Goal: Transaction & Acquisition: Purchase product/service

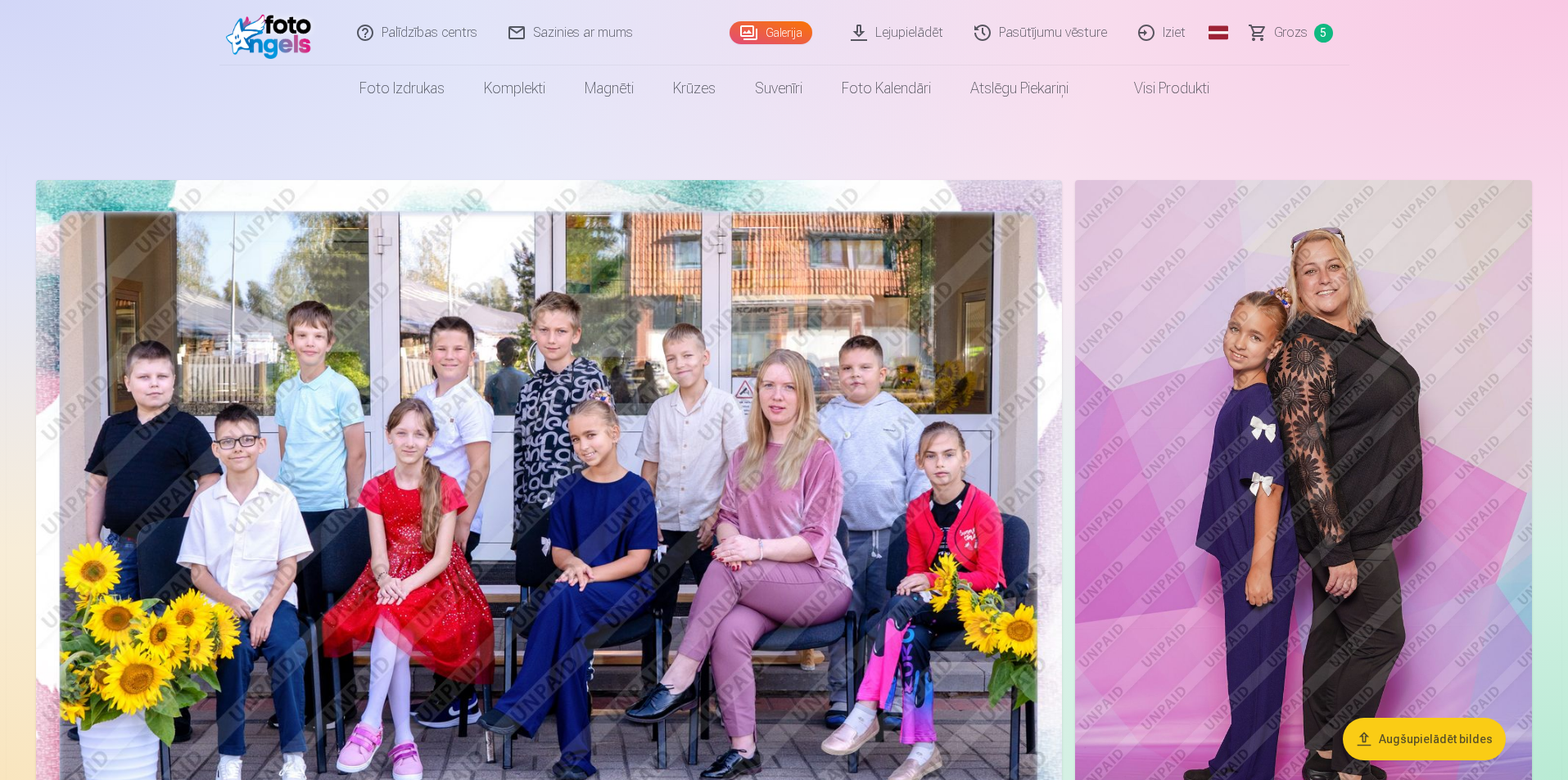
click at [1290, 25] on span "Grozs" at bounding box center [1291, 33] width 33 height 20
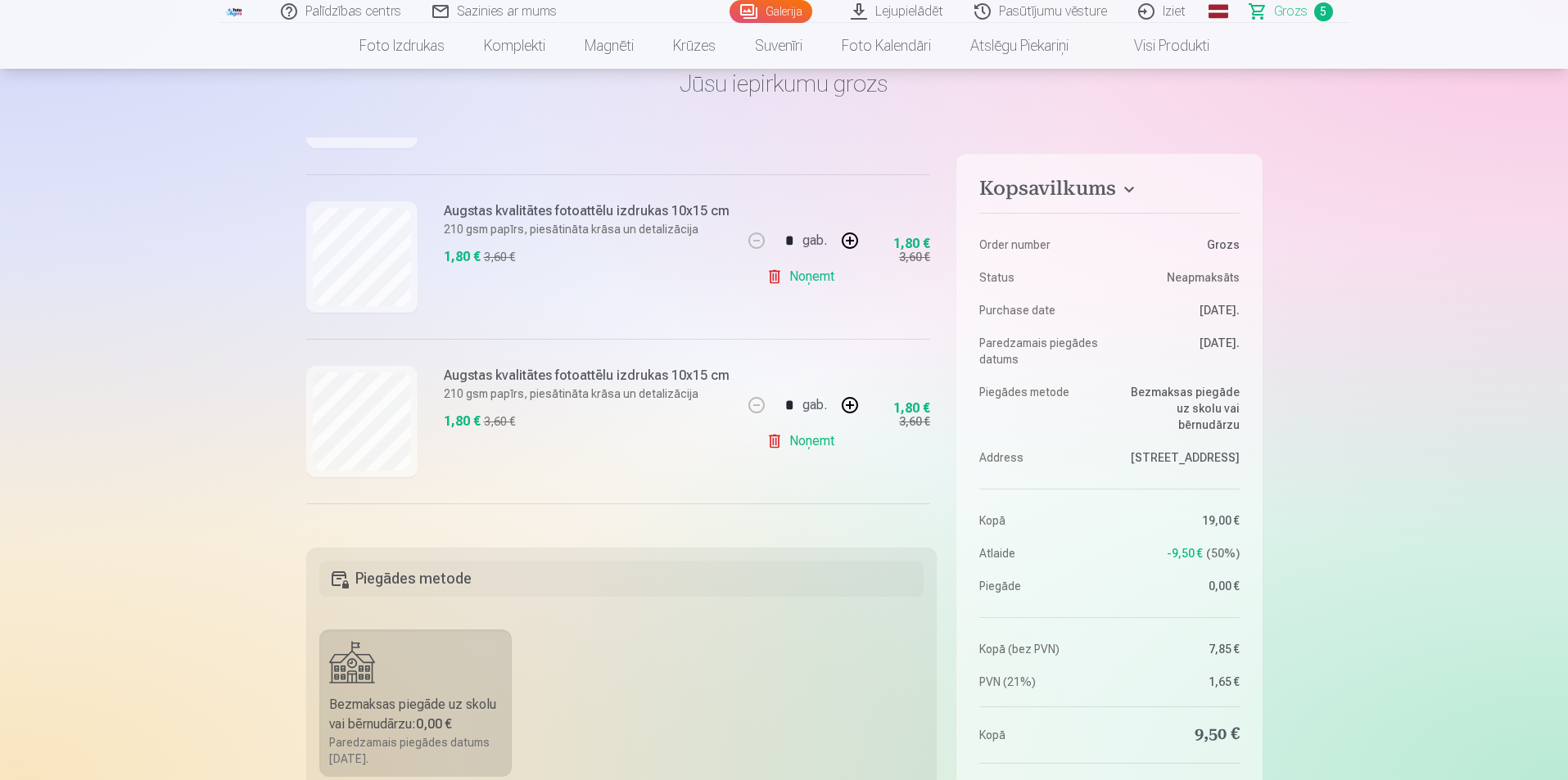
scroll to position [409, 0]
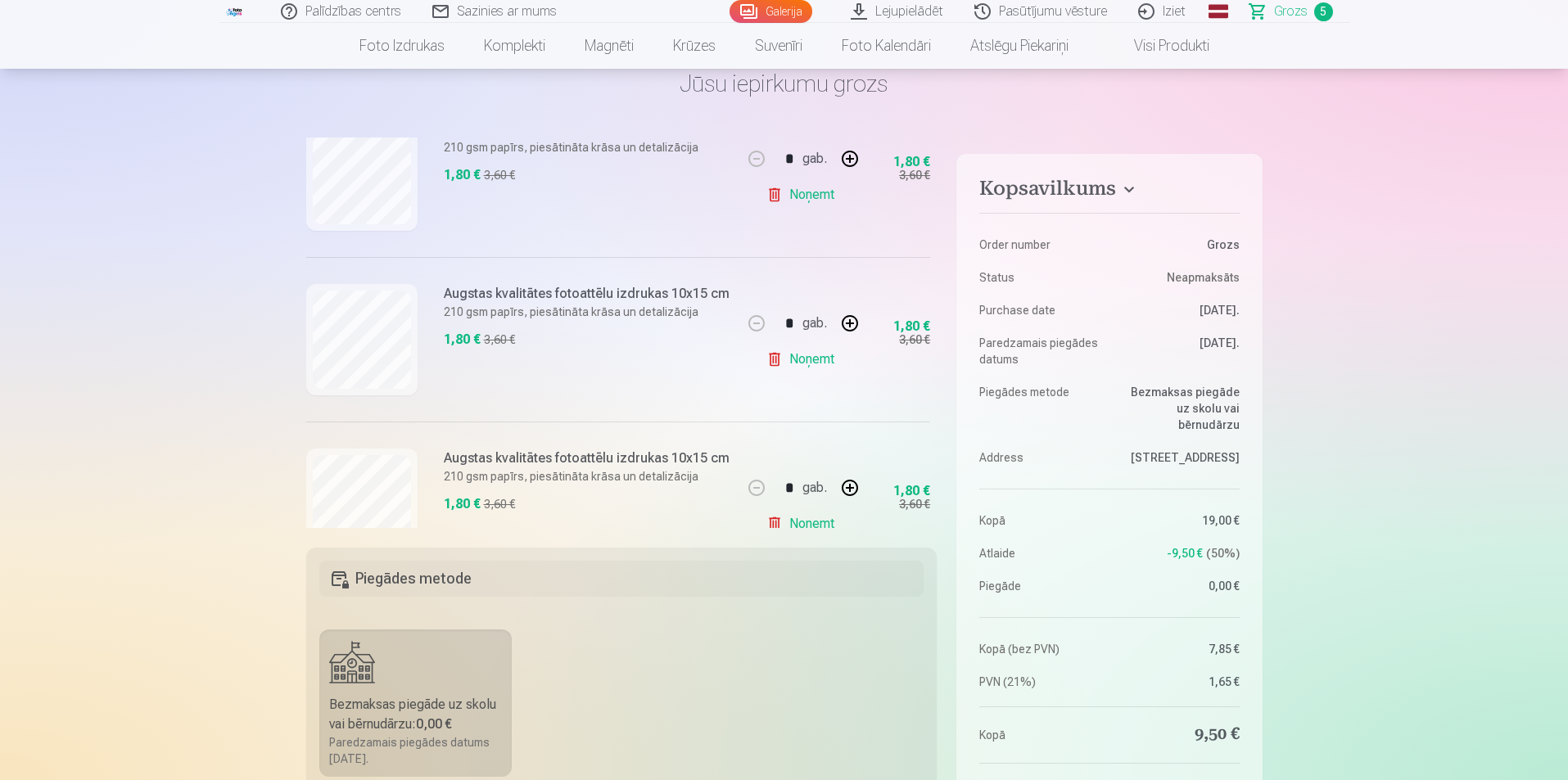
click at [852, 319] on button "button" at bounding box center [849, 323] width 39 height 39
click at [754, 324] on button "button" at bounding box center [756, 323] width 39 height 39
type input "*"
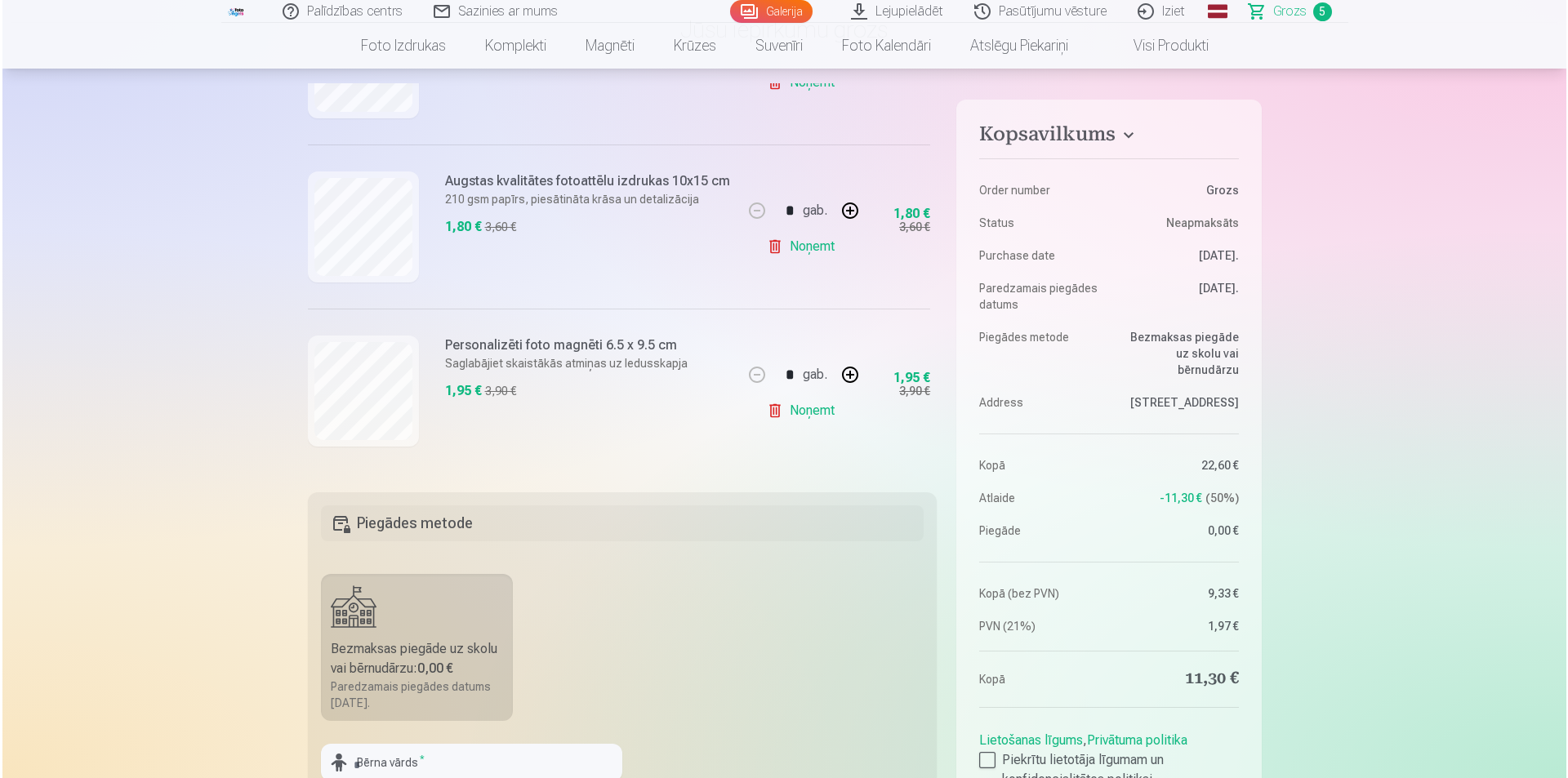
scroll to position [163, 0]
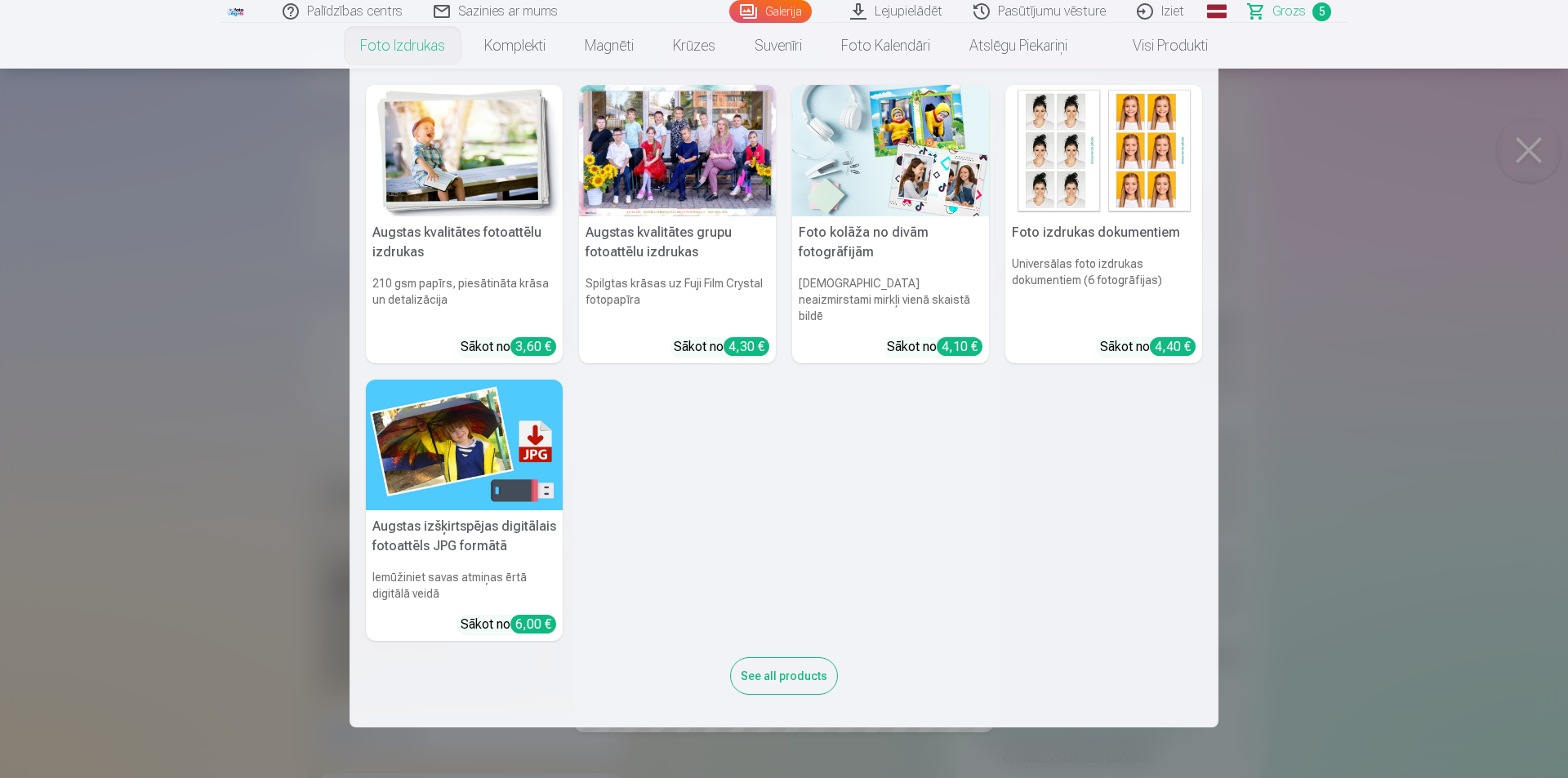
click at [401, 39] on link "Foto izdrukas" at bounding box center [402, 46] width 124 height 46
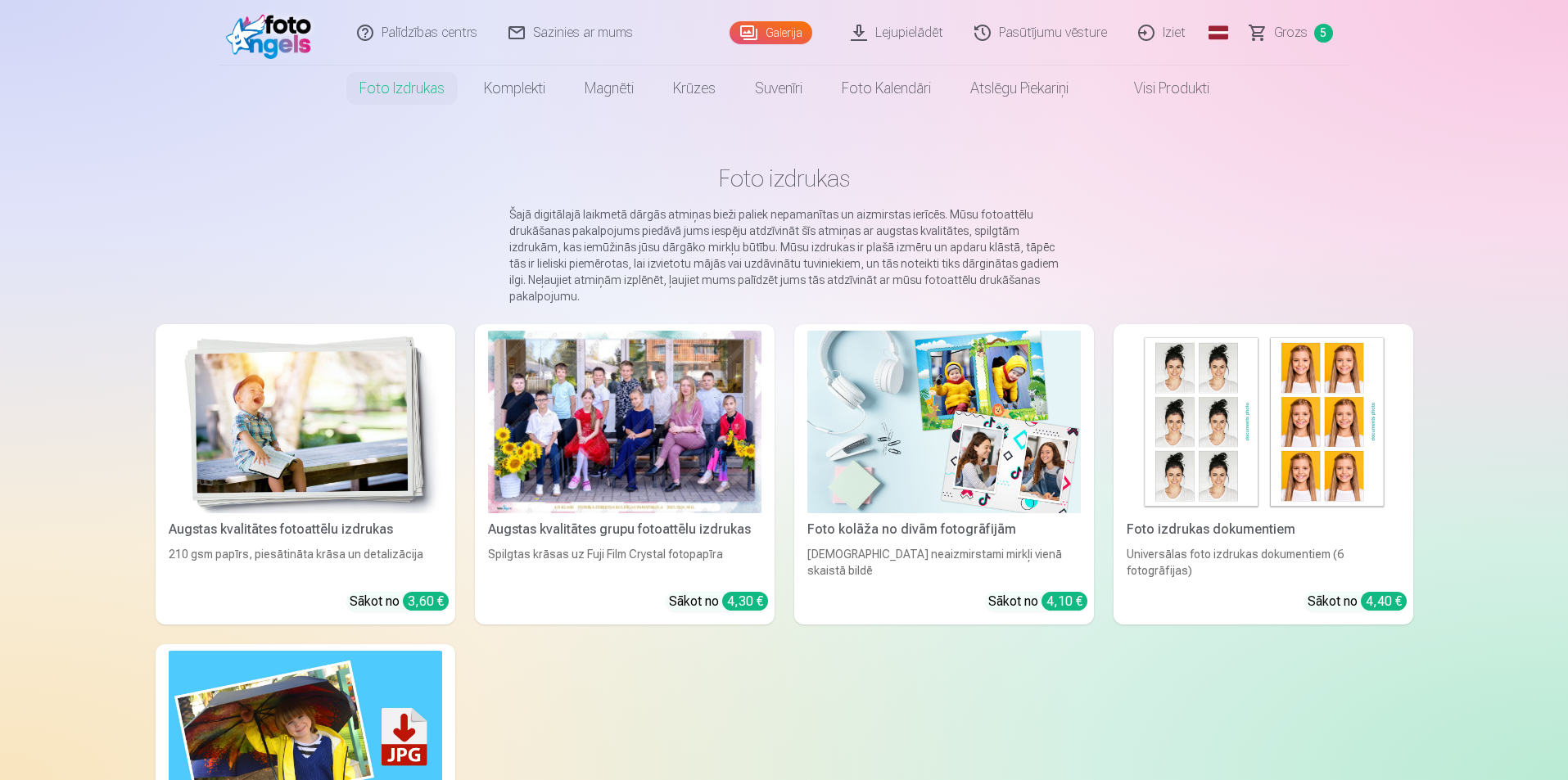
click at [1219, 422] on img at bounding box center [1264, 422] width 274 height 183
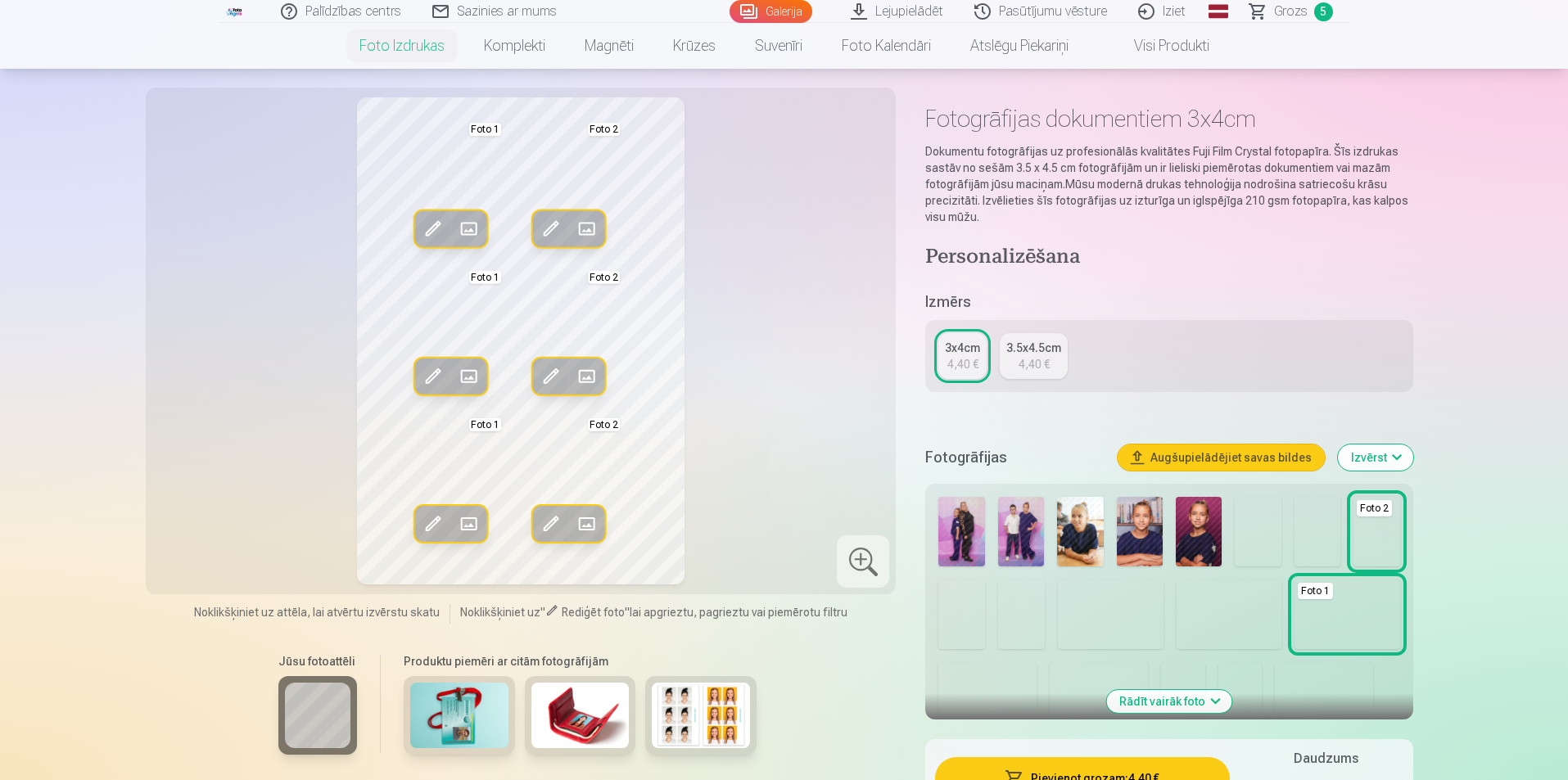
scroll to position [82, 0]
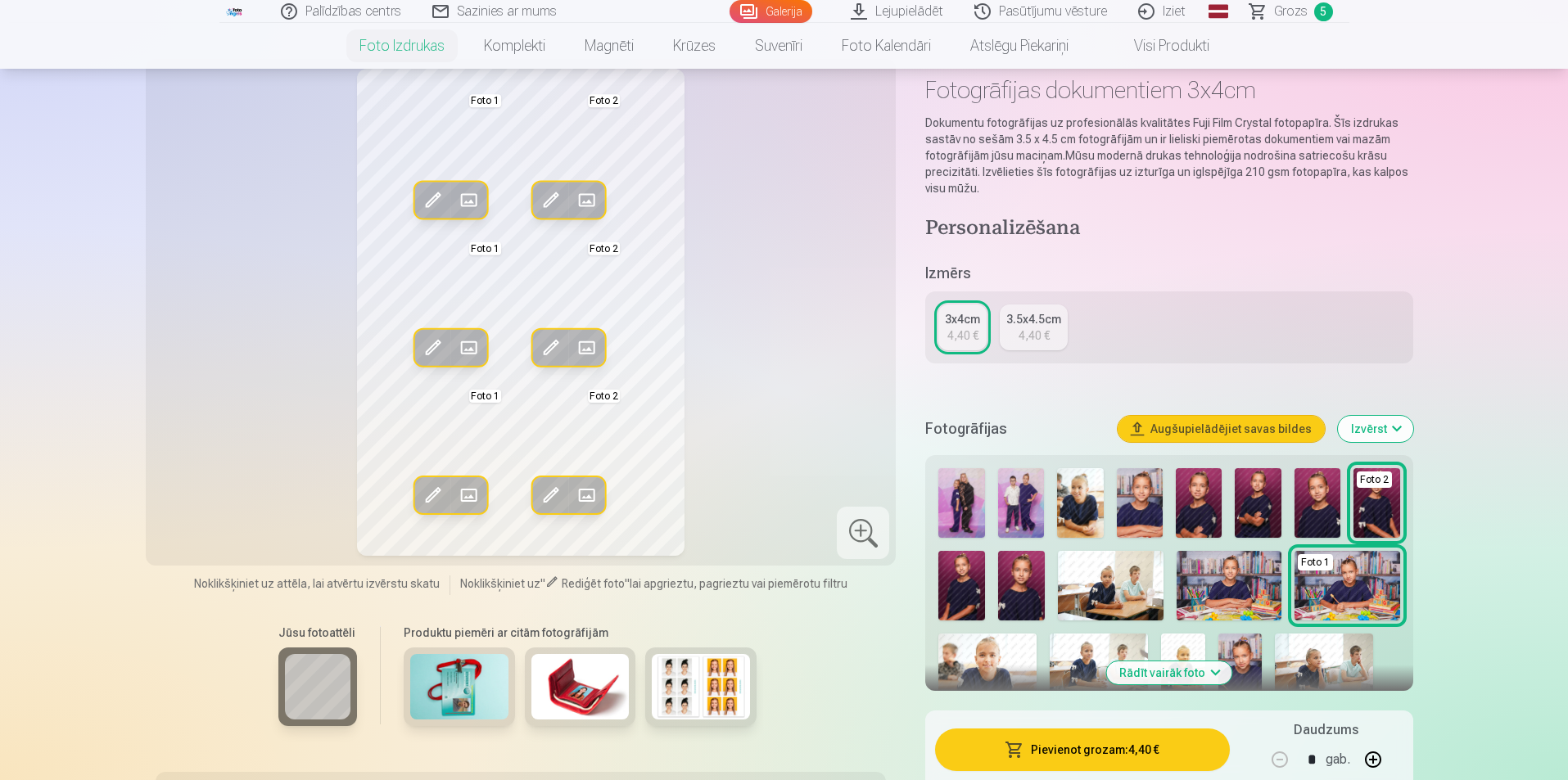
click at [1314, 503] on img at bounding box center [1317, 503] width 46 height 70
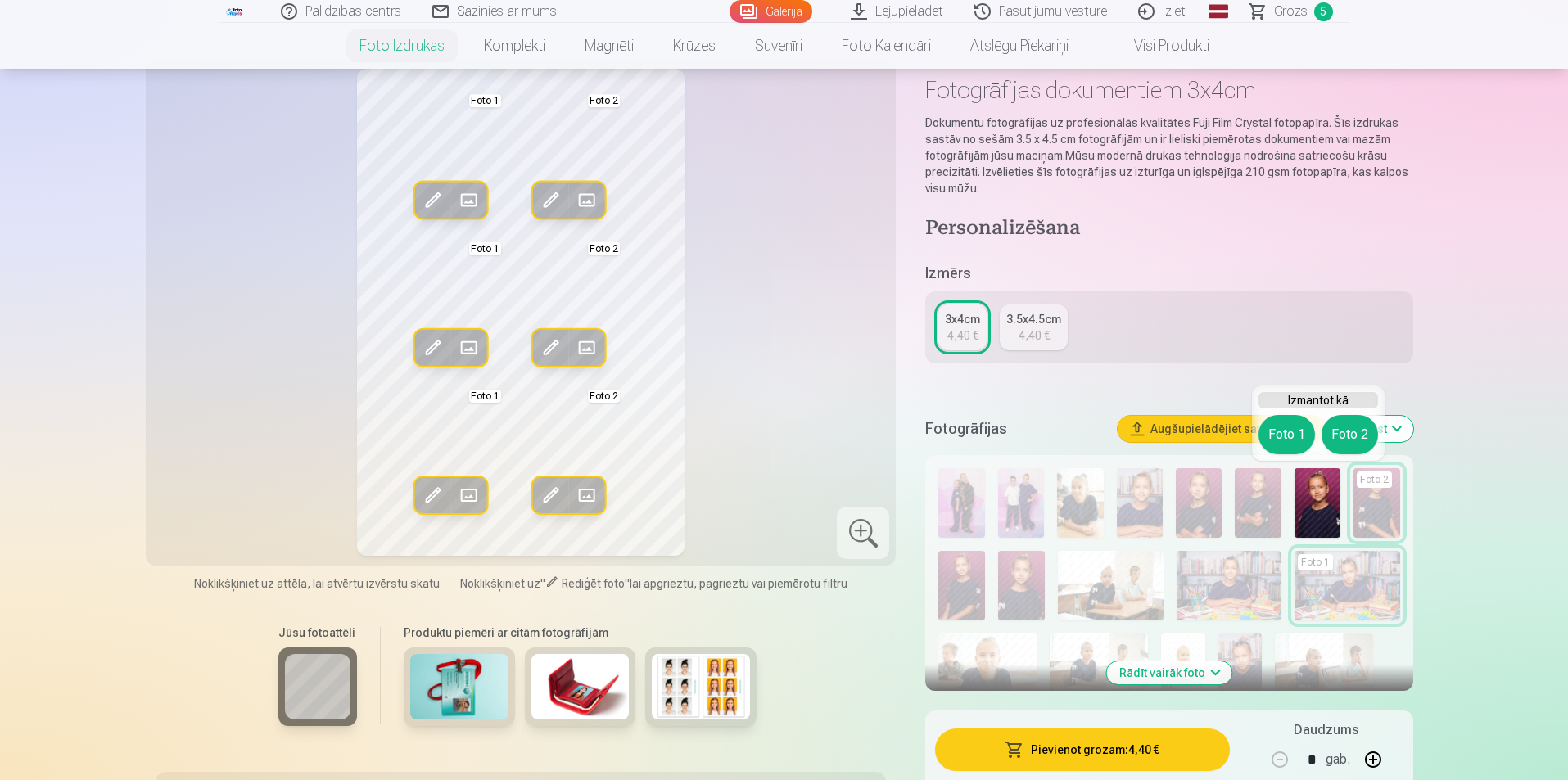
click at [471, 194] on span at bounding box center [469, 201] width 27 height 27
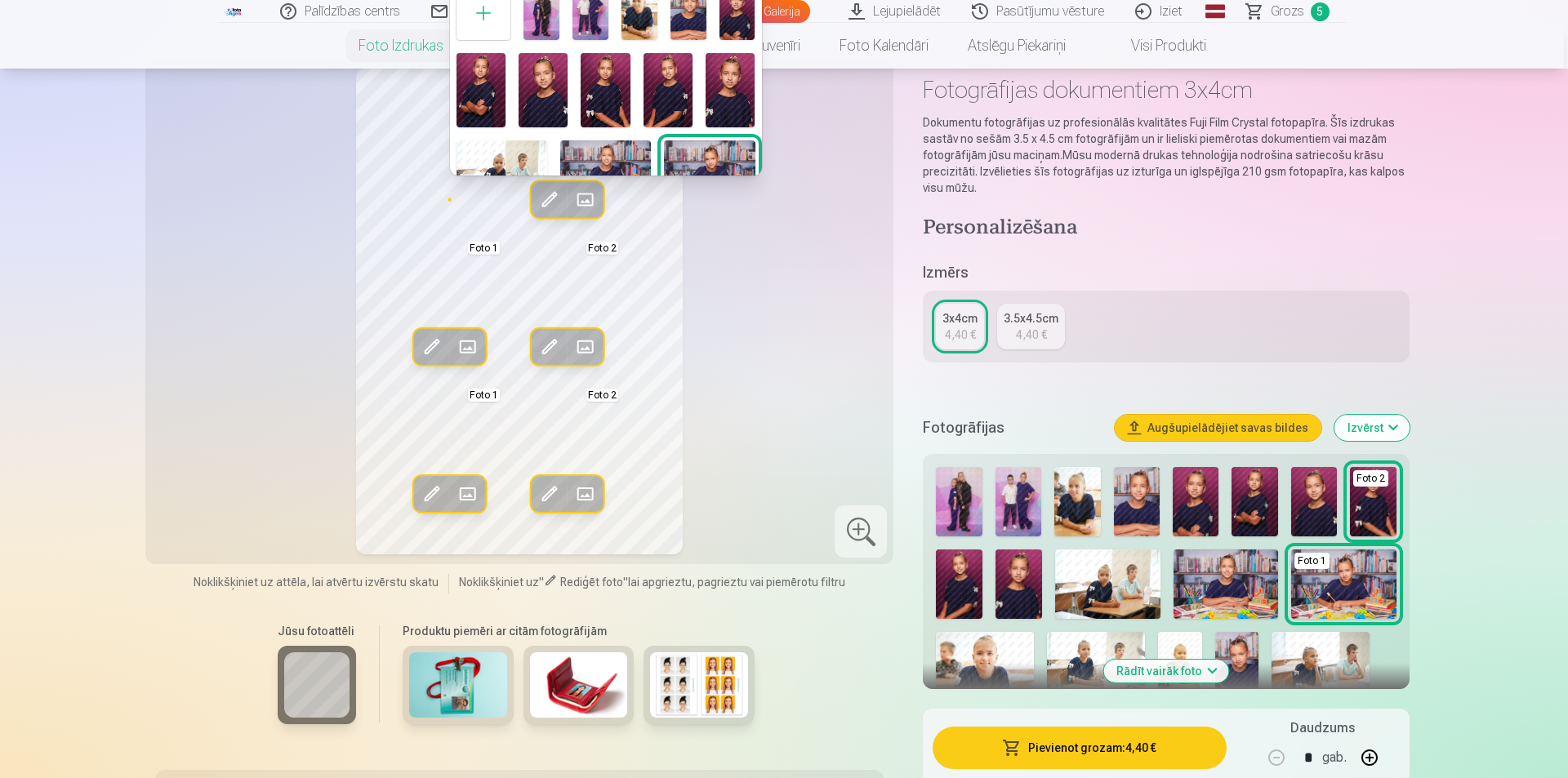
click at [546, 91] on img at bounding box center [543, 90] width 49 height 74
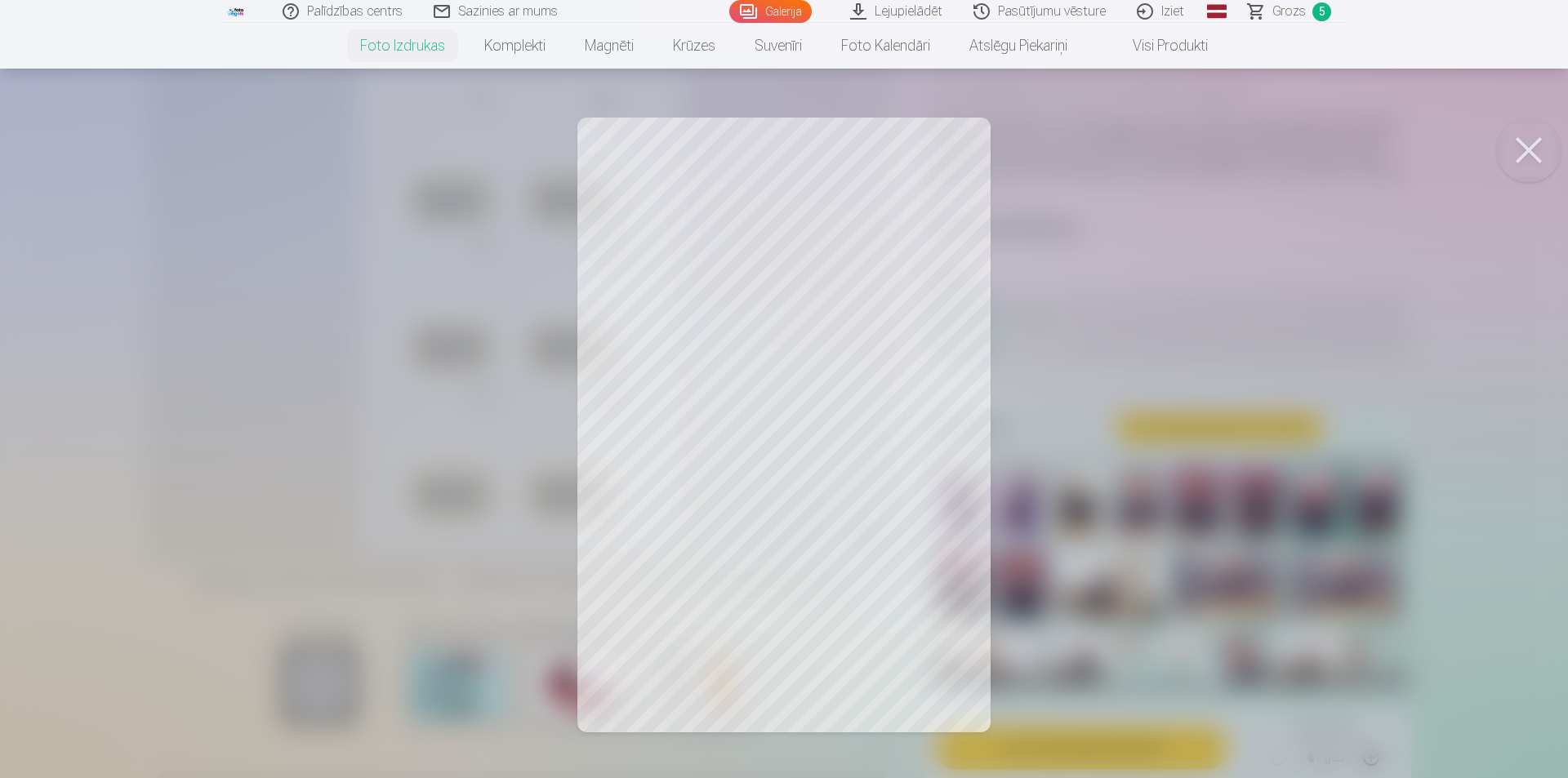
click at [1517, 142] on button at bounding box center [1529, 150] width 65 height 65
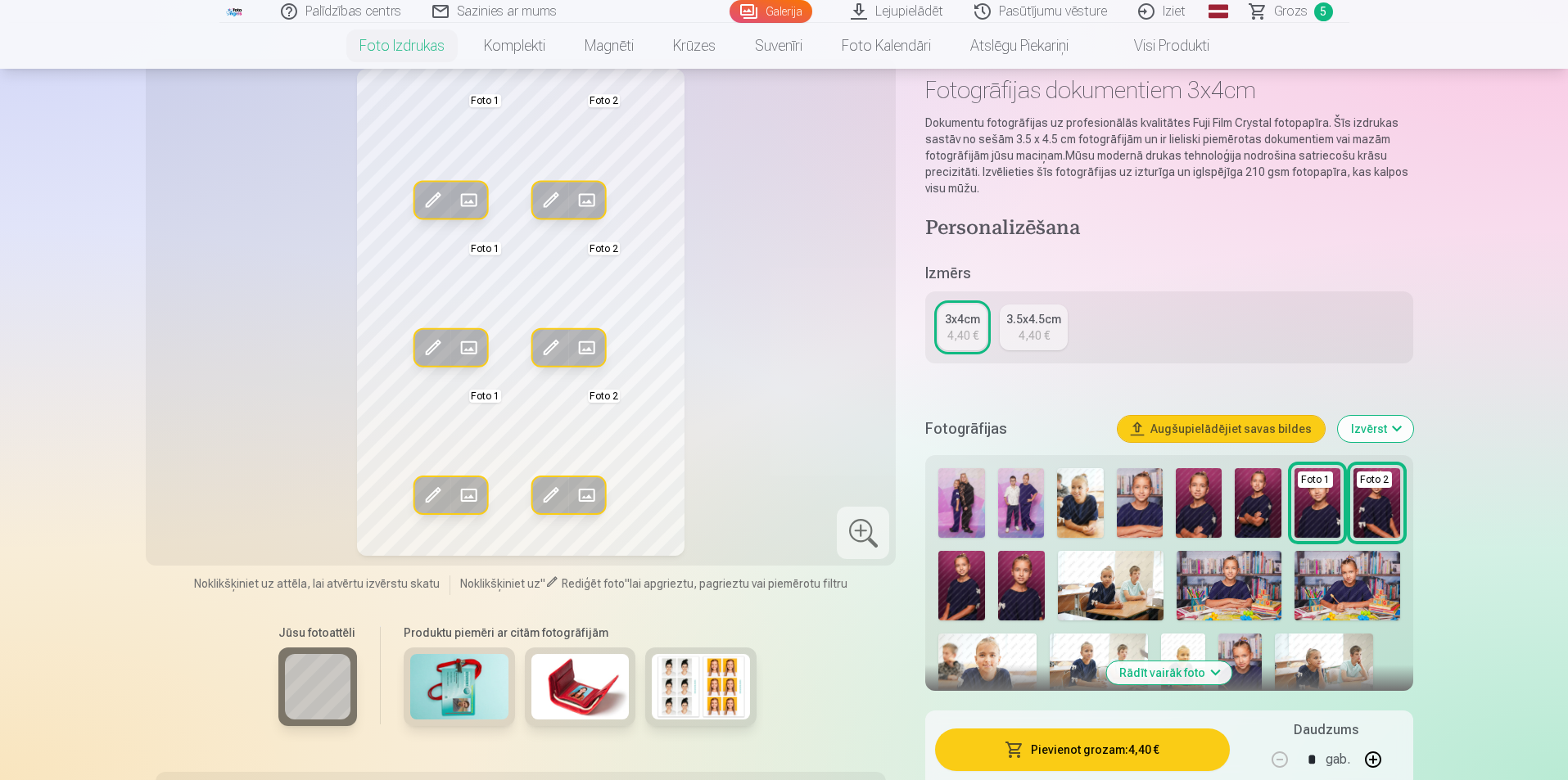
click at [431, 489] on span at bounding box center [432, 495] width 27 height 27
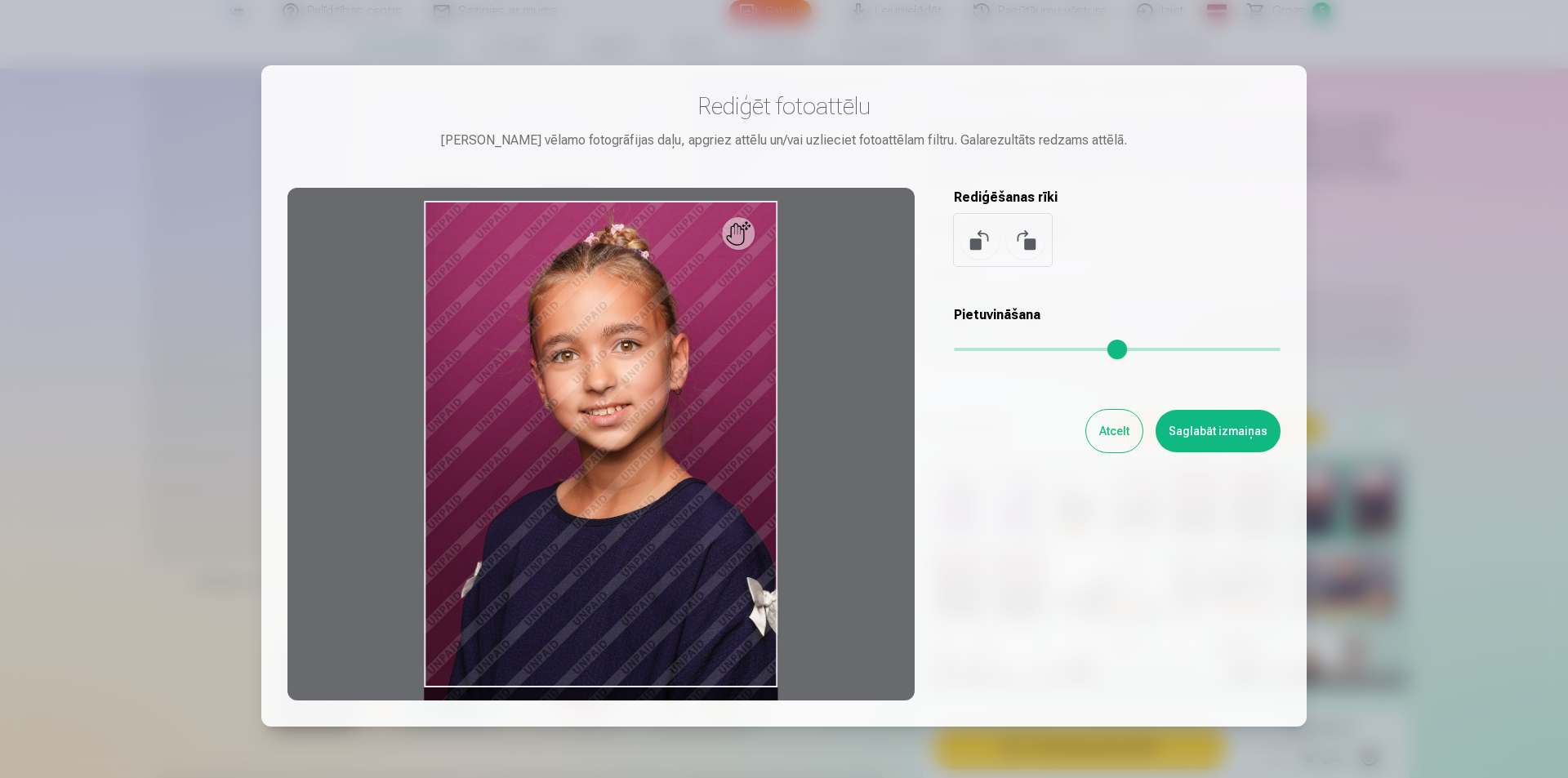
click at [1027, 238] on button at bounding box center [1026, 239] width 39 height 39
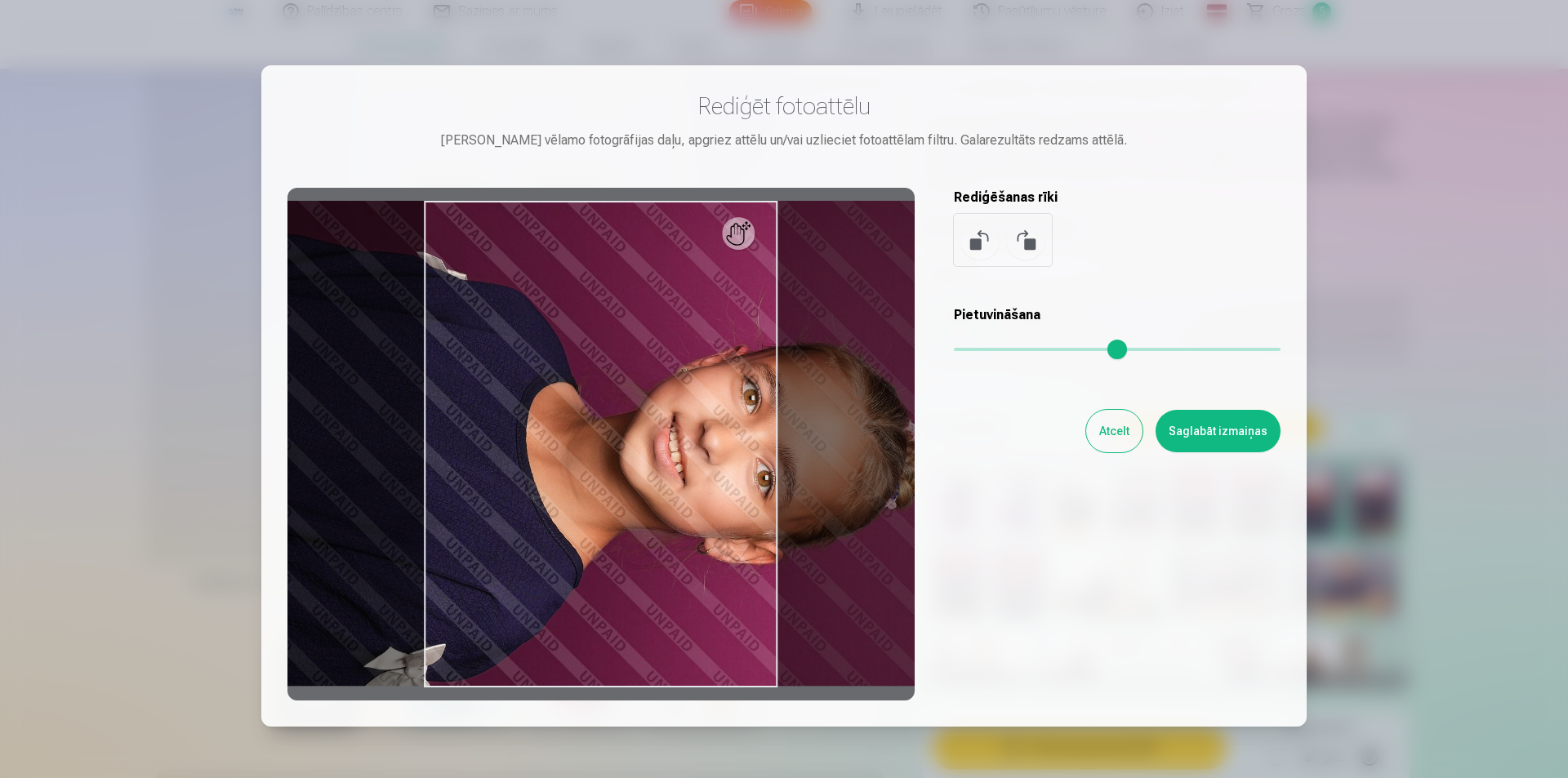
click at [975, 238] on button at bounding box center [979, 239] width 39 height 39
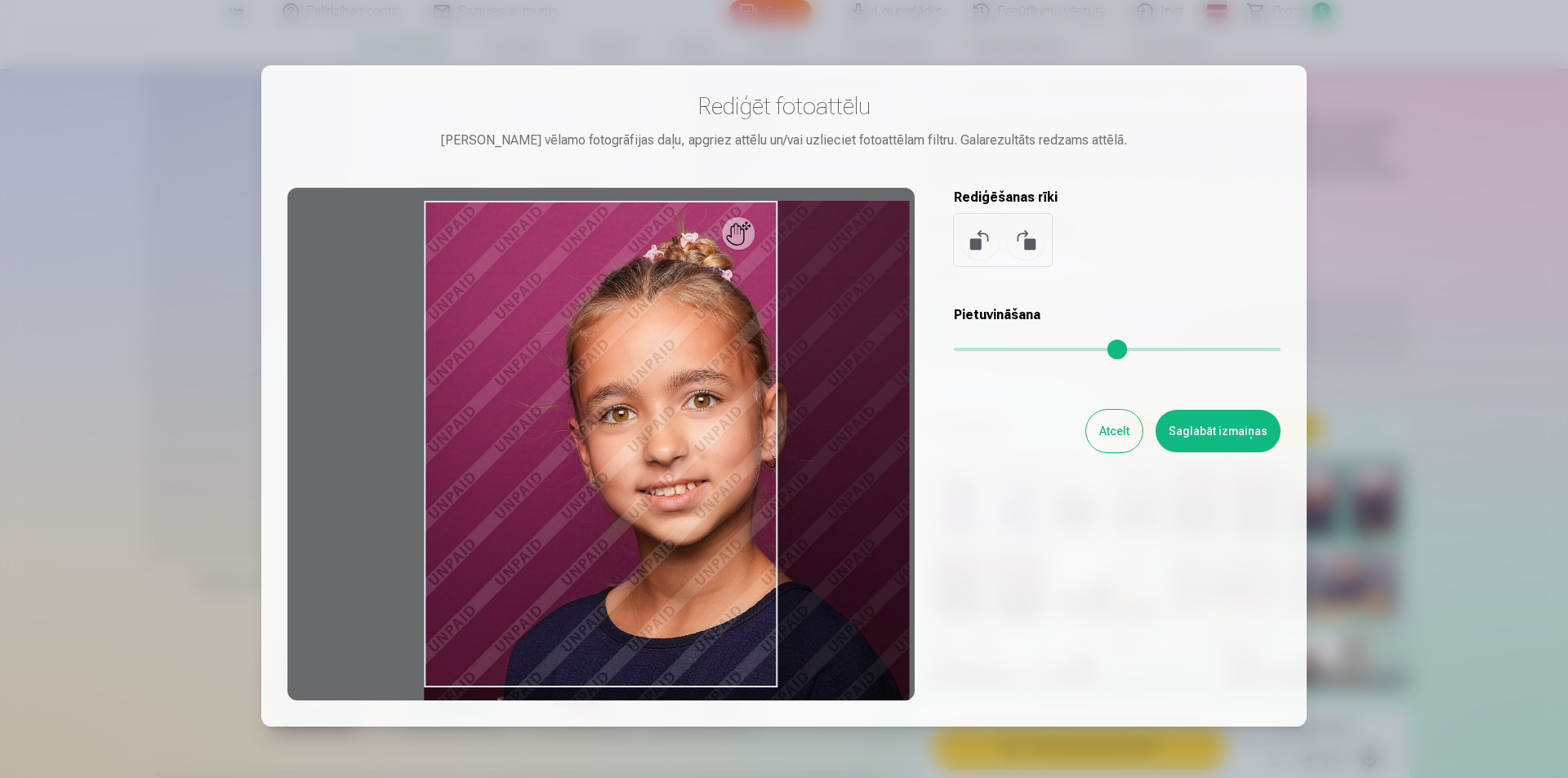
type input "*"
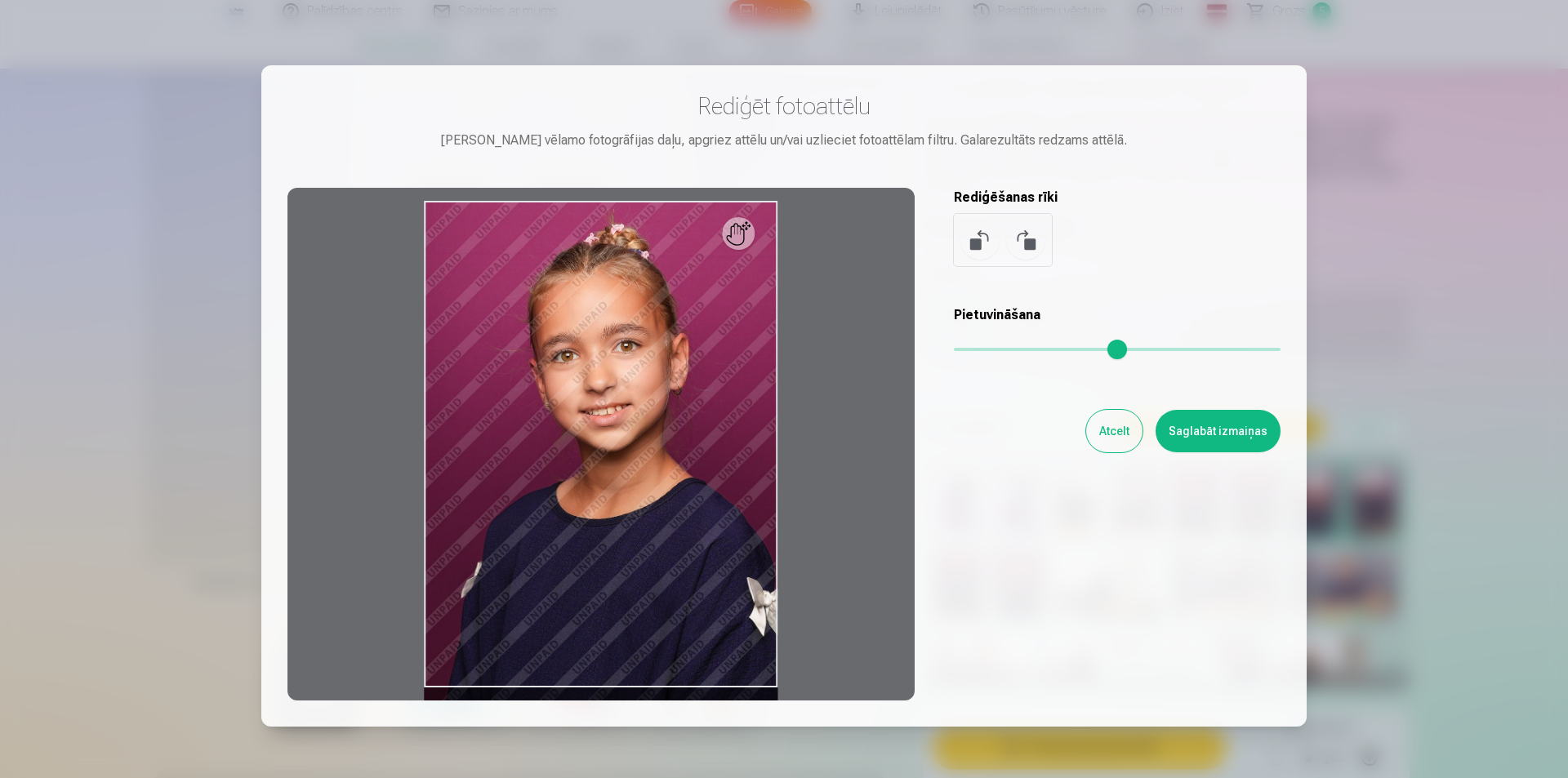
drag, startPoint x: 965, startPoint y: 345, endPoint x: 946, endPoint y: 353, distance: 20.6
click at [954, 351] on input "range" at bounding box center [1117, 349] width 327 height 3
click at [1218, 427] on button "Saglabāt izmaiņas" at bounding box center [1218, 430] width 125 height 42
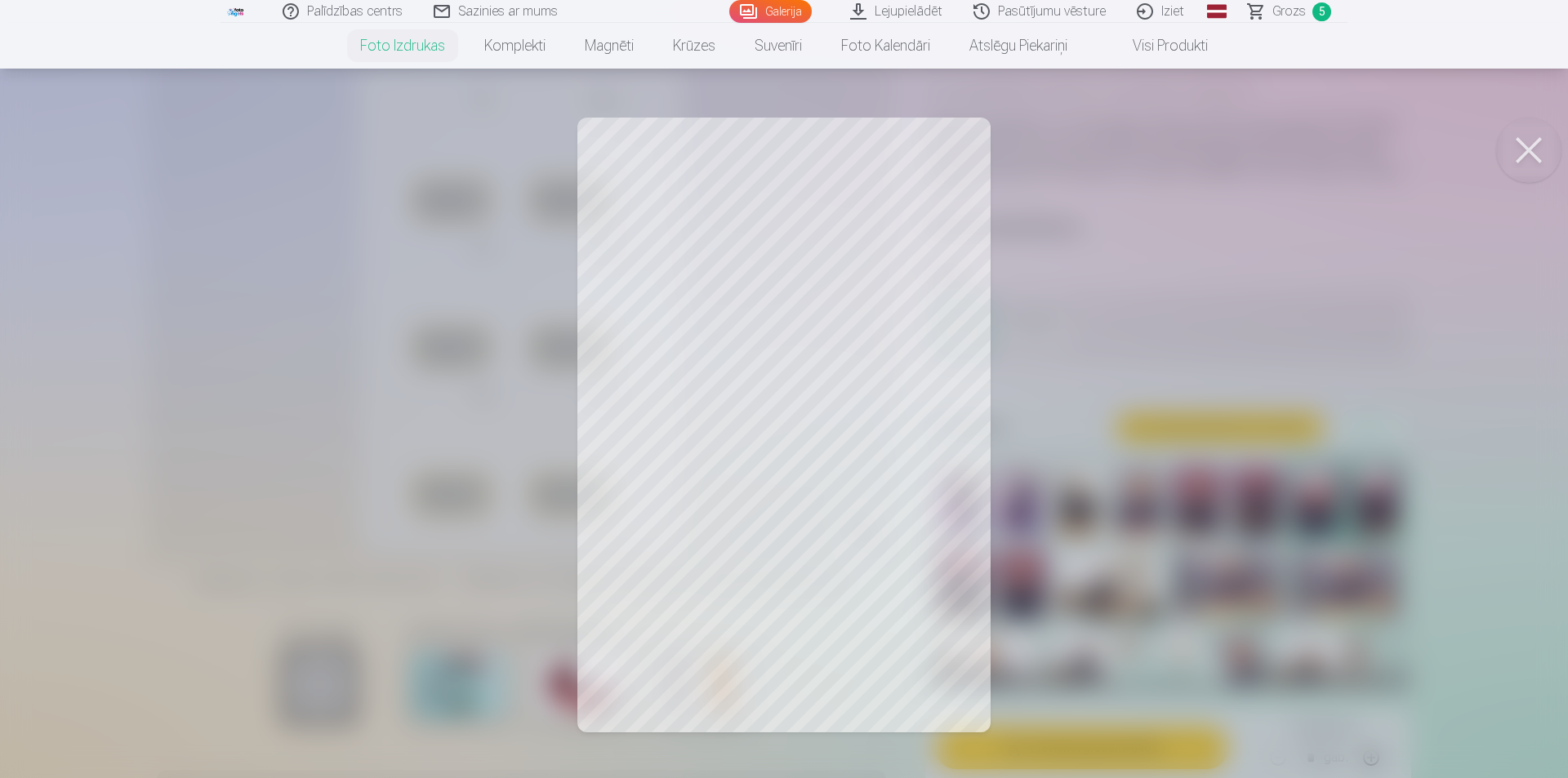
click at [857, 245] on div at bounding box center [784, 389] width 1568 height 778
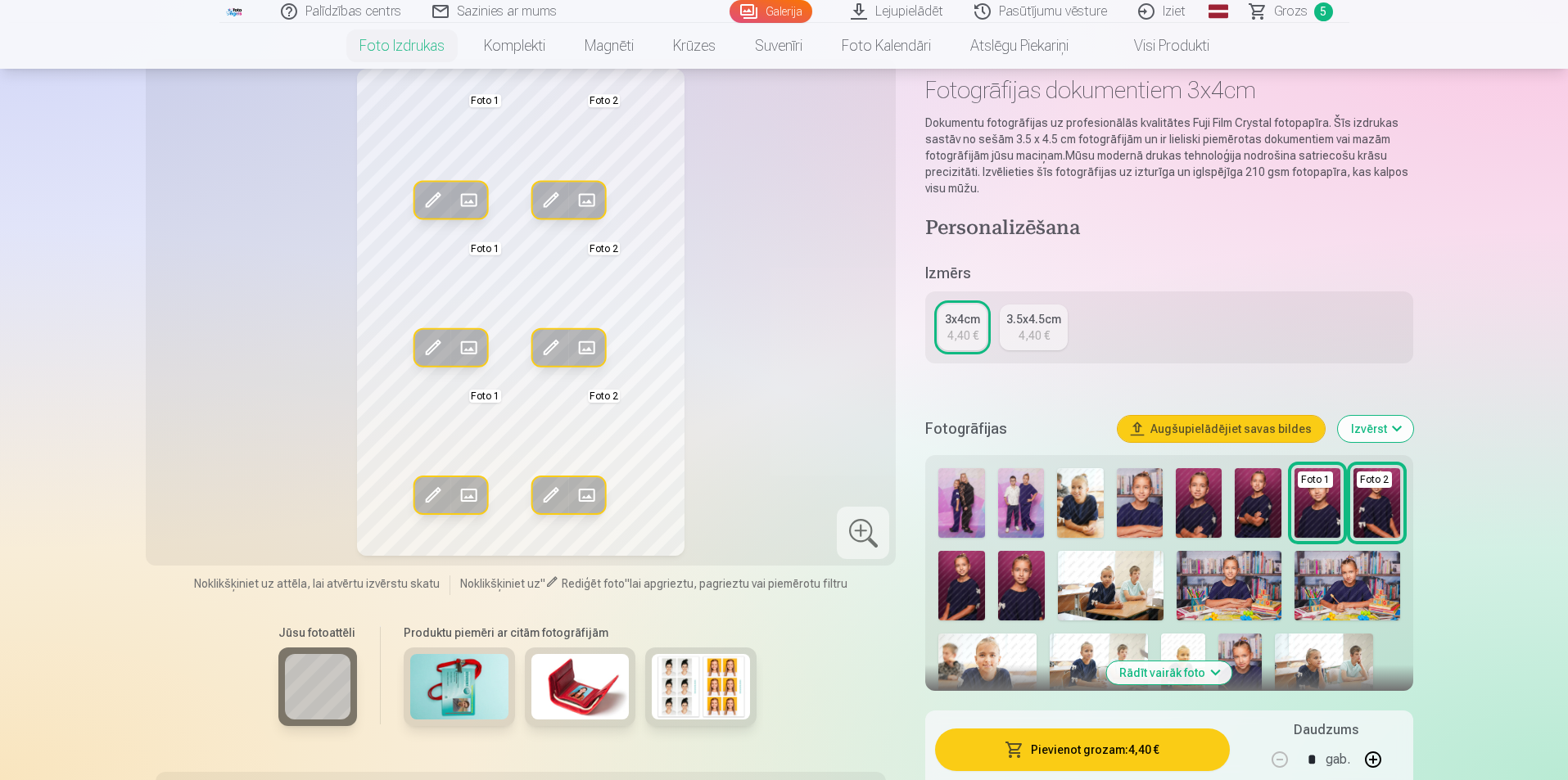
click at [551, 344] on span at bounding box center [551, 349] width 27 height 27
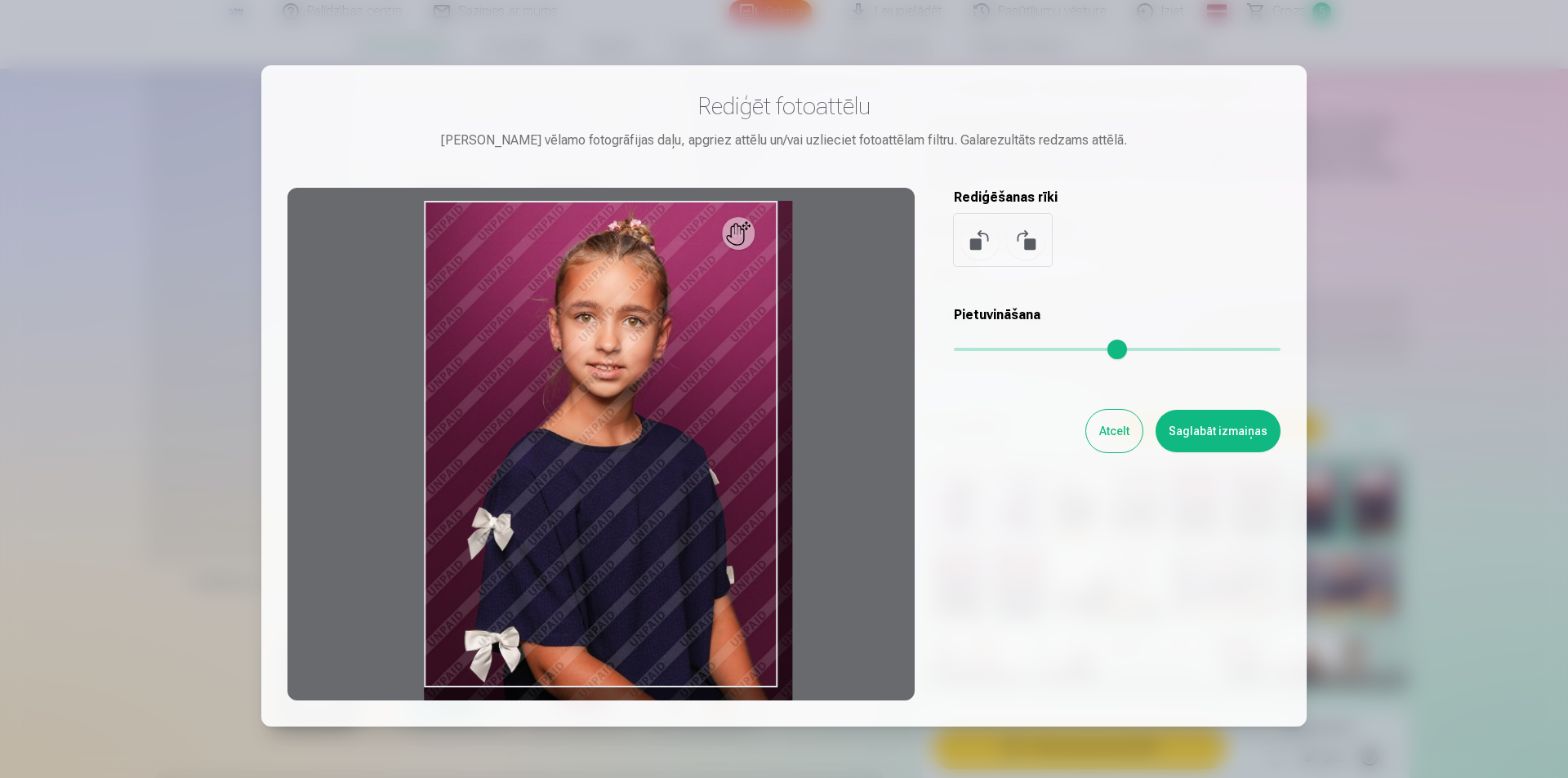
type input "*"
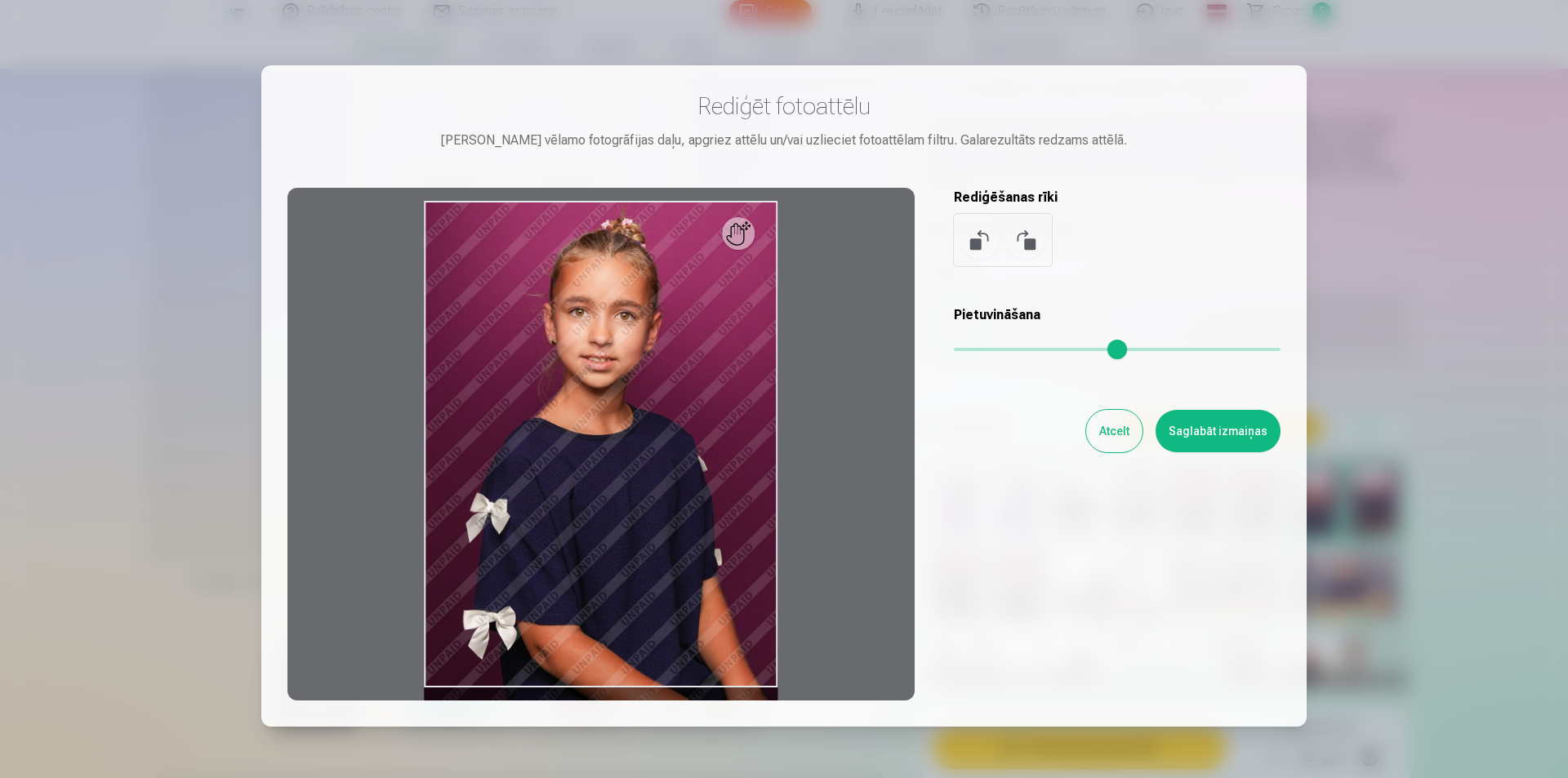
drag, startPoint x: 962, startPoint y: 347, endPoint x: 944, endPoint y: 347, distance: 18.0
click at [954, 348] on input "range" at bounding box center [1117, 349] width 327 height 3
click at [1209, 432] on button "Saglabāt izmaiņas" at bounding box center [1218, 430] width 125 height 42
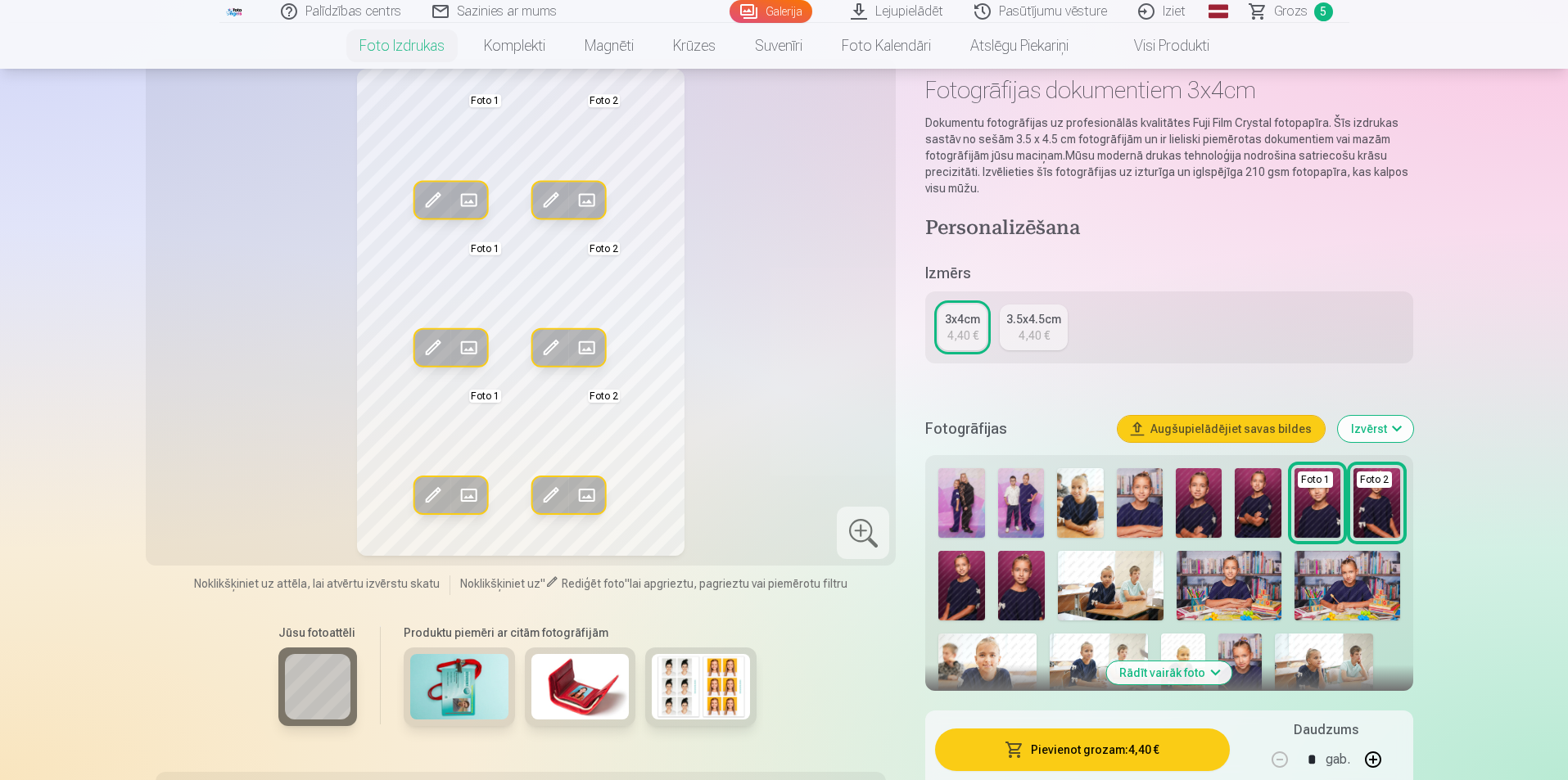
click at [1038, 319] on div "3.5x4.5cm" at bounding box center [1034, 319] width 55 height 17
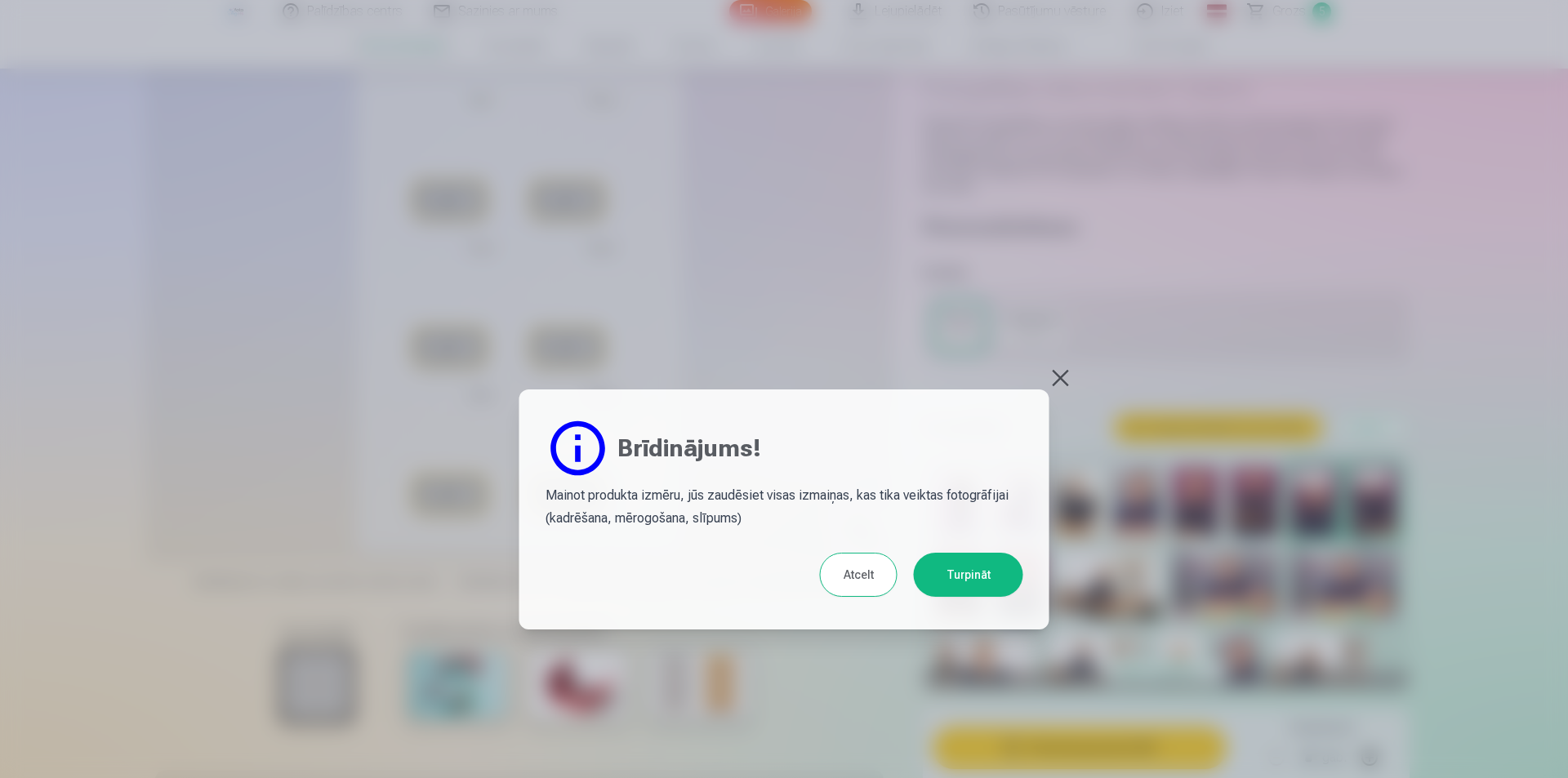
click at [860, 574] on button "Atcelt" at bounding box center [859, 574] width 78 height 44
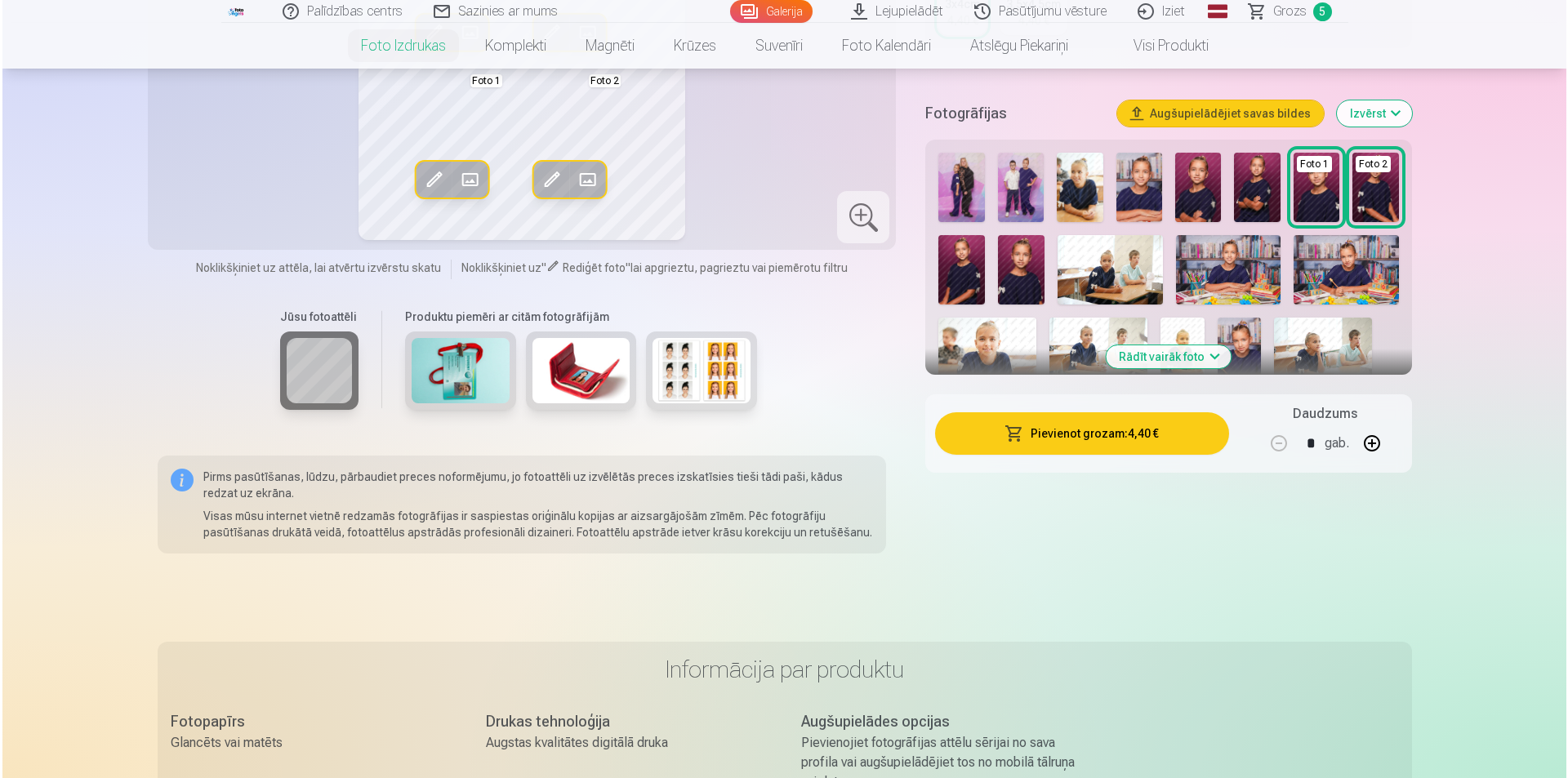
scroll to position [408, 0]
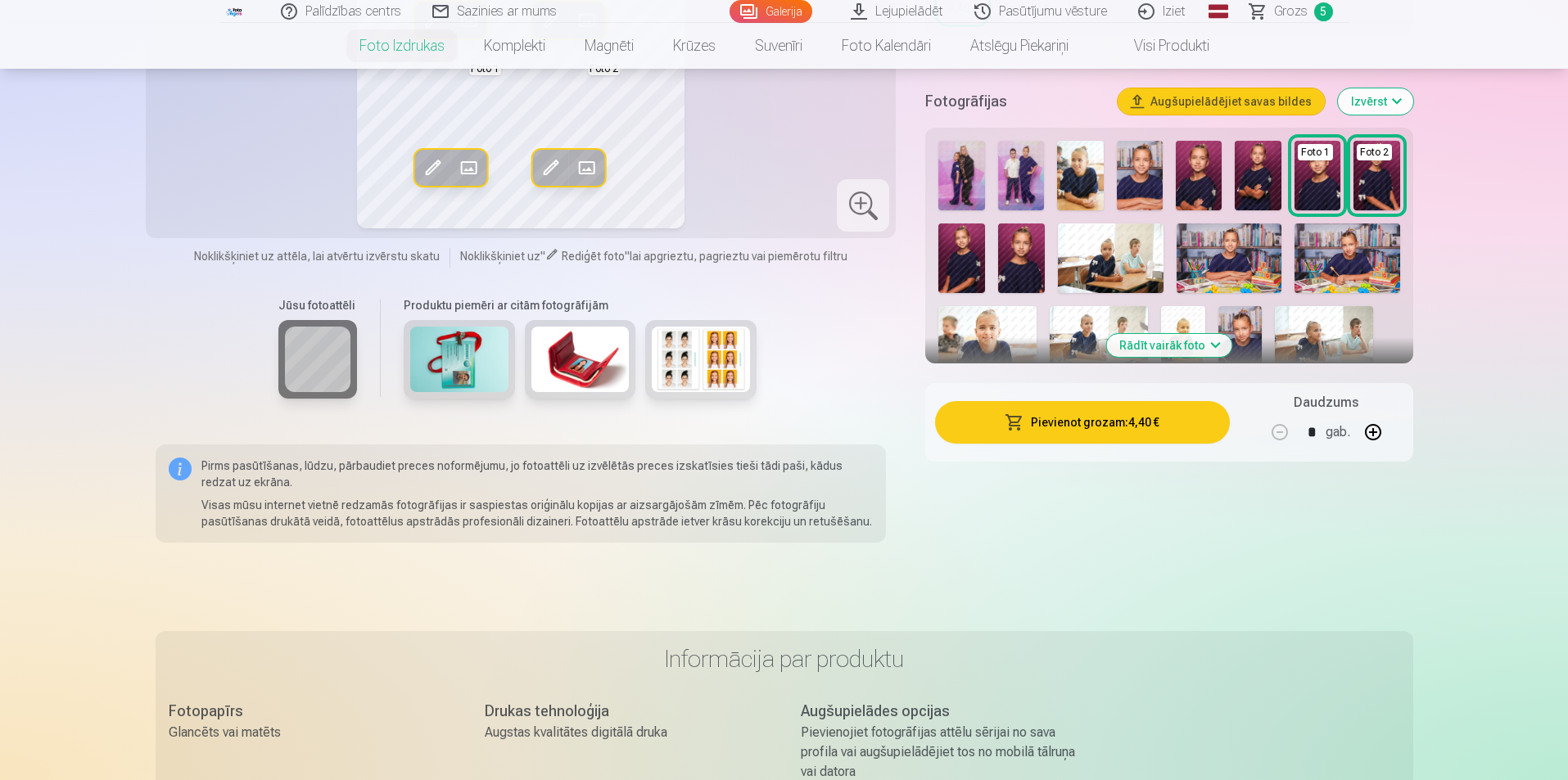
click at [1087, 418] on button "Pievienot grozam : 4,40 €" at bounding box center [1082, 422] width 294 height 42
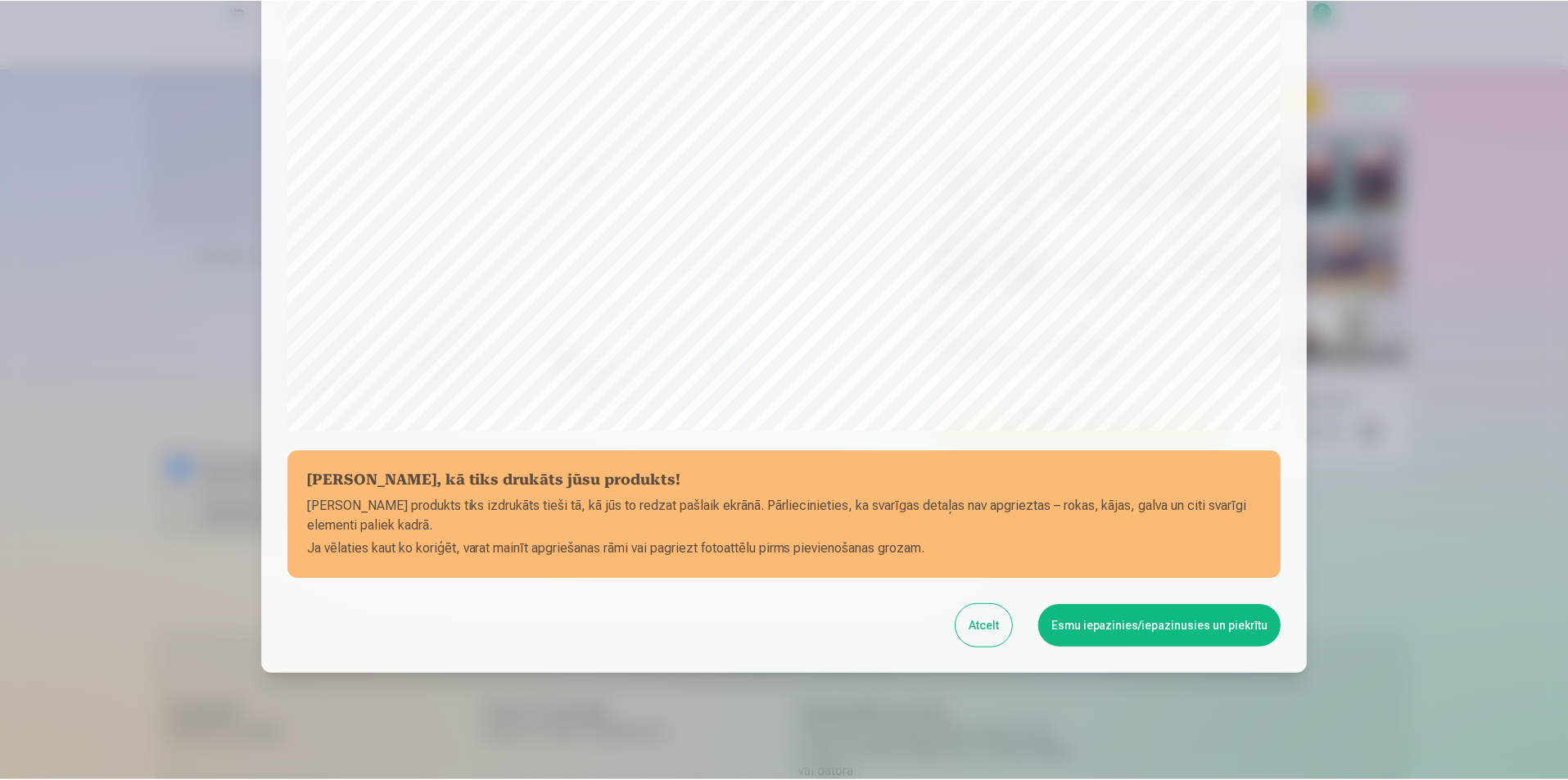
scroll to position [399, 0]
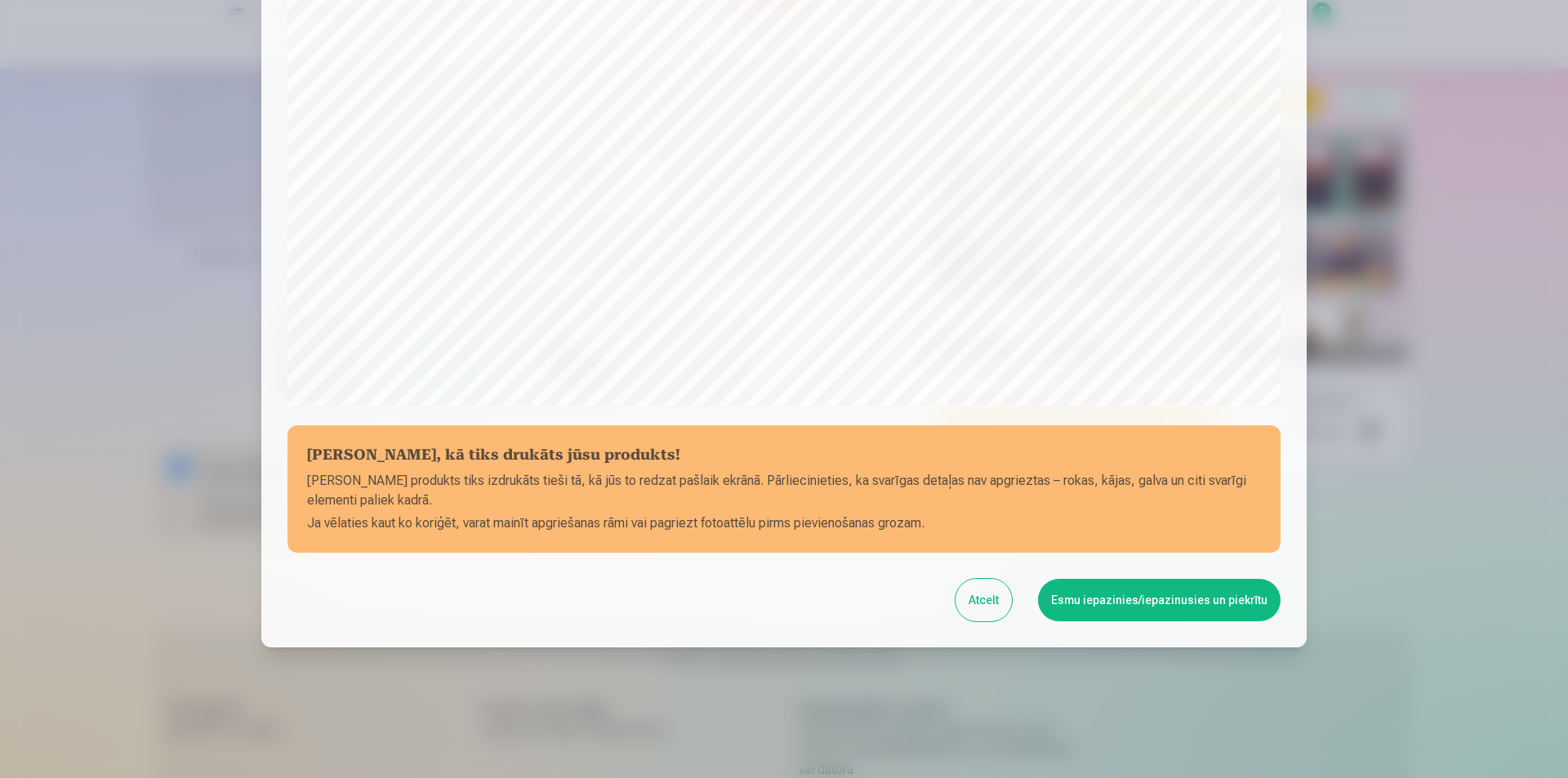
click at [1173, 598] on button "Esmu iepazinies/iepazinusies un piekrītu" at bounding box center [1159, 600] width 243 height 42
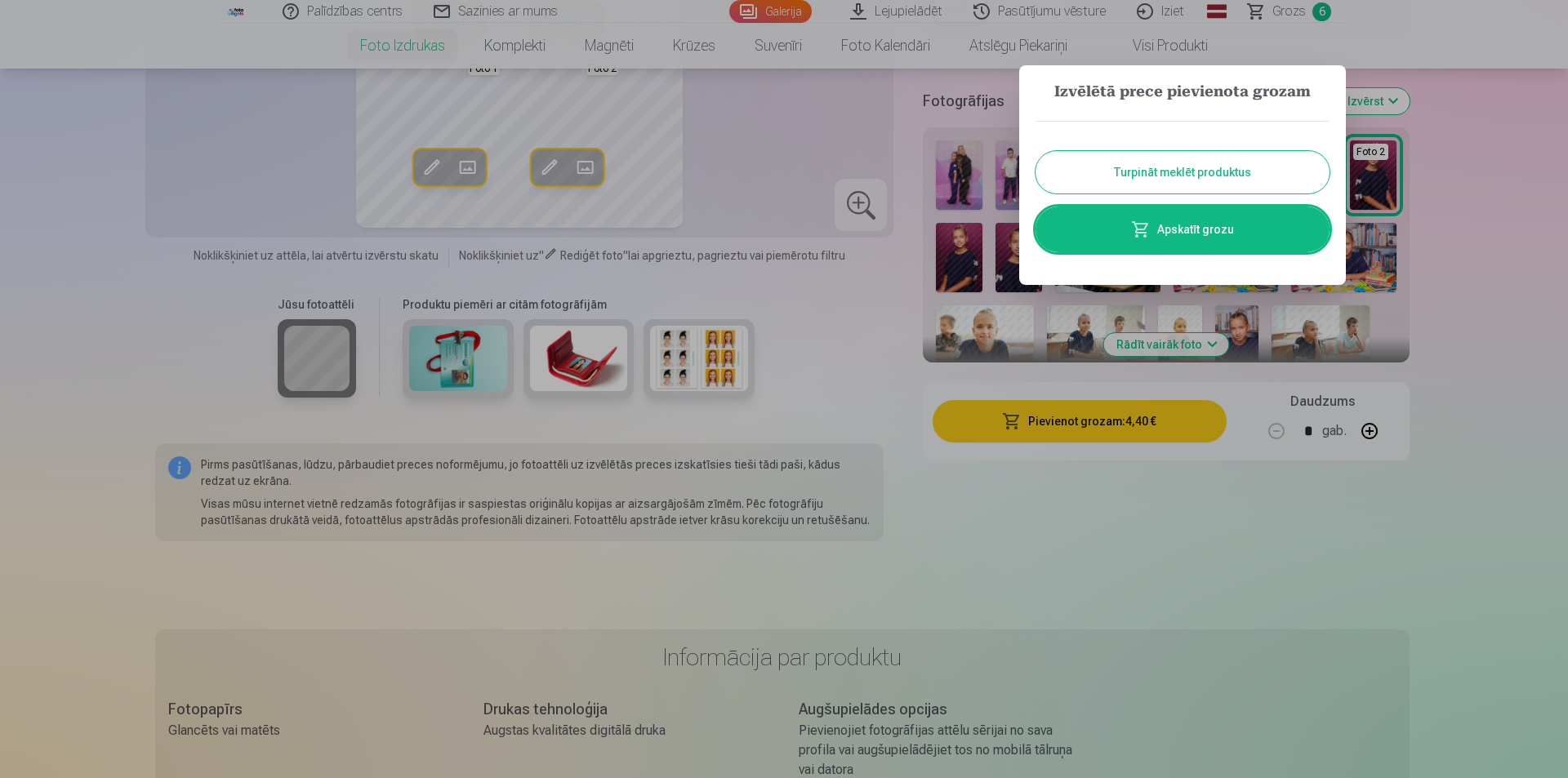
click at [1205, 160] on button "Turpināt meklēt produktus" at bounding box center [1182, 172] width 294 height 42
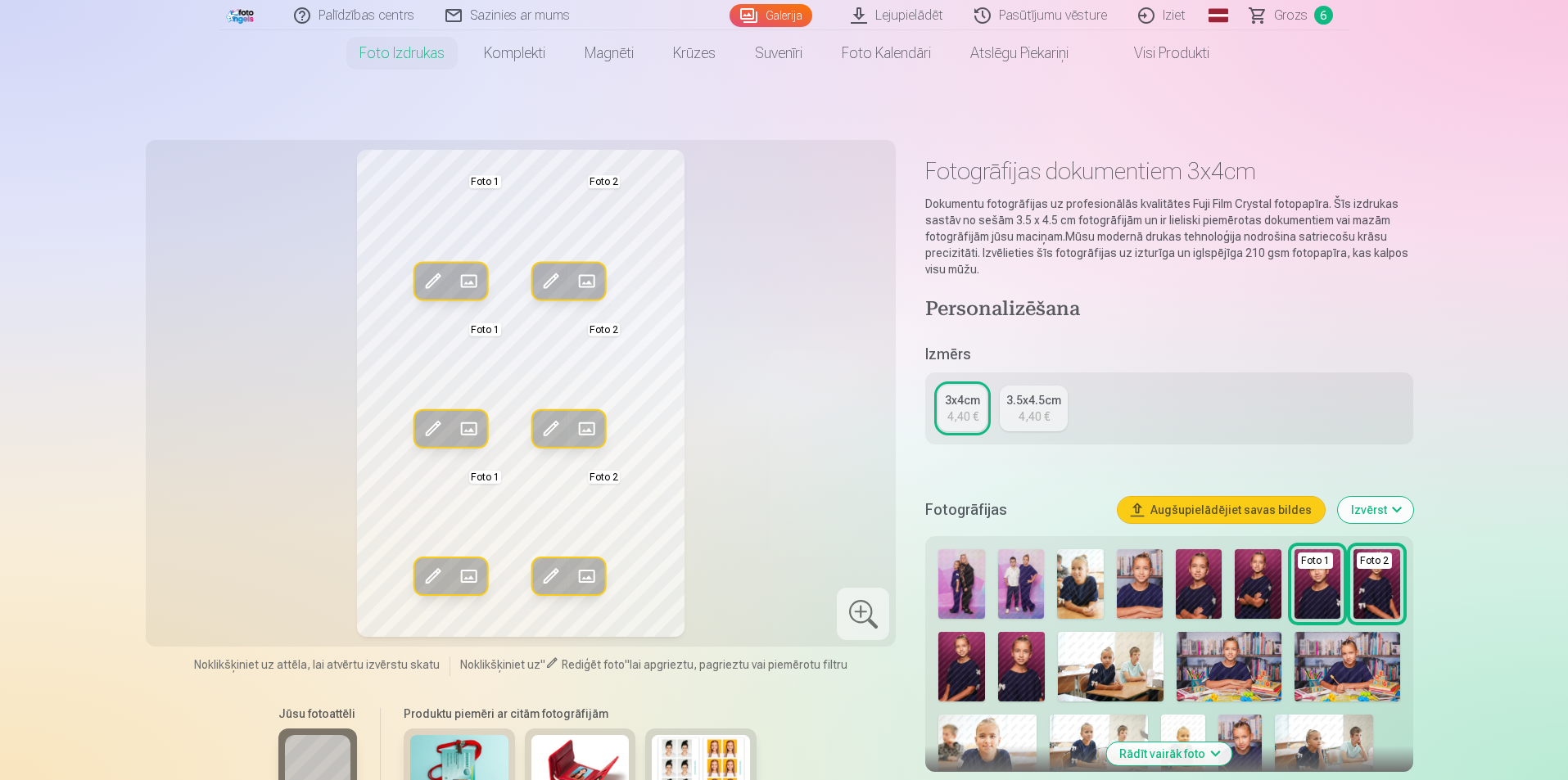
scroll to position [0, 0]
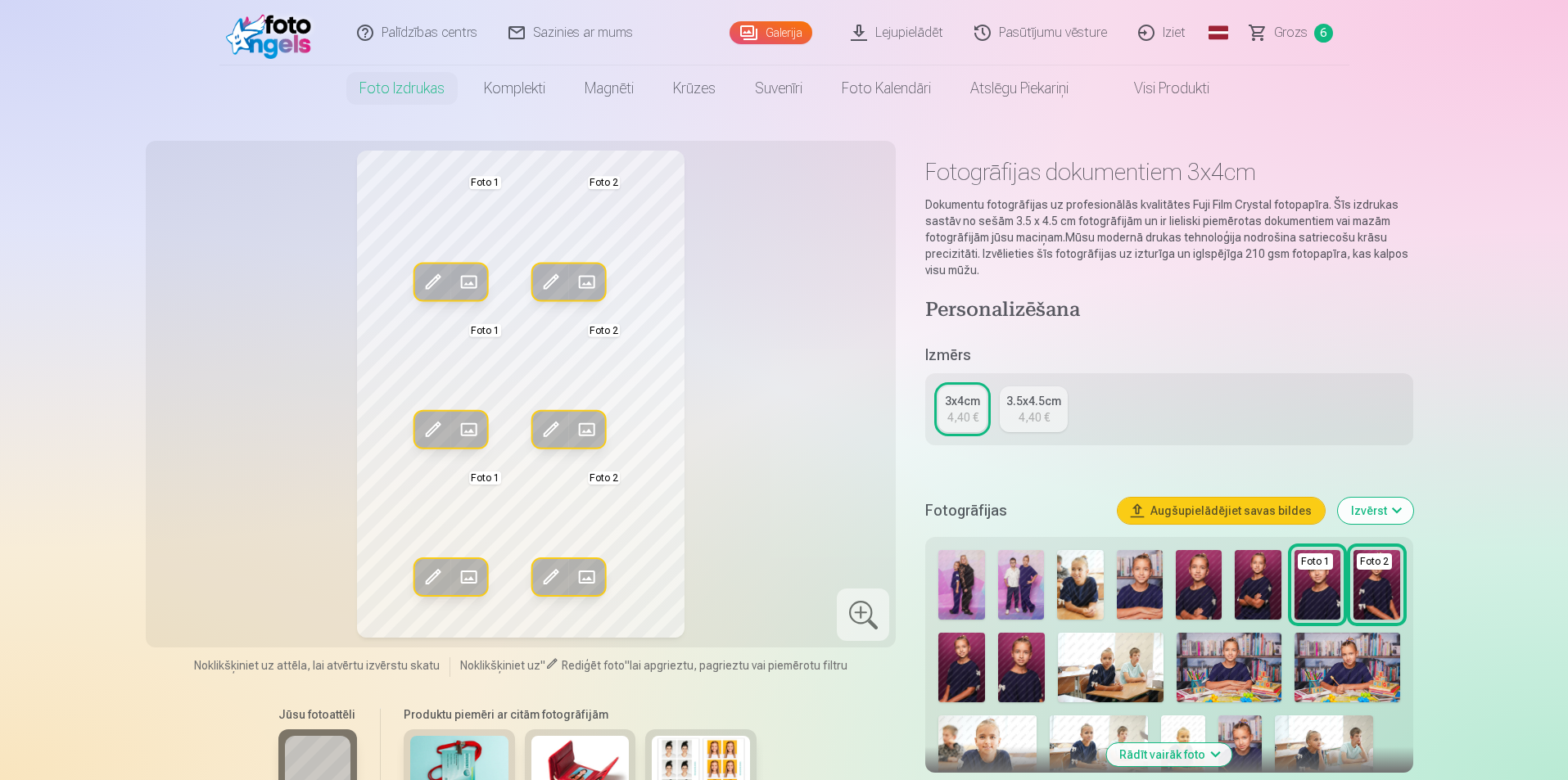
click at [1292, 31] on span "Grozs" at bounding box center [1291, 33] width 33 height 20
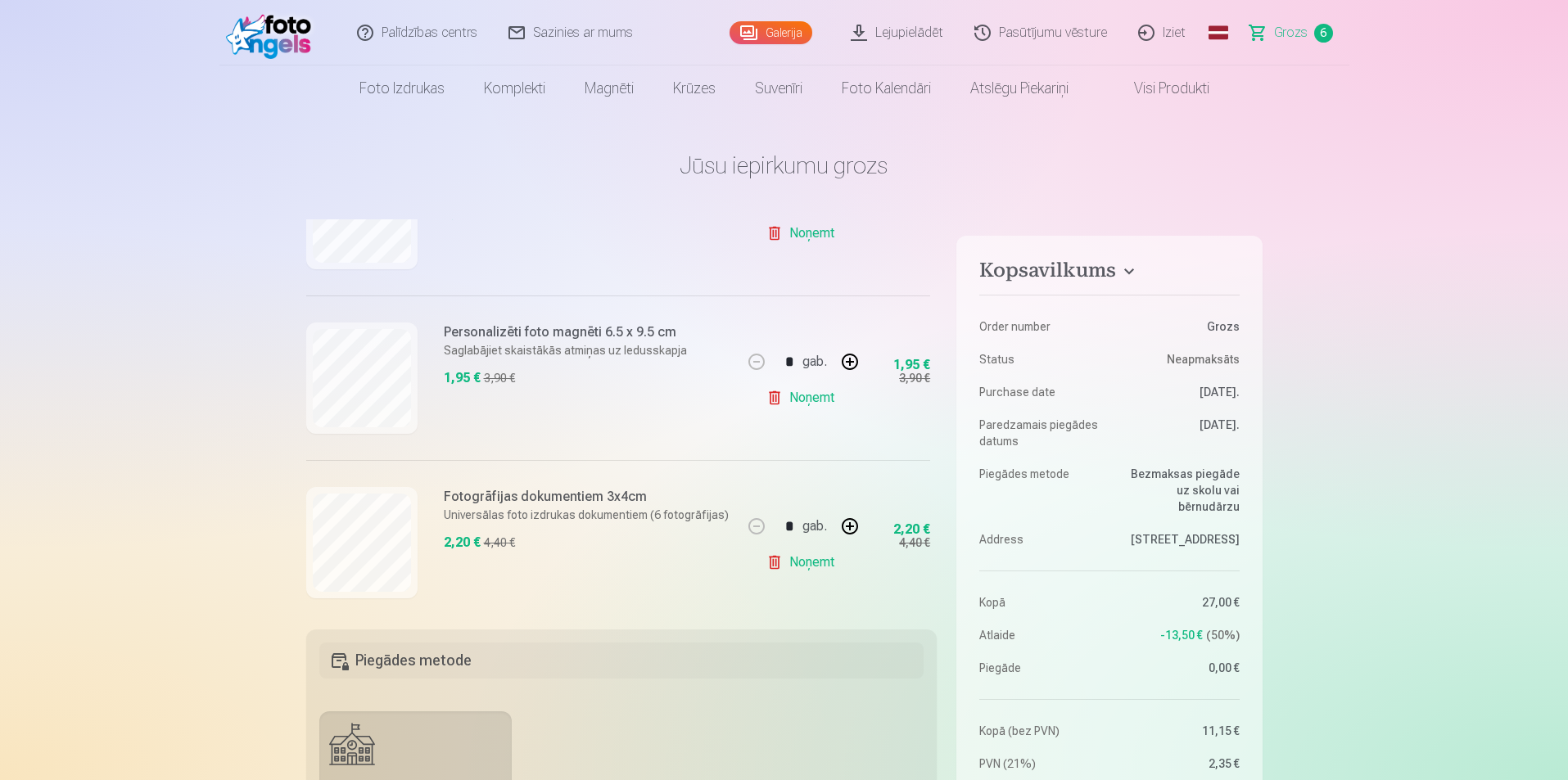
scroll to position [801, 0]
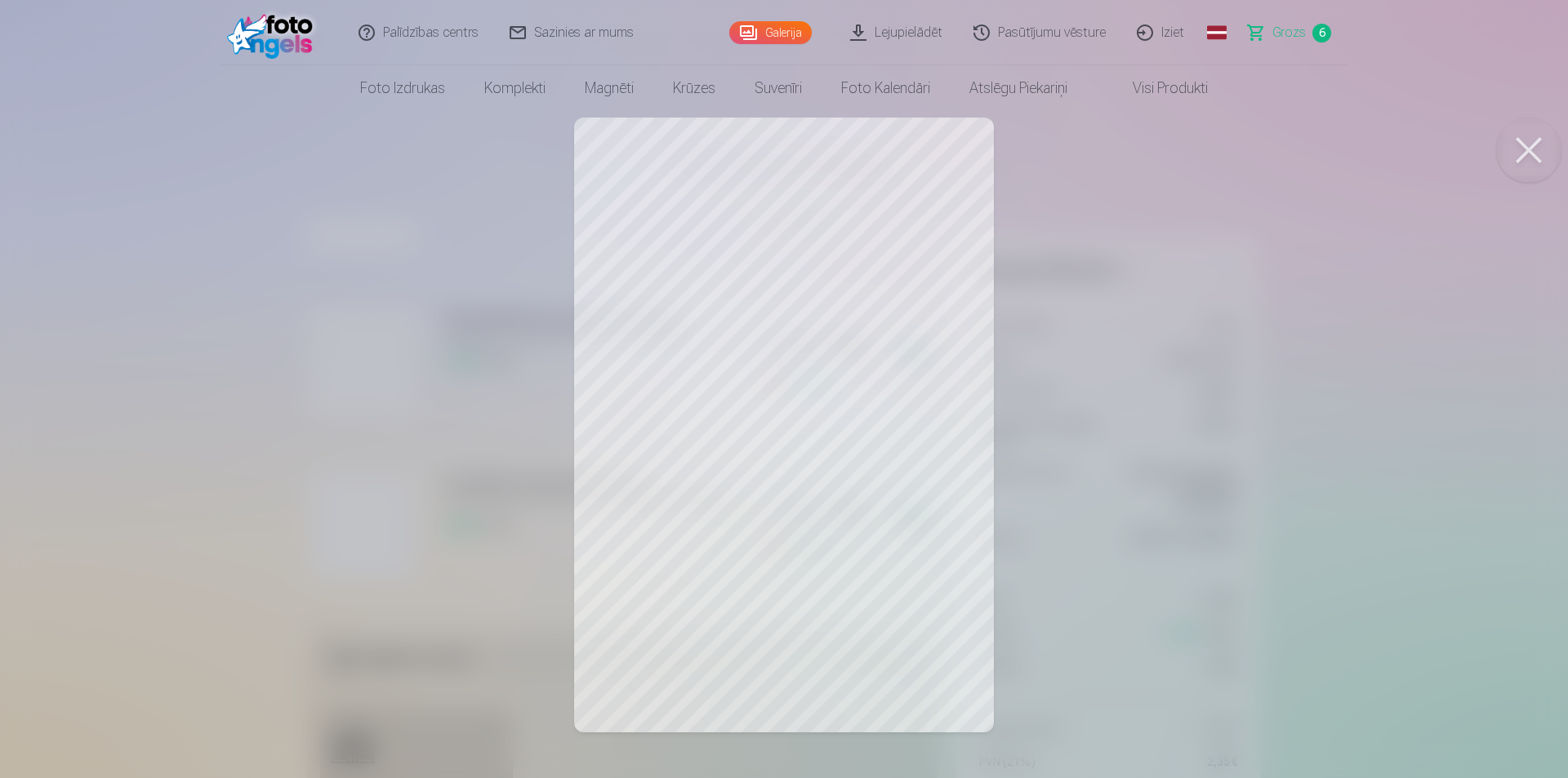
click at [873, 361] on div at bounding box center [784, 389] width 1568 height 778
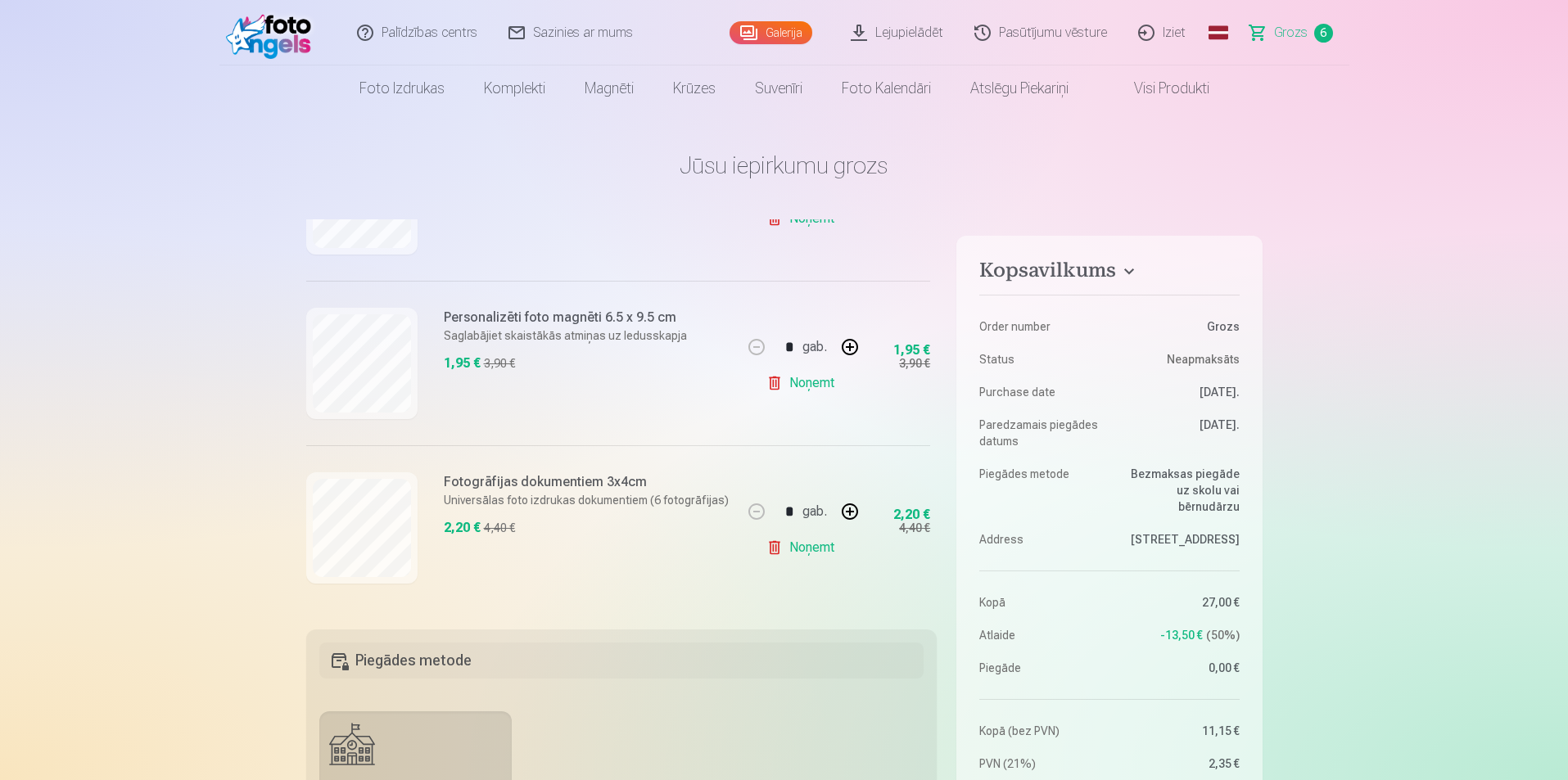
click at [511, 314] on h6 "Personalizēti foto magnēti 6.5 x 9.5 cm" at bounding box center [565, 318] width 243 height 20
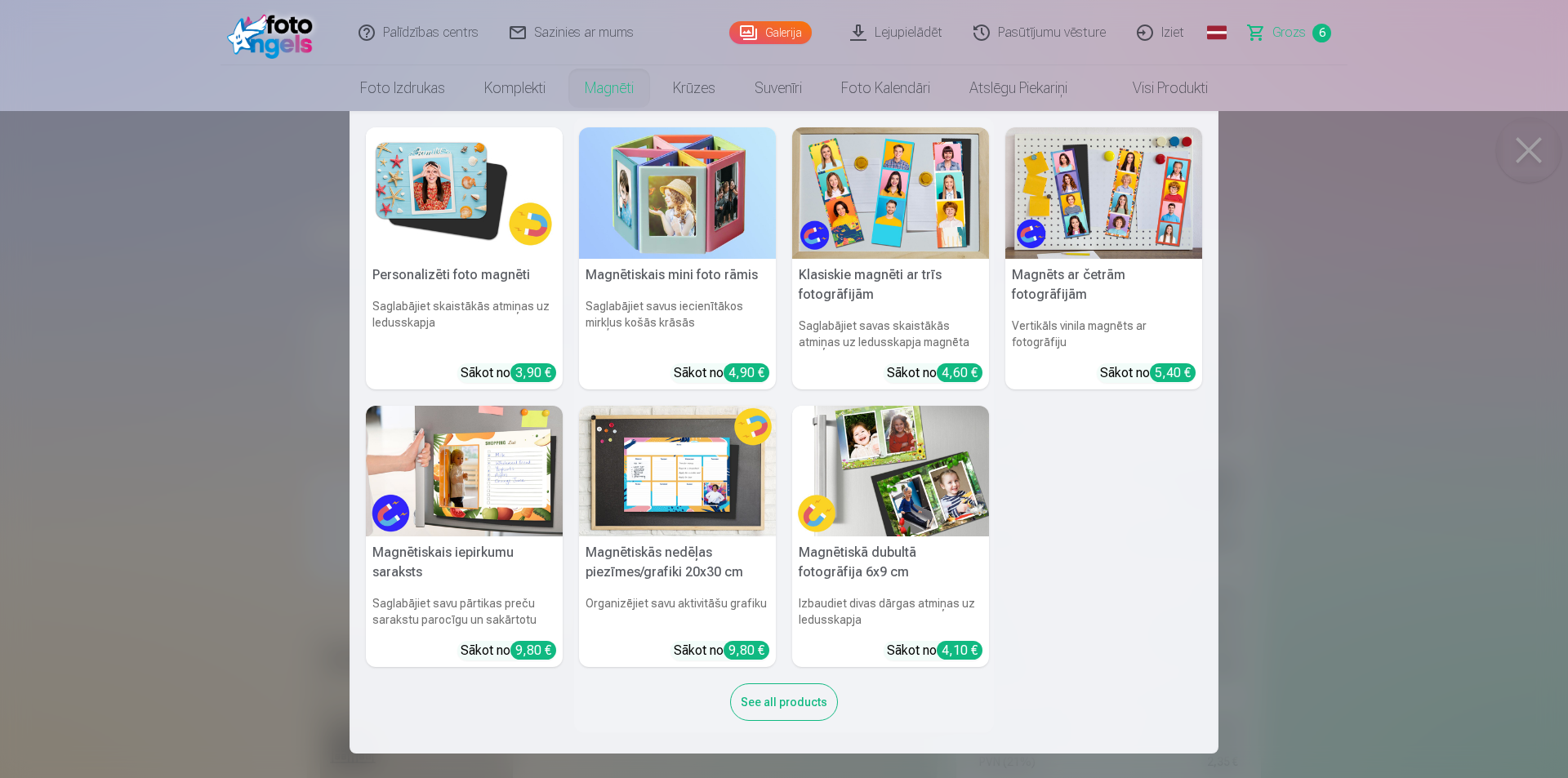
click at [620, 82] on link "Magnēti" at bounding box center [609, 88] width 89 height 46
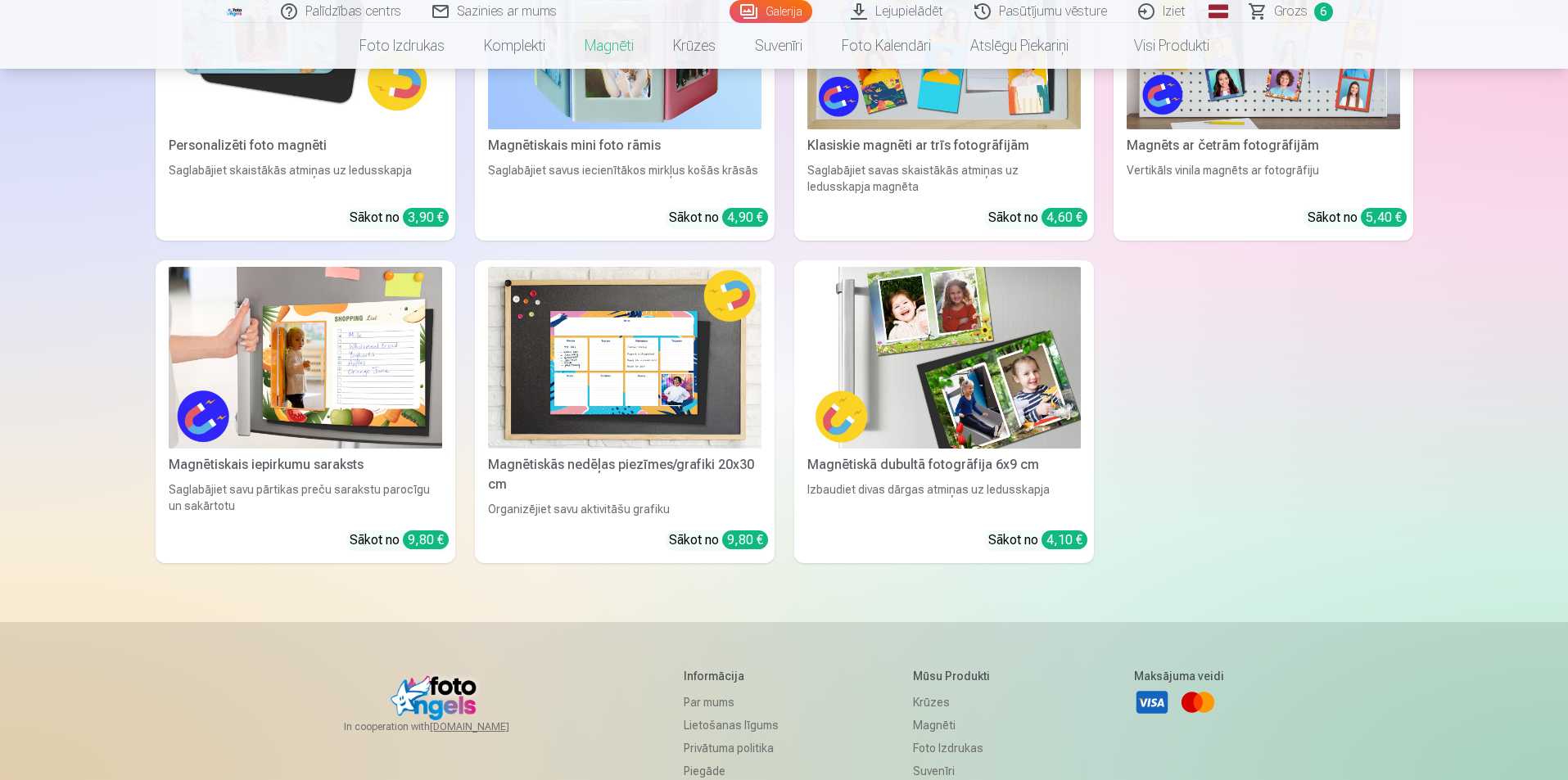
scroll to position [409, 0]
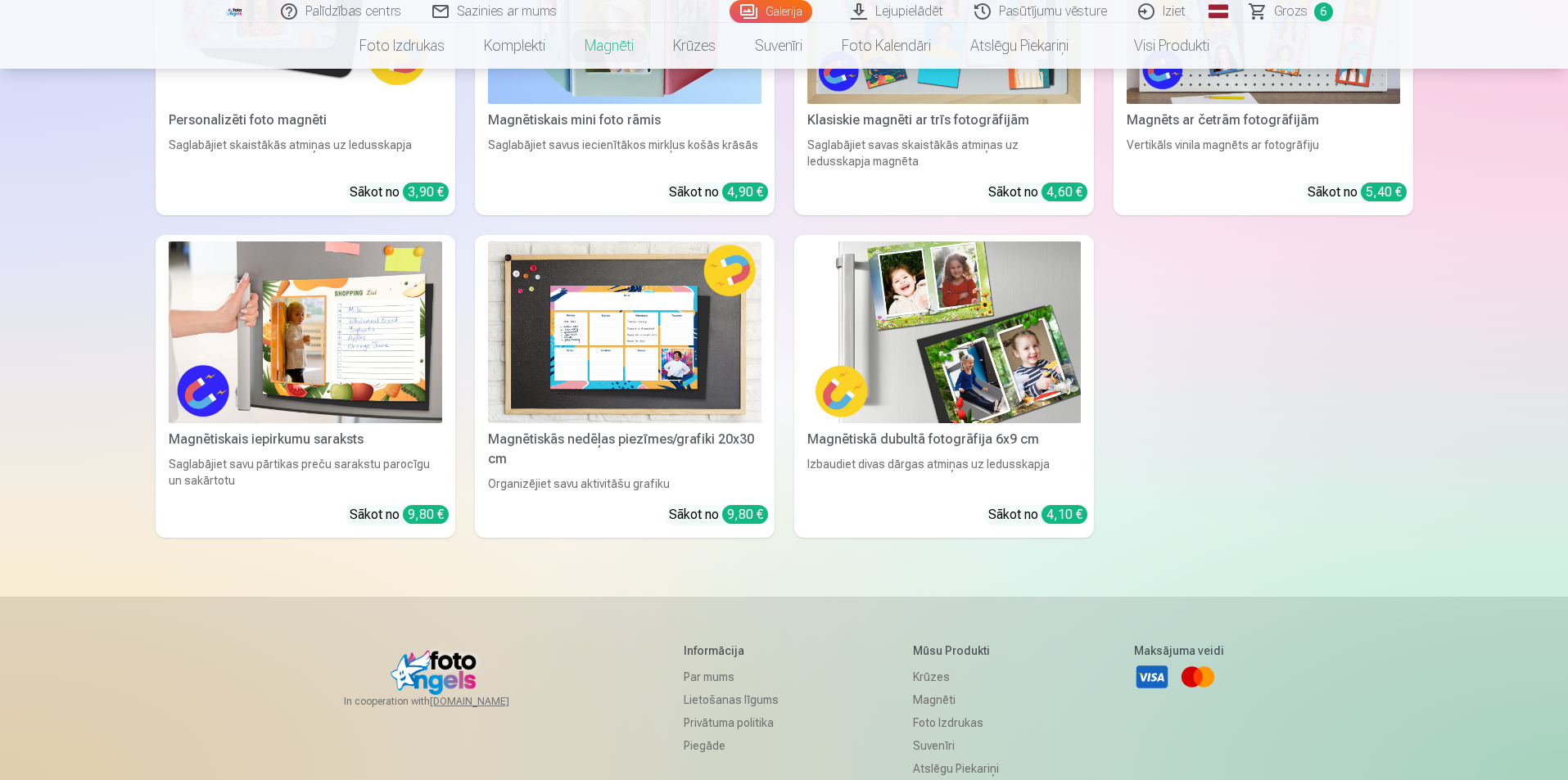
click at [974, 316] on img at bounding box center [945, 333] width 274 height 183
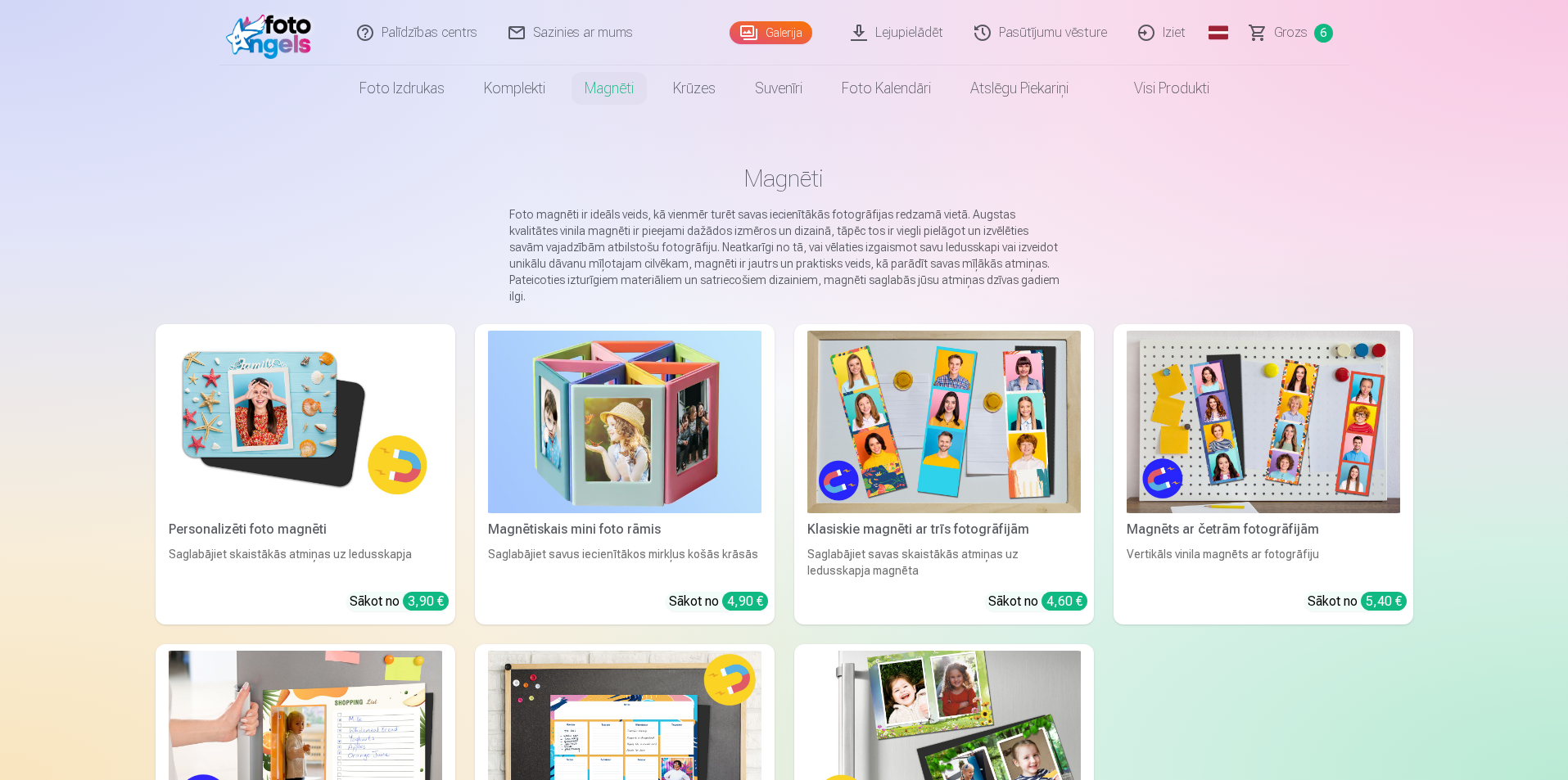
click at [969, 713] on img at bounding box center [945, 742] width 274 height 183
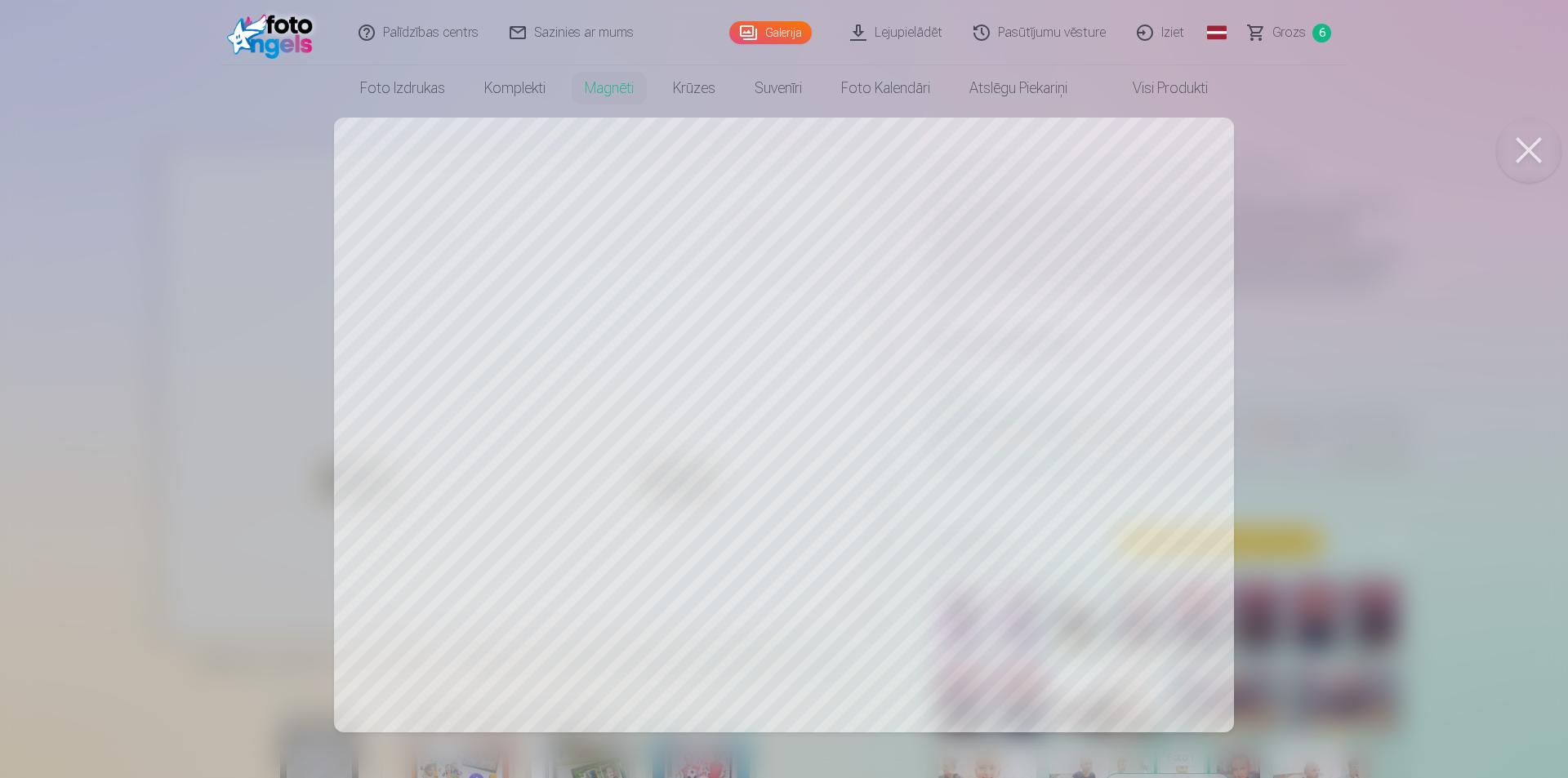
click at [604, 460] on div at bounding box center [784, 389] width 1568 height 778
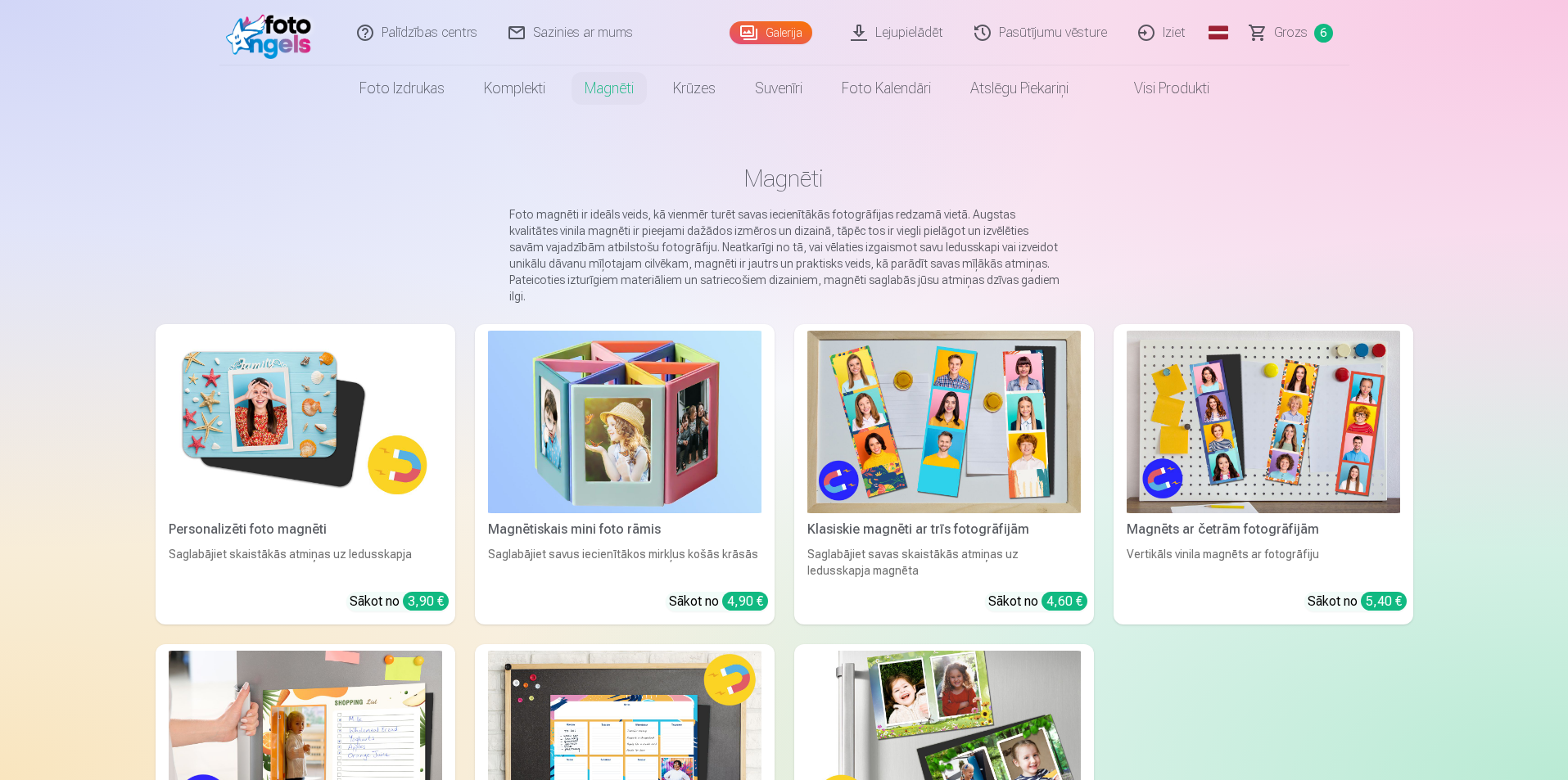
click at [959, 714] on img at bounding box center [945, 742] width 274 height 183
click at [962, 714] on img at bounding box center [945, 742] width 274 height 183
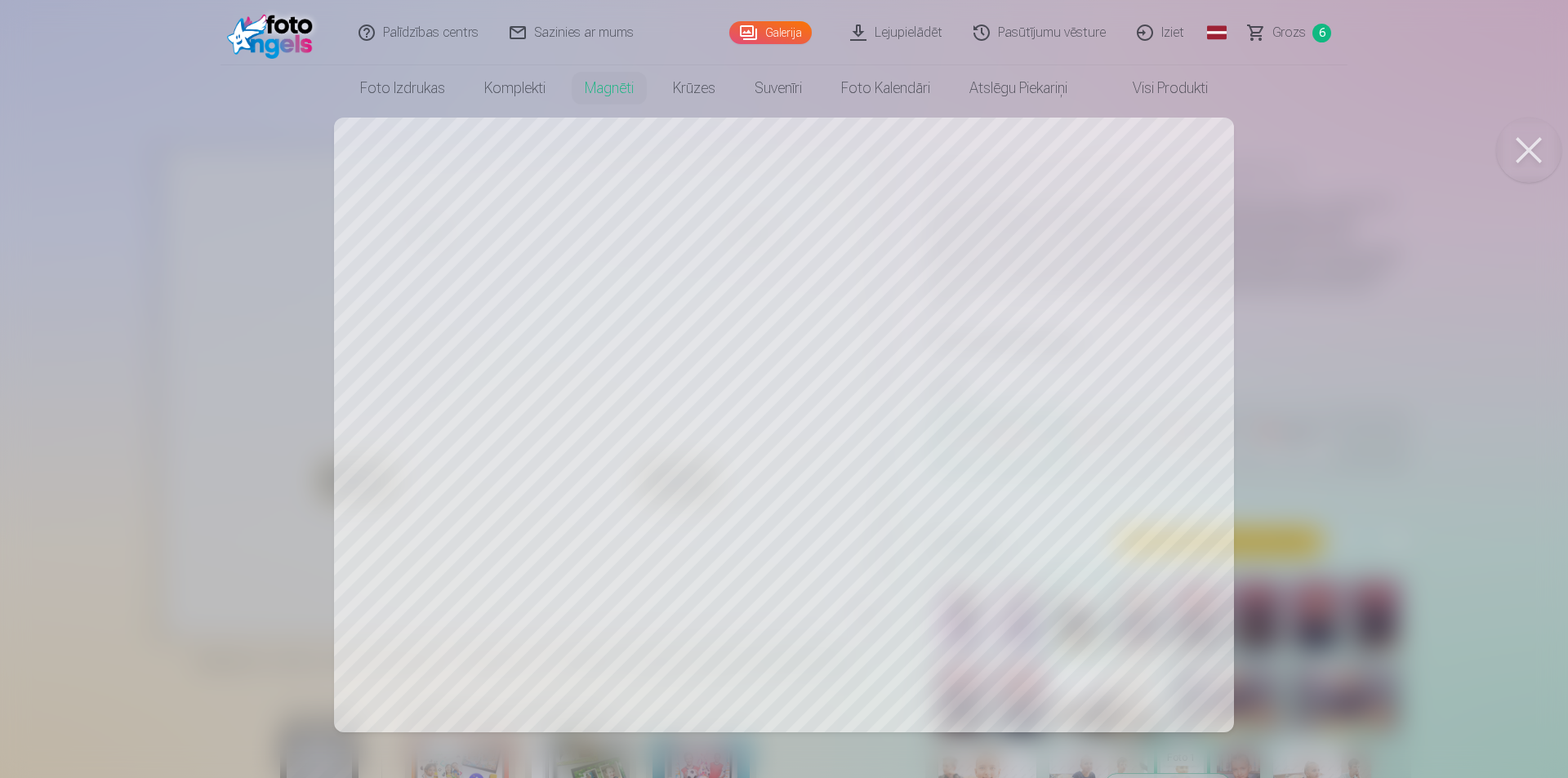
click at [1404, 555] on div at bounding box center [784, 389] width 1568 height 778
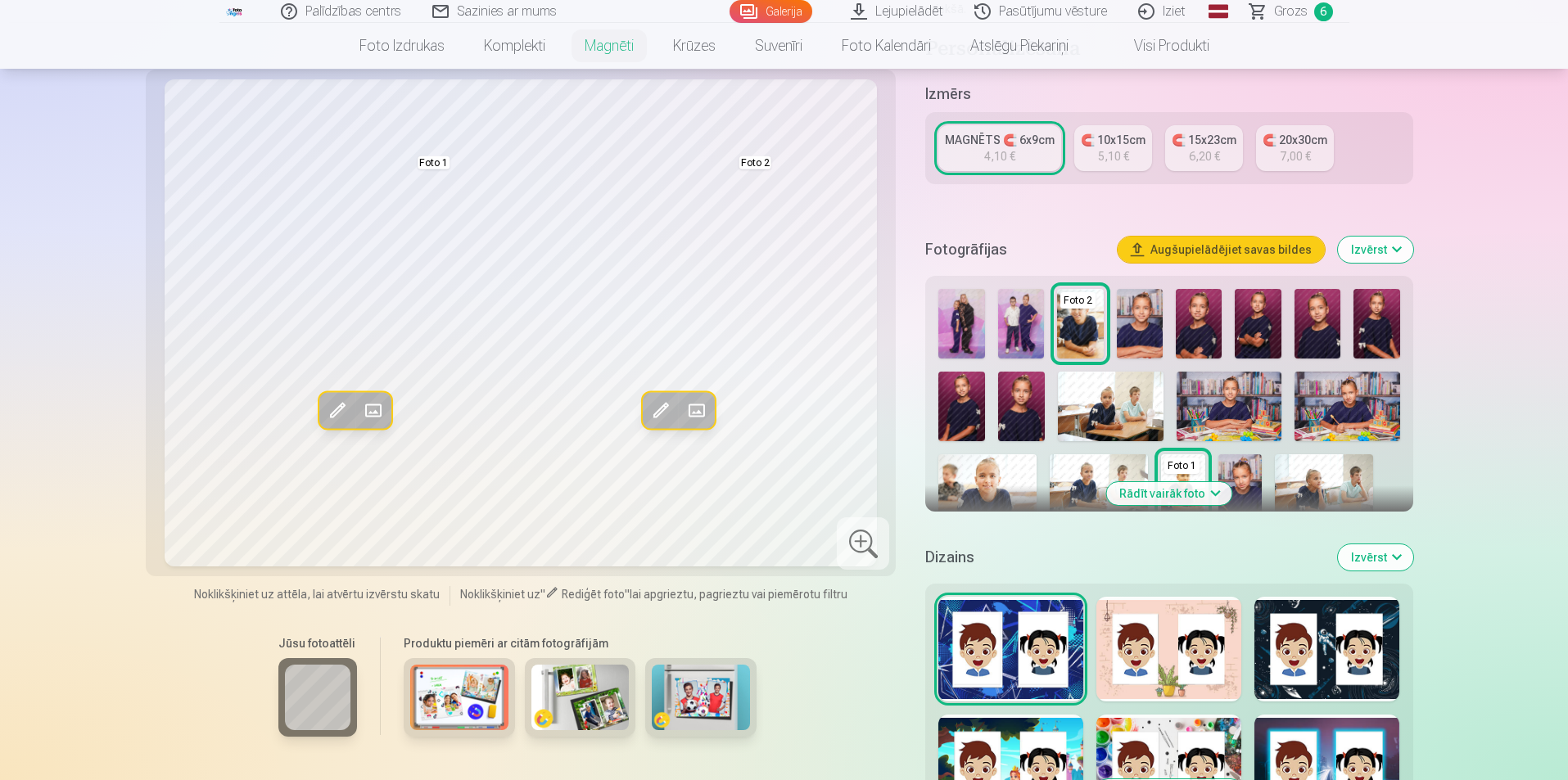
scroll to position [328, 0]
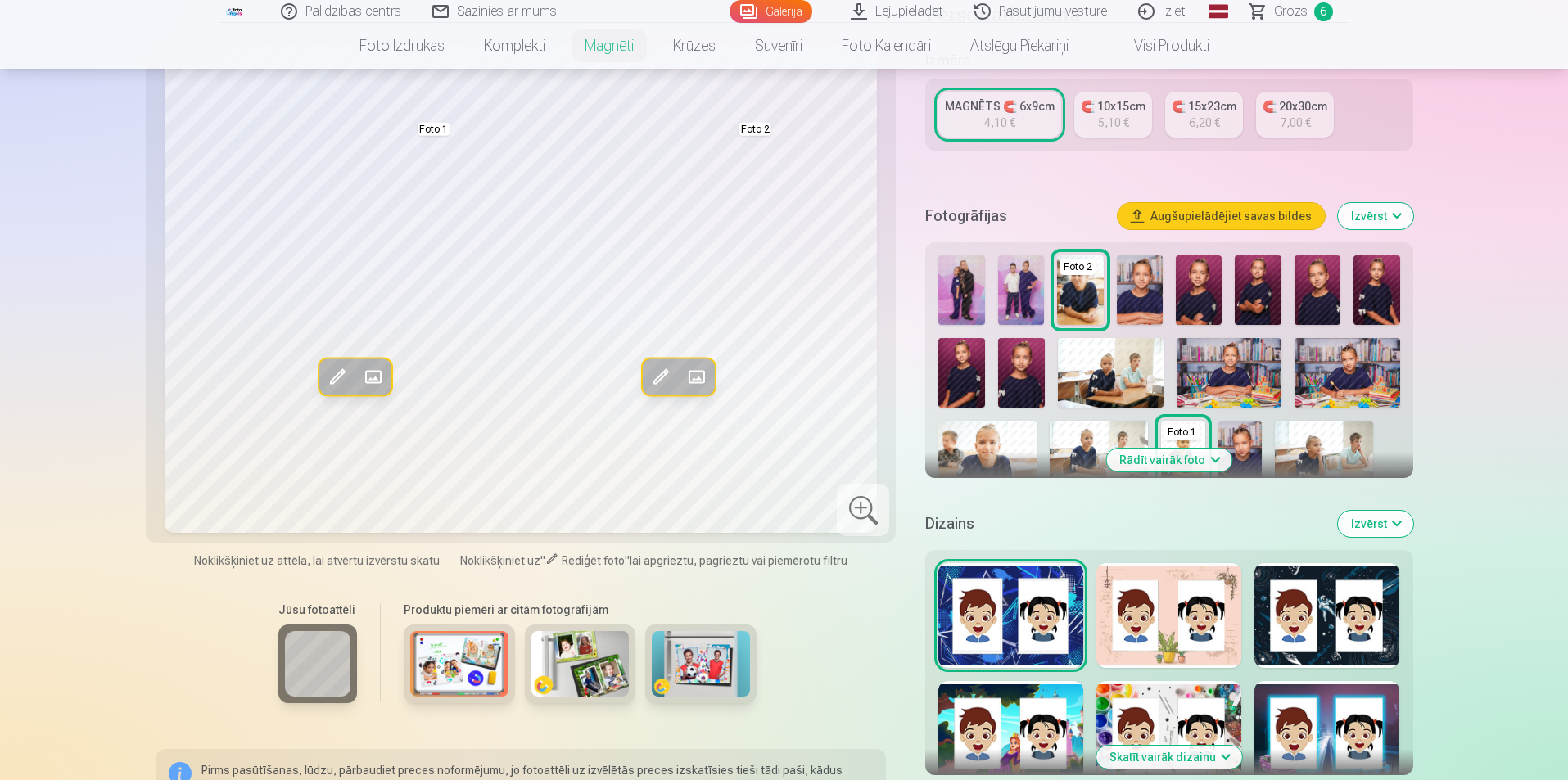
click at [997, 426] on img at bounding box center [988, 453] width 98 height 66
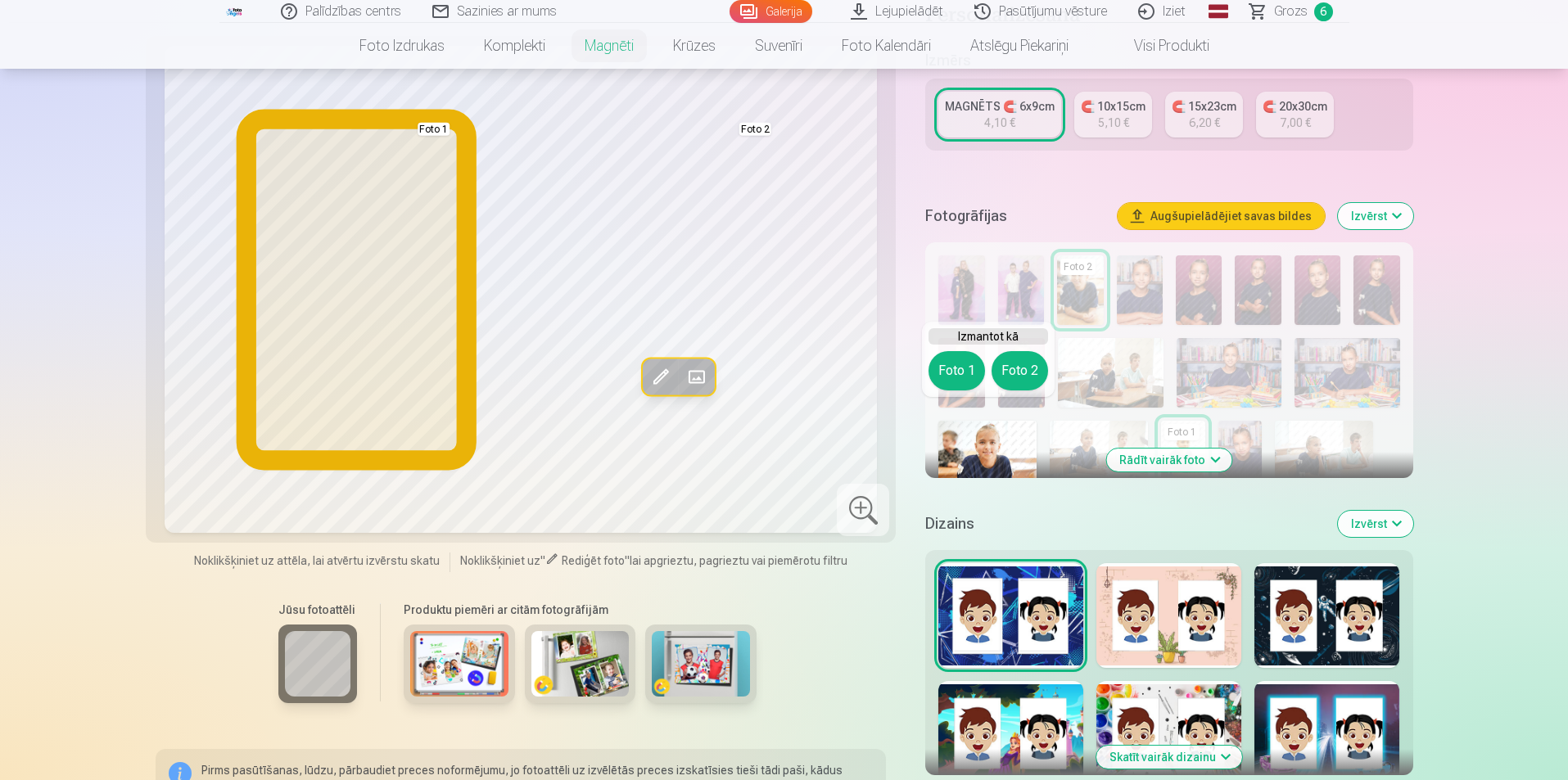
click at [951, 366] on button "Foto 1" at bounding box center [957, 370] width 56 height 39
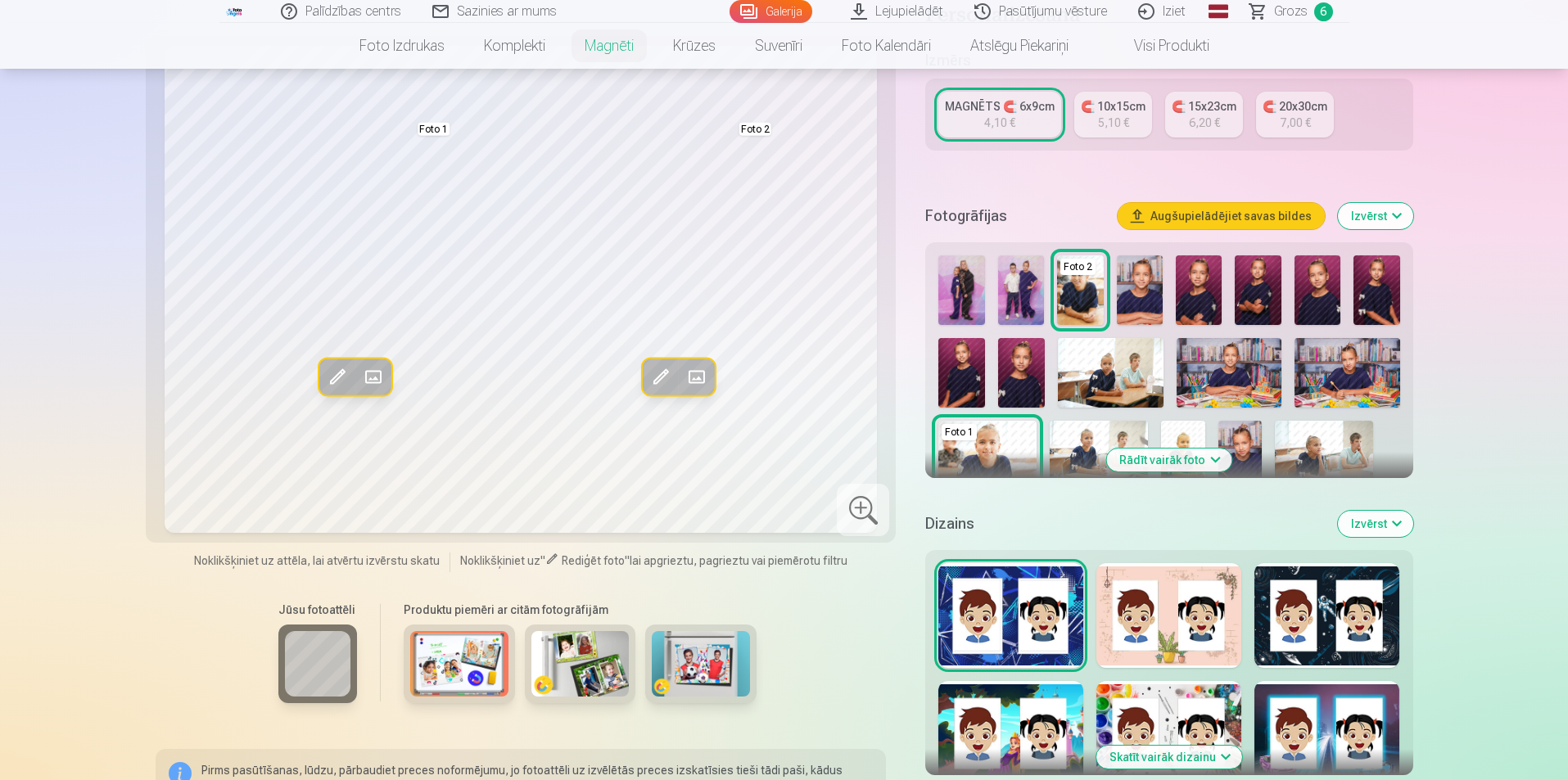
click at [951, 366] on img at bounding box center [962, 373] width 46 height 71
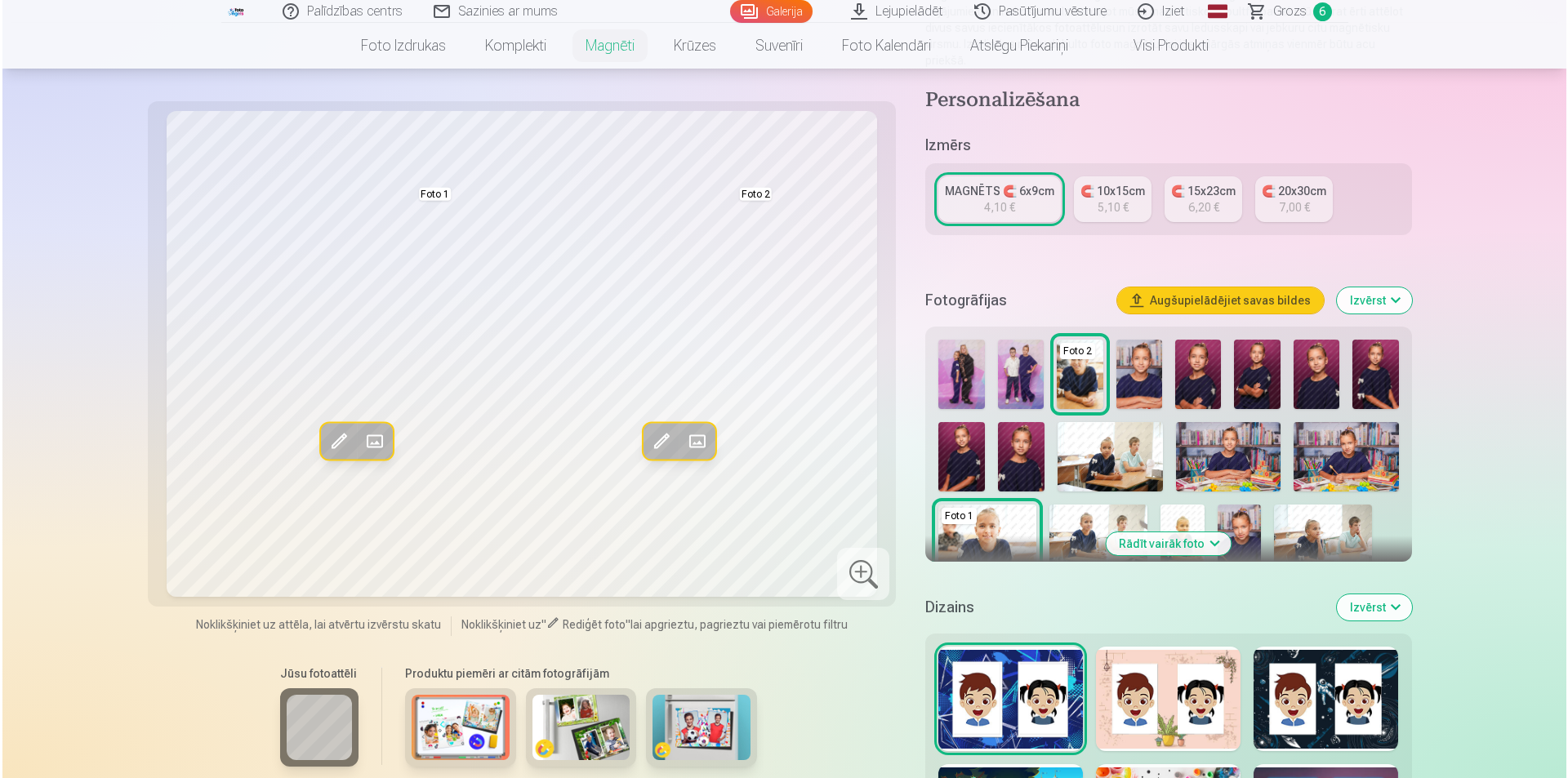
scroll to position [163, 0]
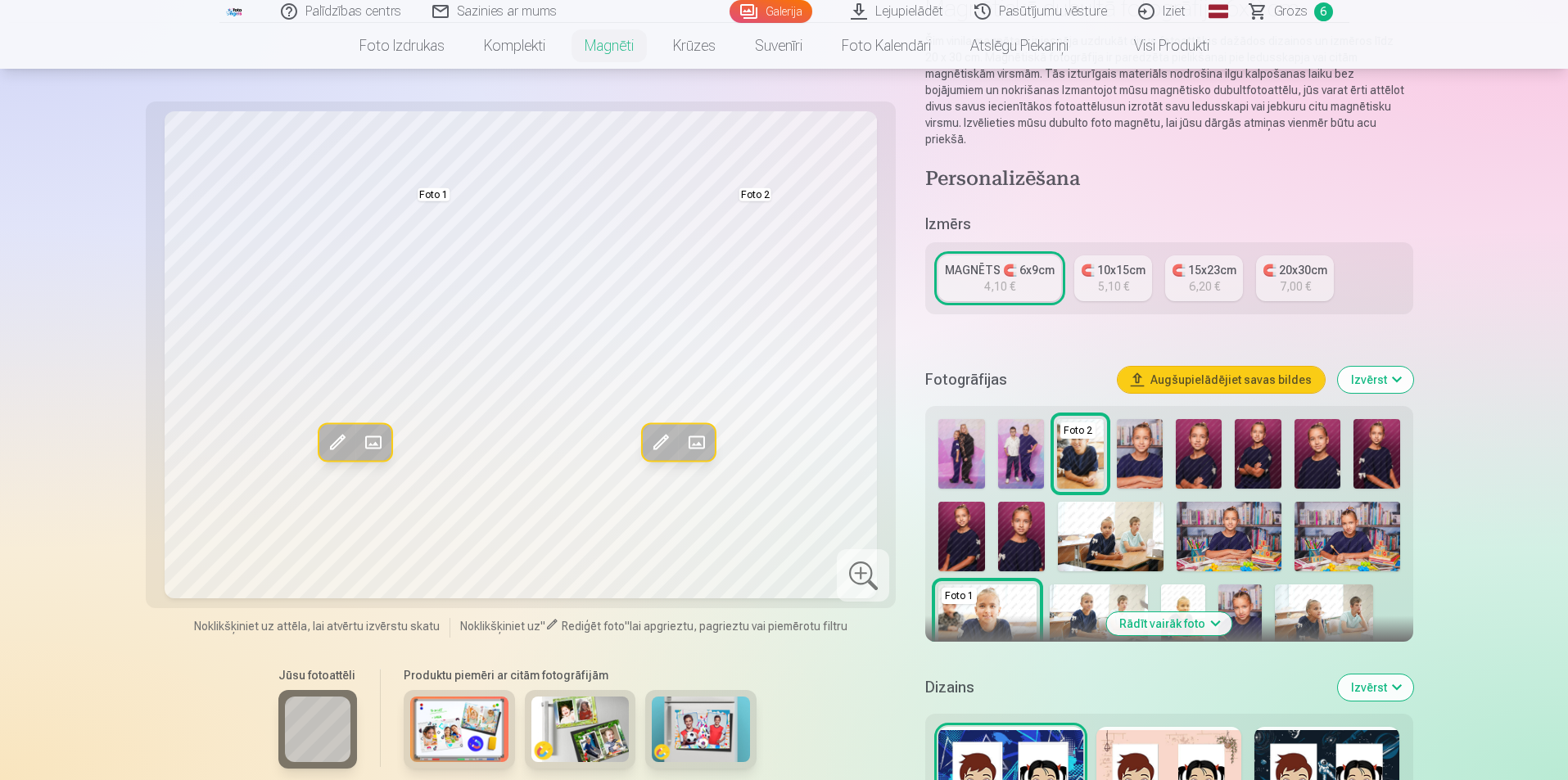
click at [378, 431] on span at bounding box center [374, 443] width 27 height 27
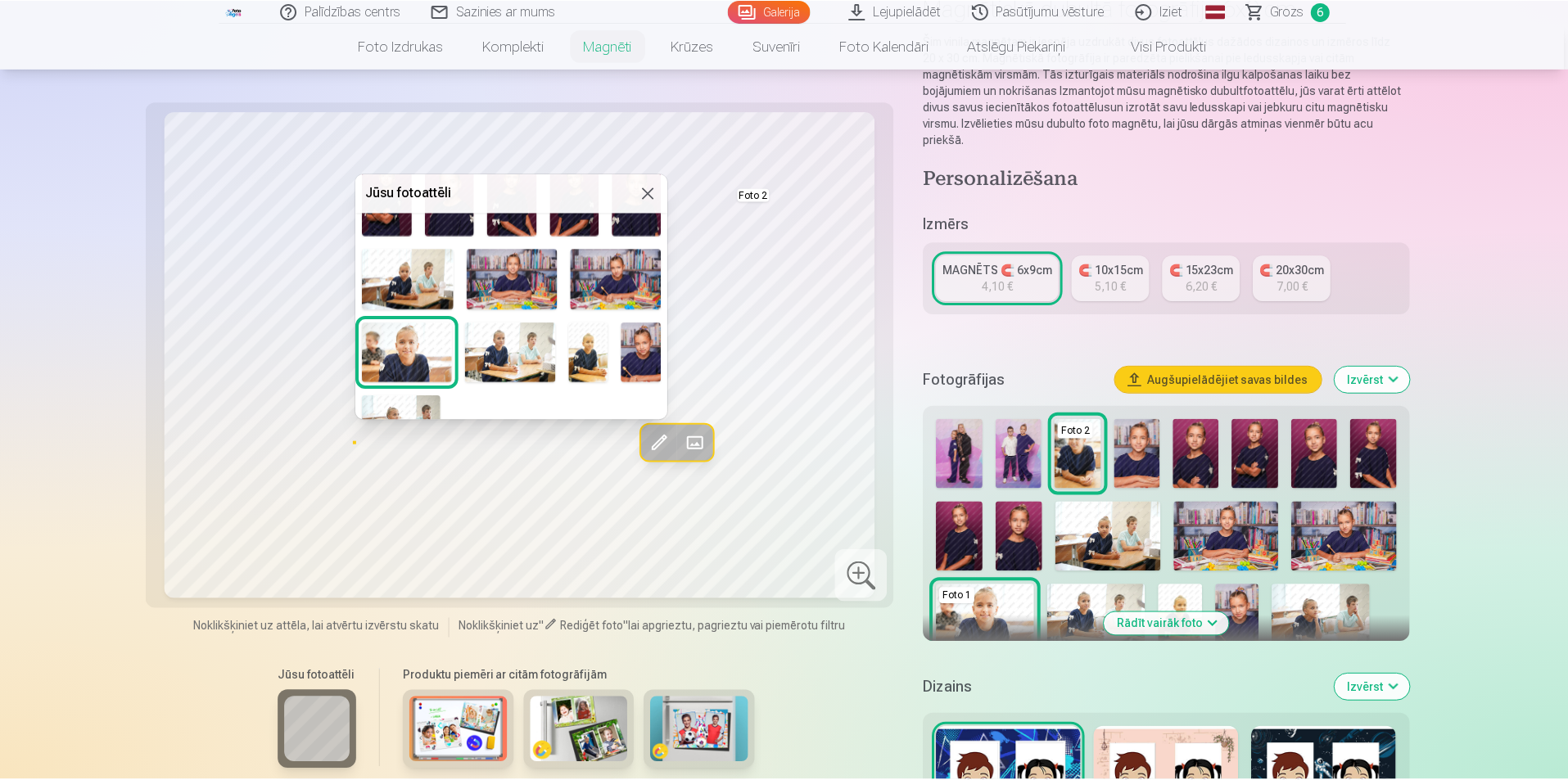
scroll to position [166, 0]
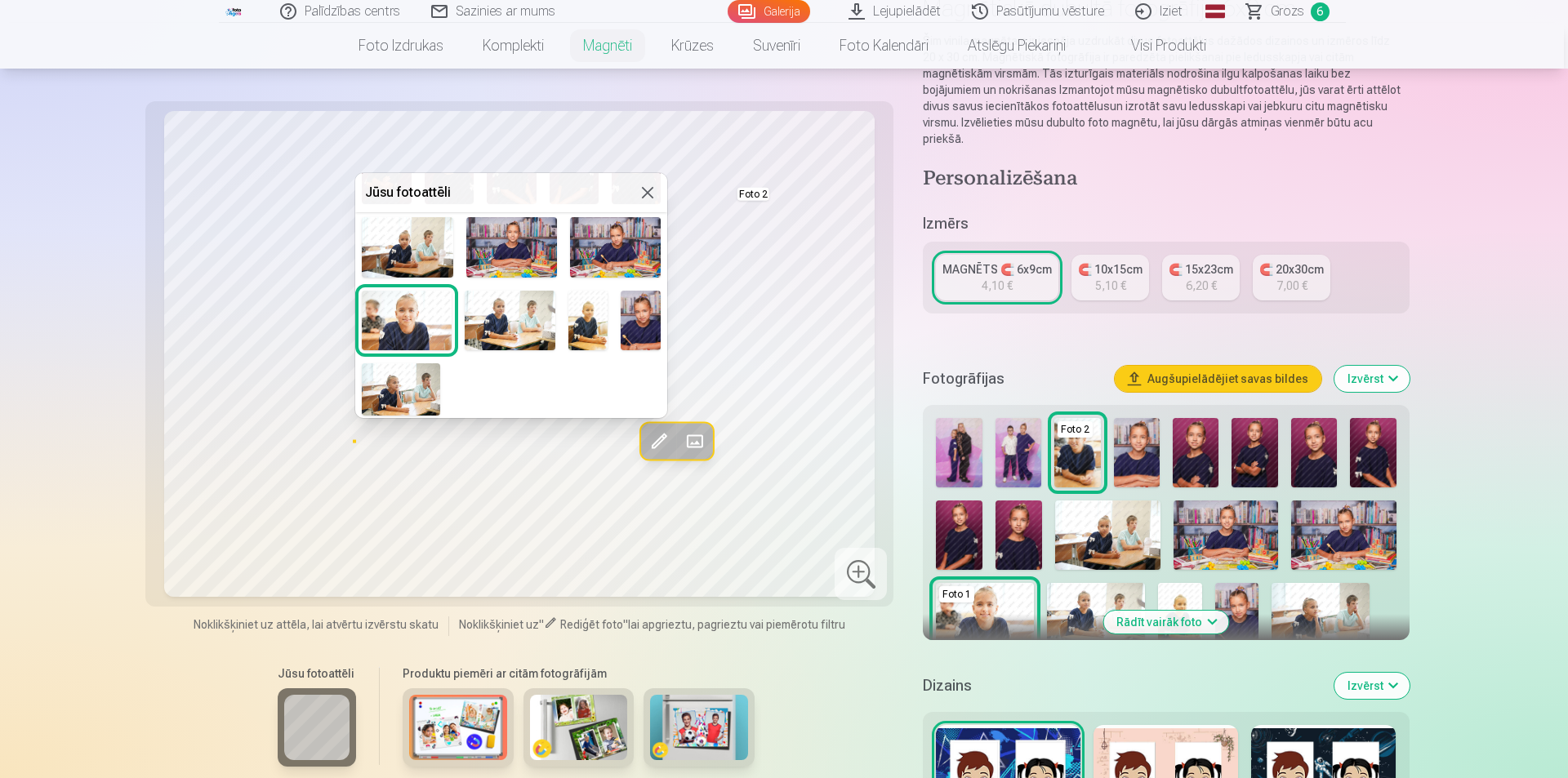
click at [417, 371] on img at bounding box center [401, 389] width 79 height 52
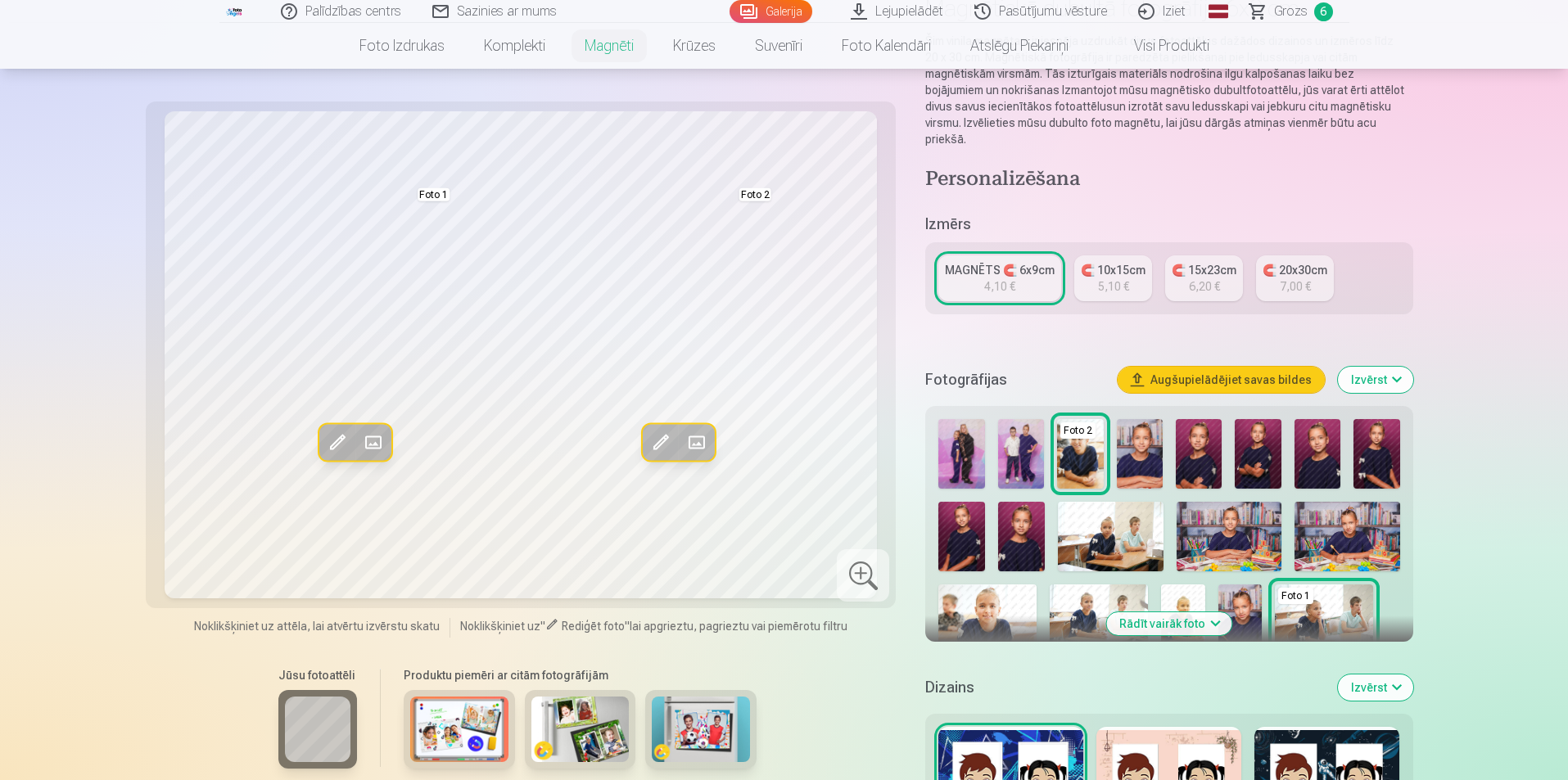
click at [333, 437] on span at bounding box center [338, 443] width 27 height 27
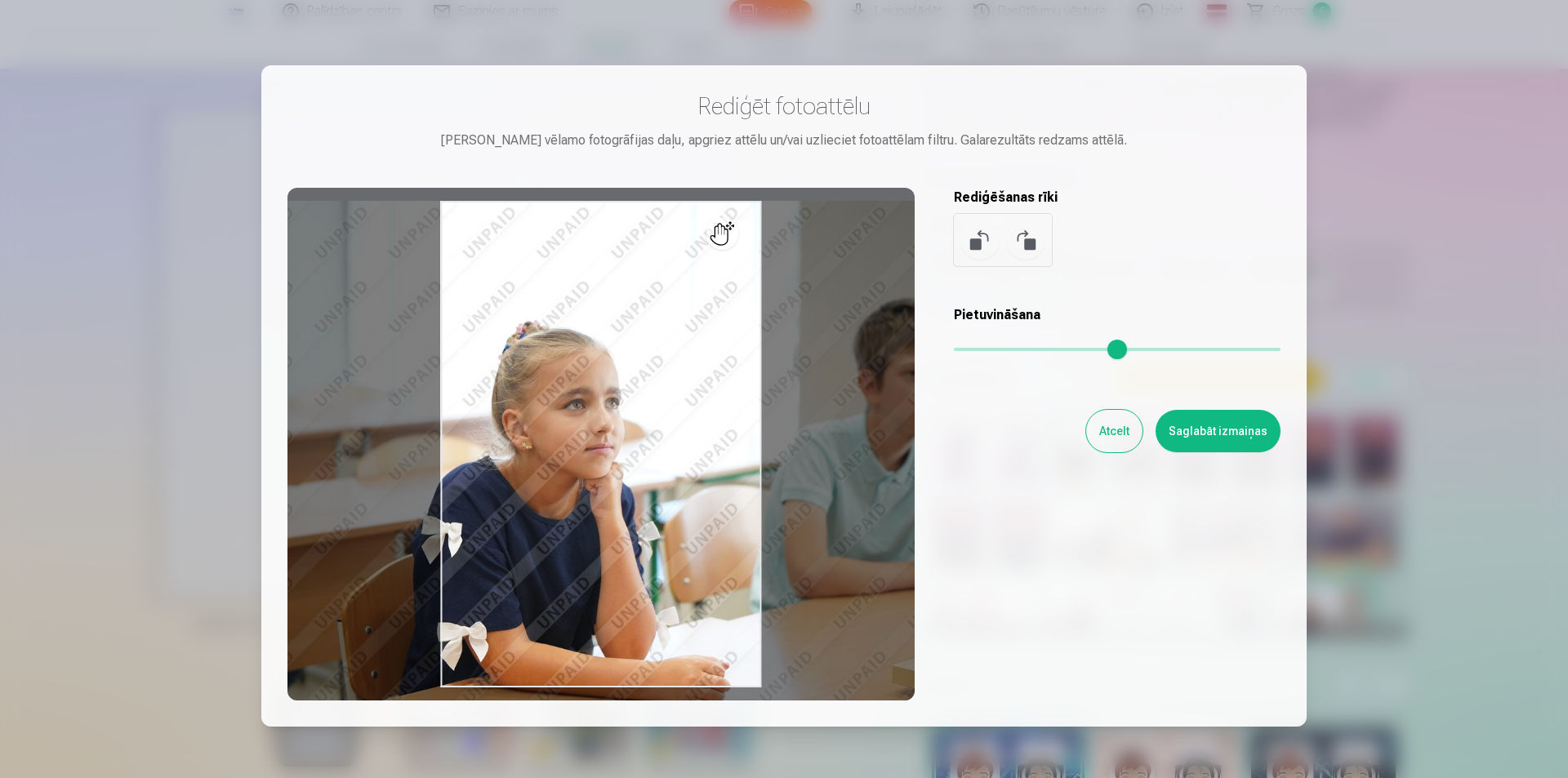
drag, startPoint x: 961, startPoint y: 349, endPoint x: 968, endPoint y: 359, distance: 12.2
click at [968, 351] on input "range" at bounding box center [1117, 349] width 327 height 3
click at [1032, 243] on button at bounding box center [1026, 239] width 39 height 39
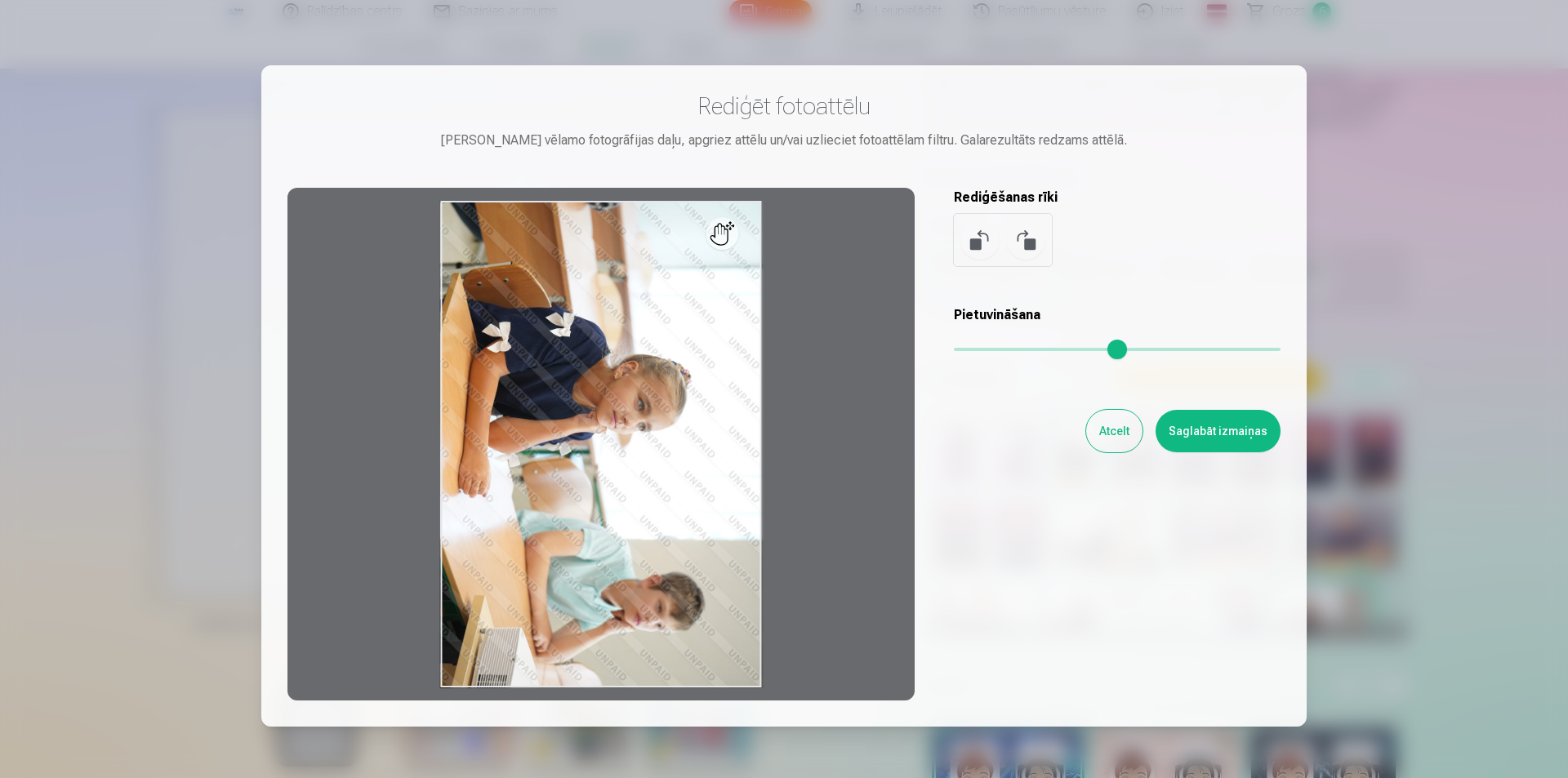
click at [1032, 243] on button at bounding box center [1026, 239] width 39 height 39
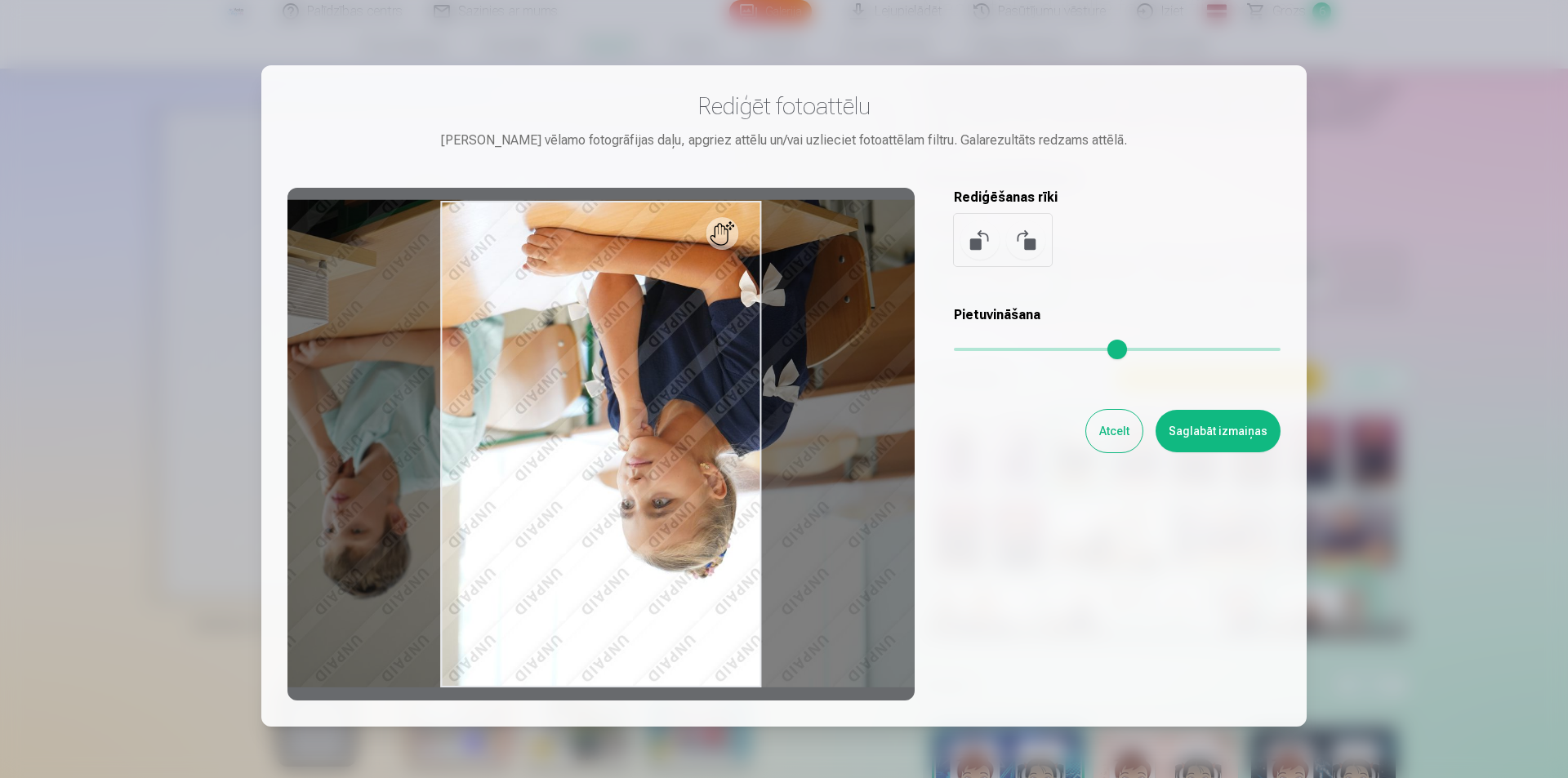
click at [1032, 243] on button at bounding box center [1026, 239] width 39 height 39
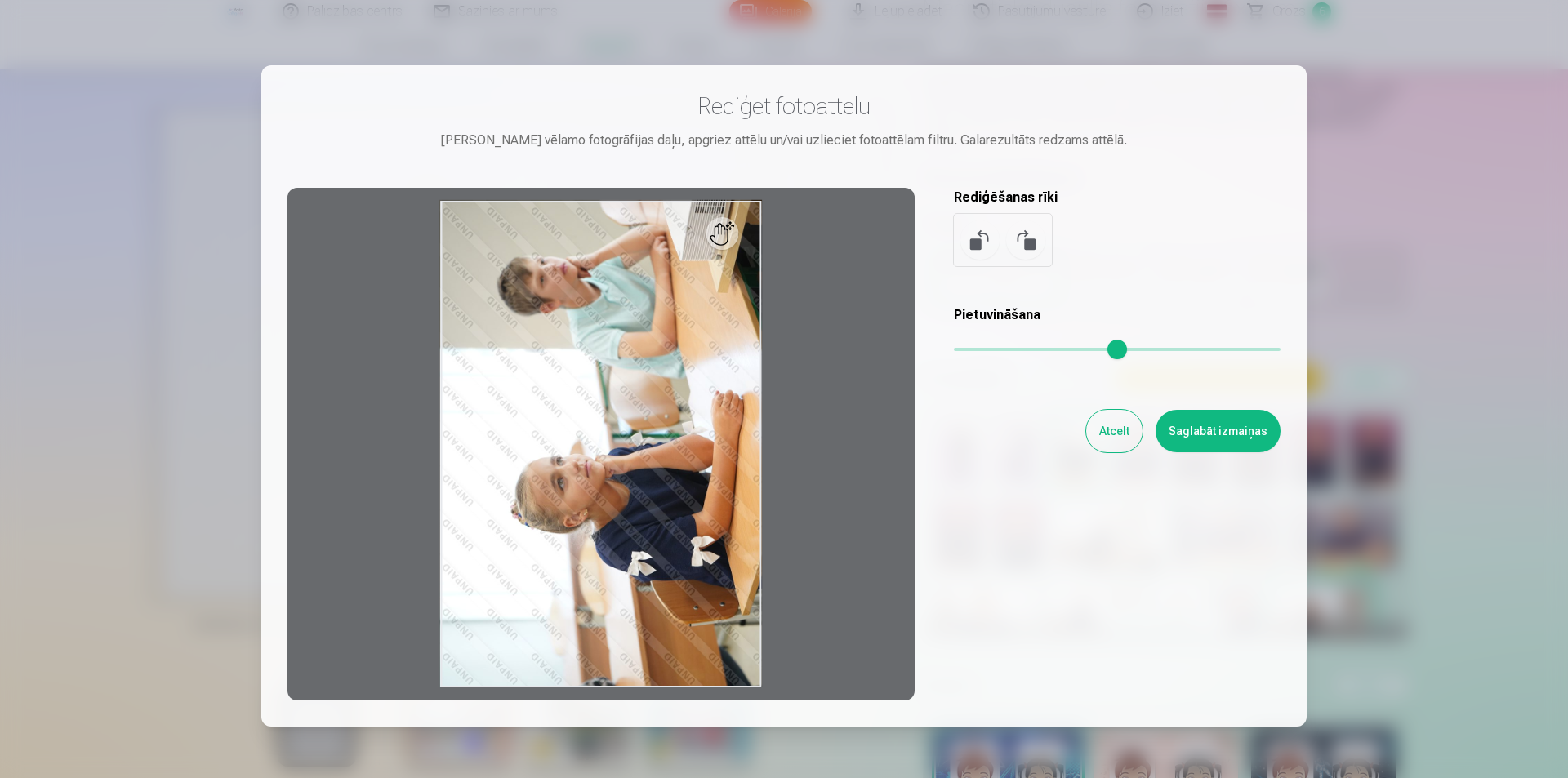
click at [1032, 243] on button at bounding box center [1026, 239] width 39 height 39
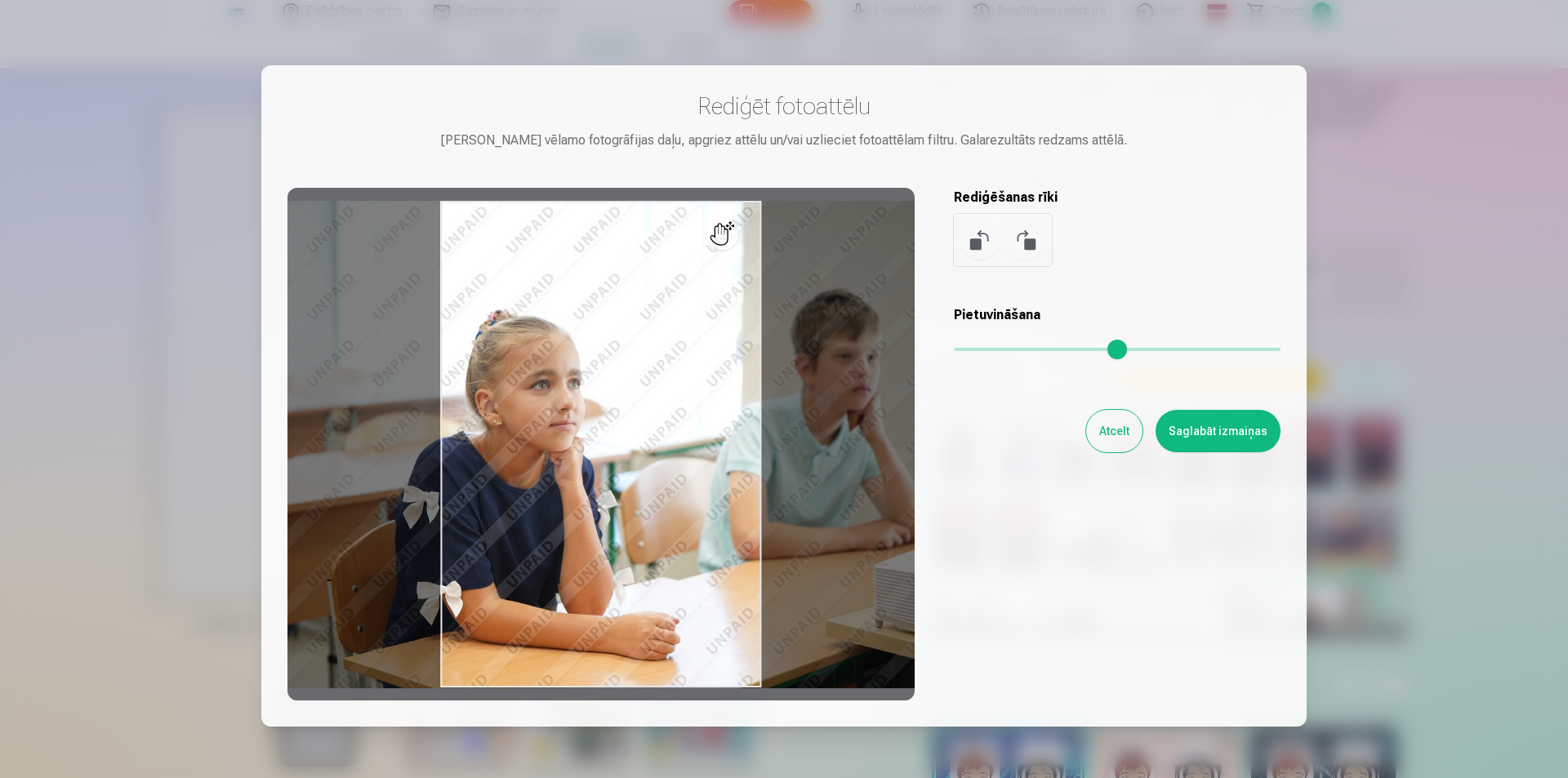
click at [973, 233] on button at bounding box center [979, 239] width 39 height 39
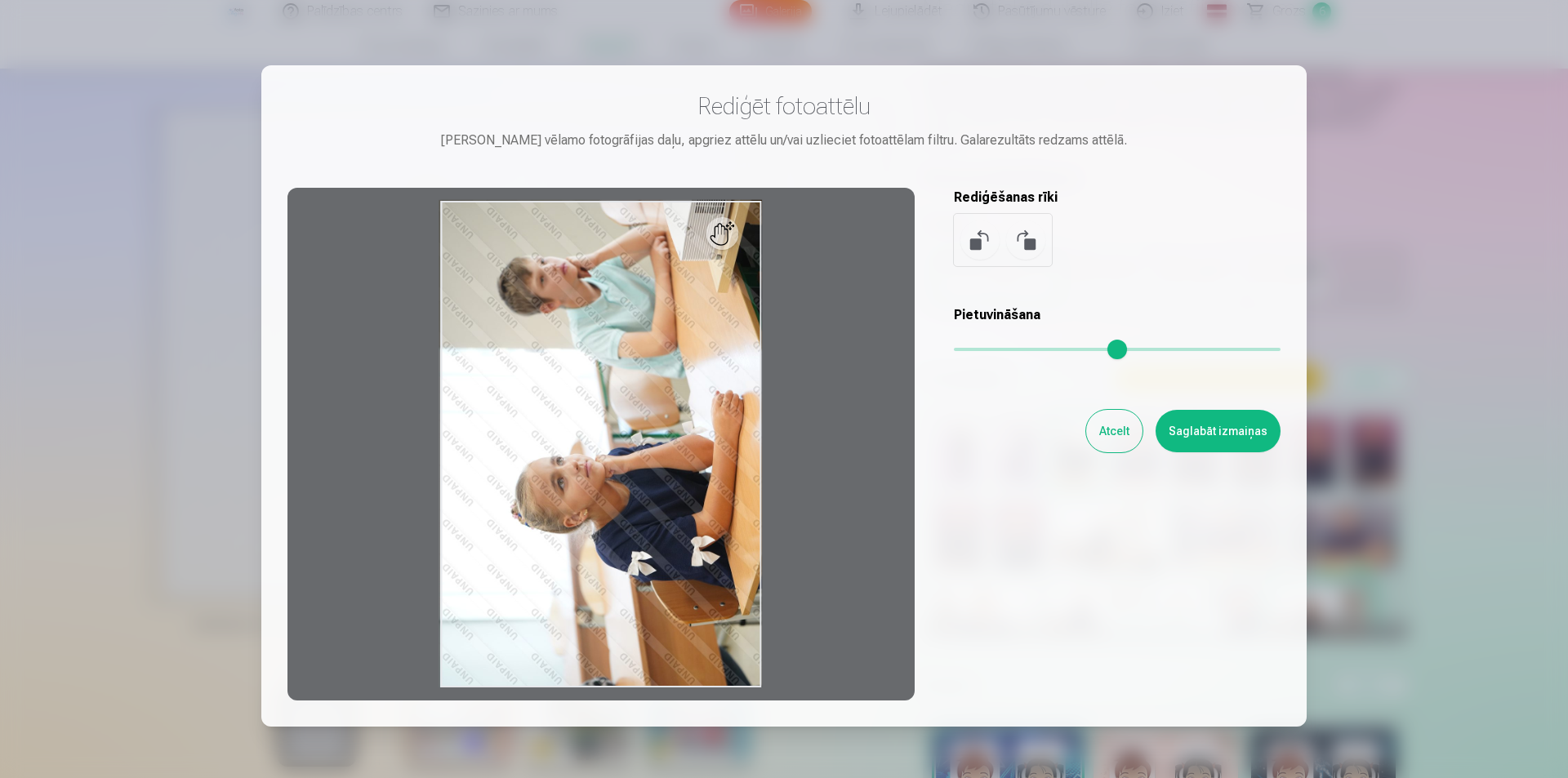
click at [1030, 241] on button at bounding box center [1026, 239] width 39 height 39
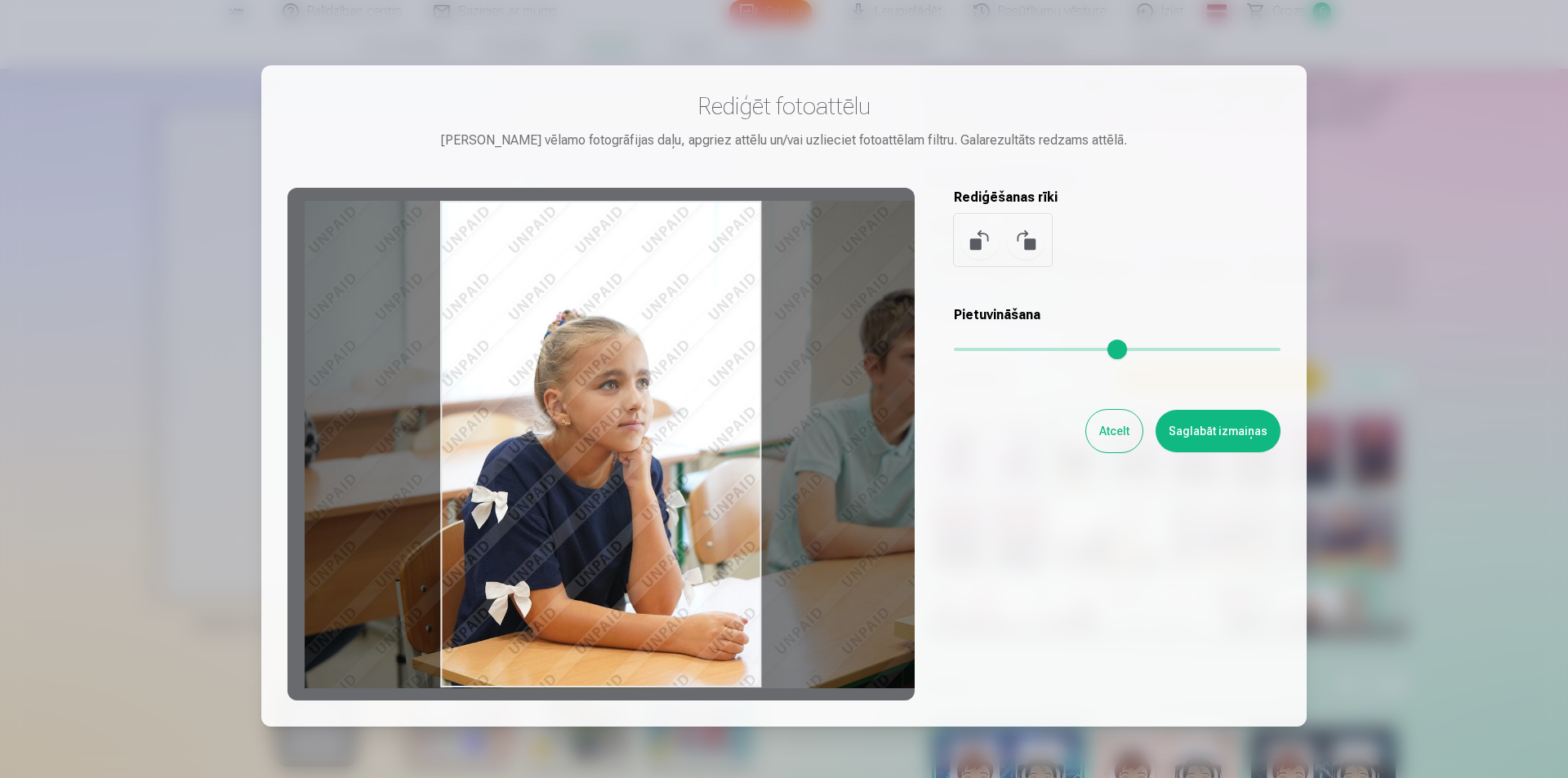
drag, startPoint x: 758, startPoint y: 482, endPoint x: 826, endPoint y: 475, distance: 68.4
click at [826, 475] on div at bounding box center [601, 444] width 628 height 513
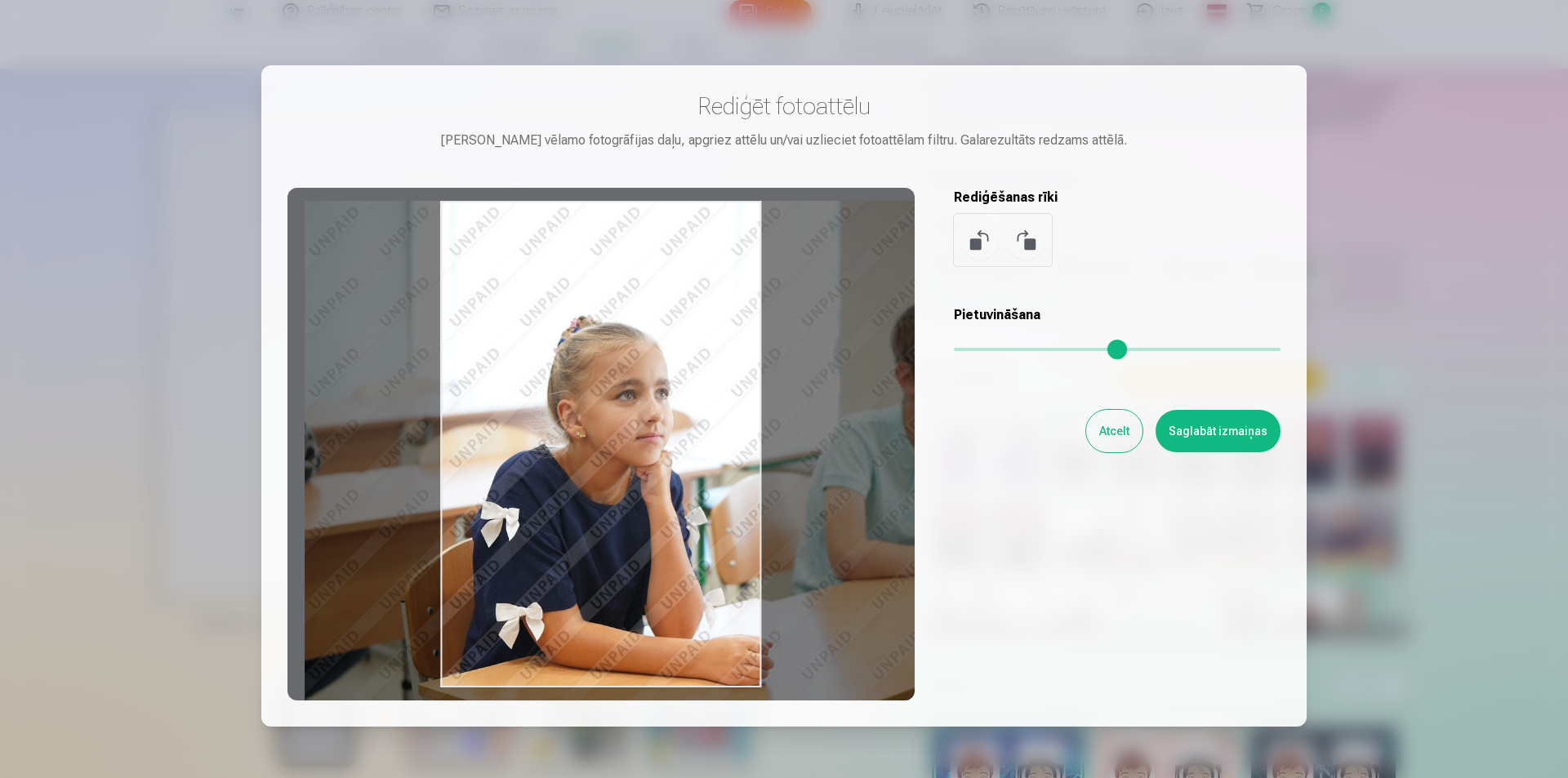
click at [964, 348] on input "range" at bounding box center [1117, 349] width 327 height 3
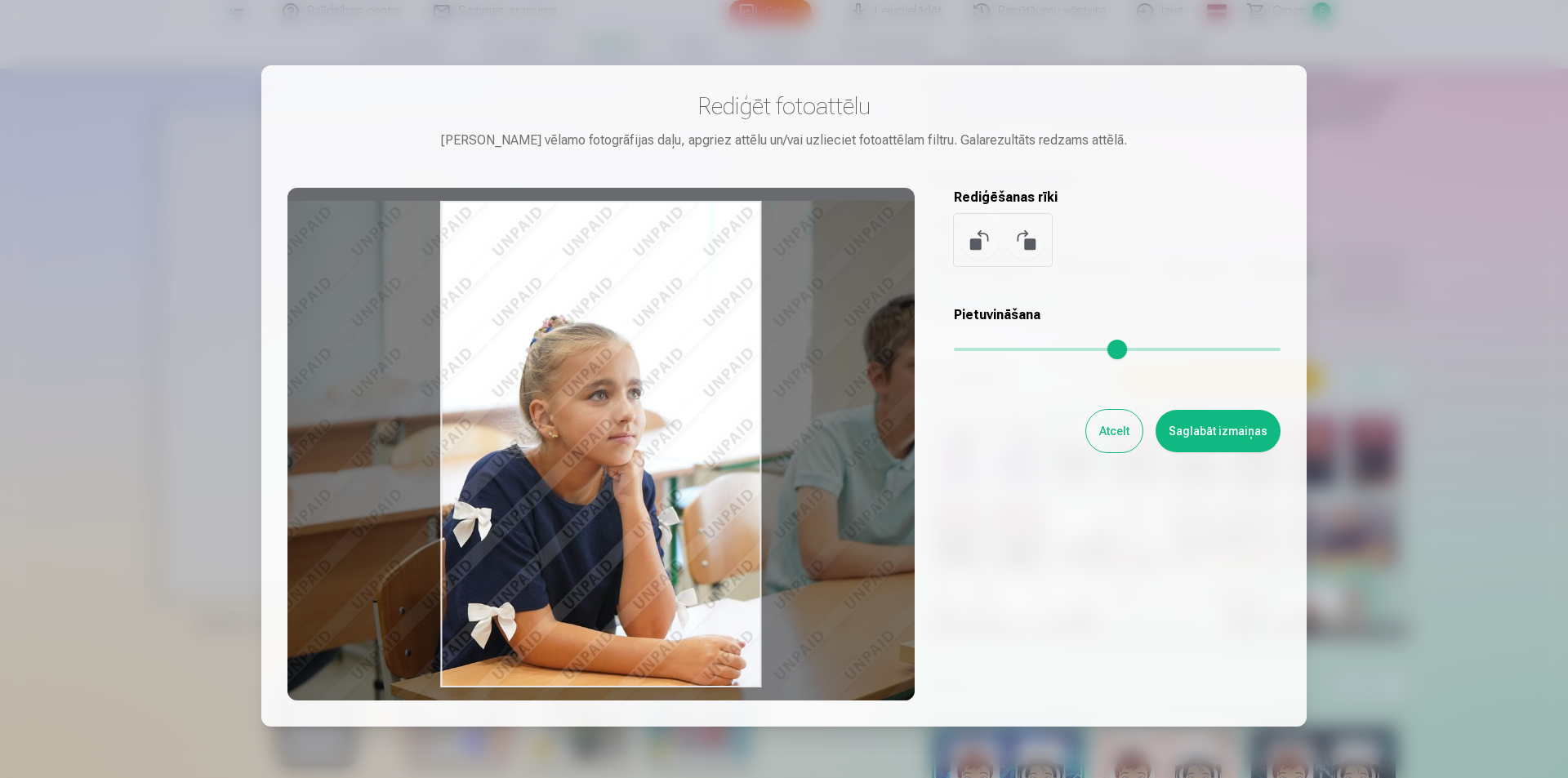
drag, startPoint x: 691, startPoint y: 410, endPoint x: 661, endPoint y: 426, distance: 34.0
click at [663, 427] on div at bounding box center [601, 444] width 628 height 513
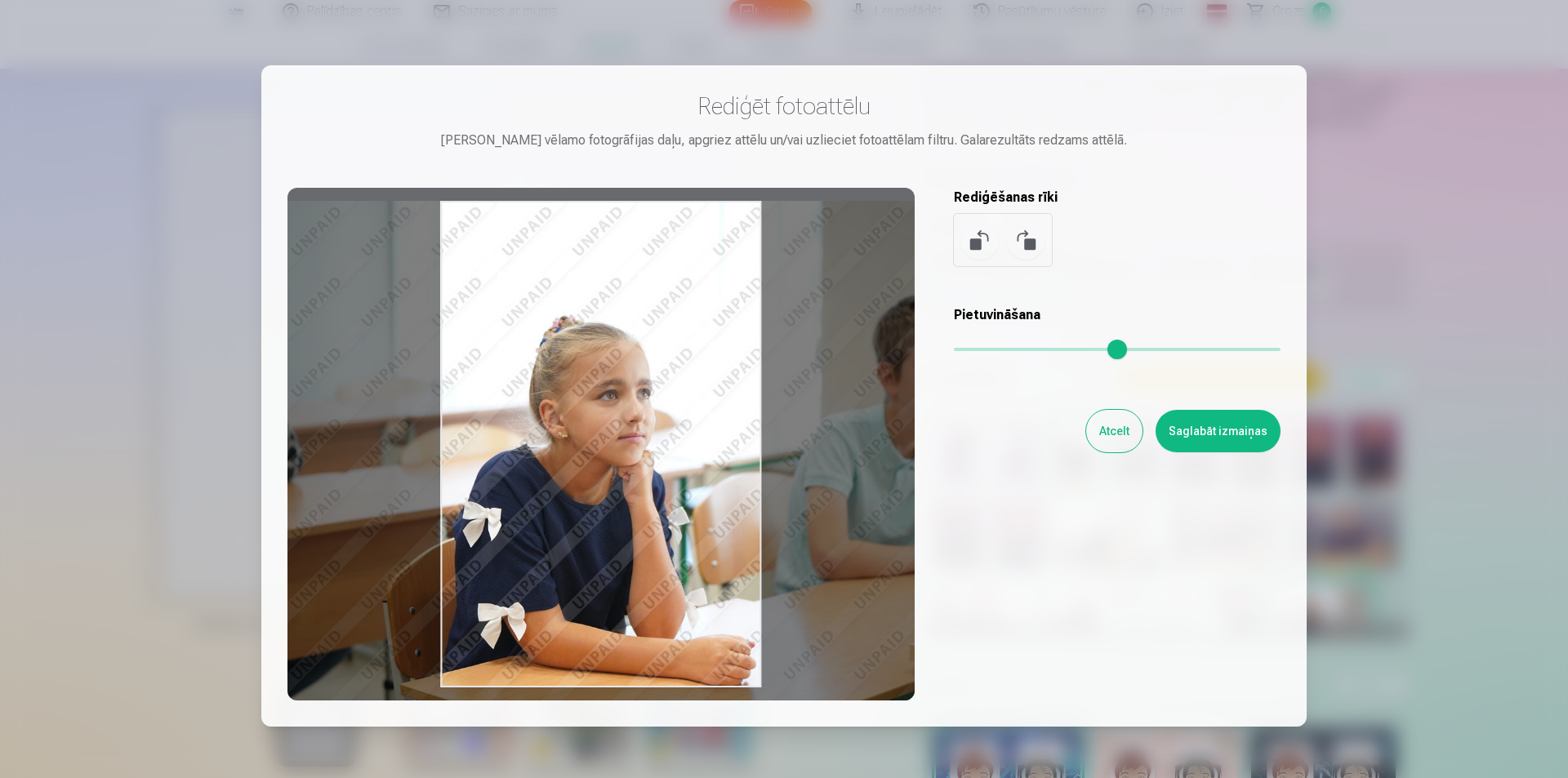
drag, startPoint x: 659, startPoint y: 396, endPoint x: 670, endPoint y: 396, distance: 11.0
click at [670, 396] on div at bounding box center [601, 444] width 628 height 513
type input "****"
click at [1223, 426] on button "Saglabāt izmaiņas" at bounding box center [1218, 430] width 125 height 42
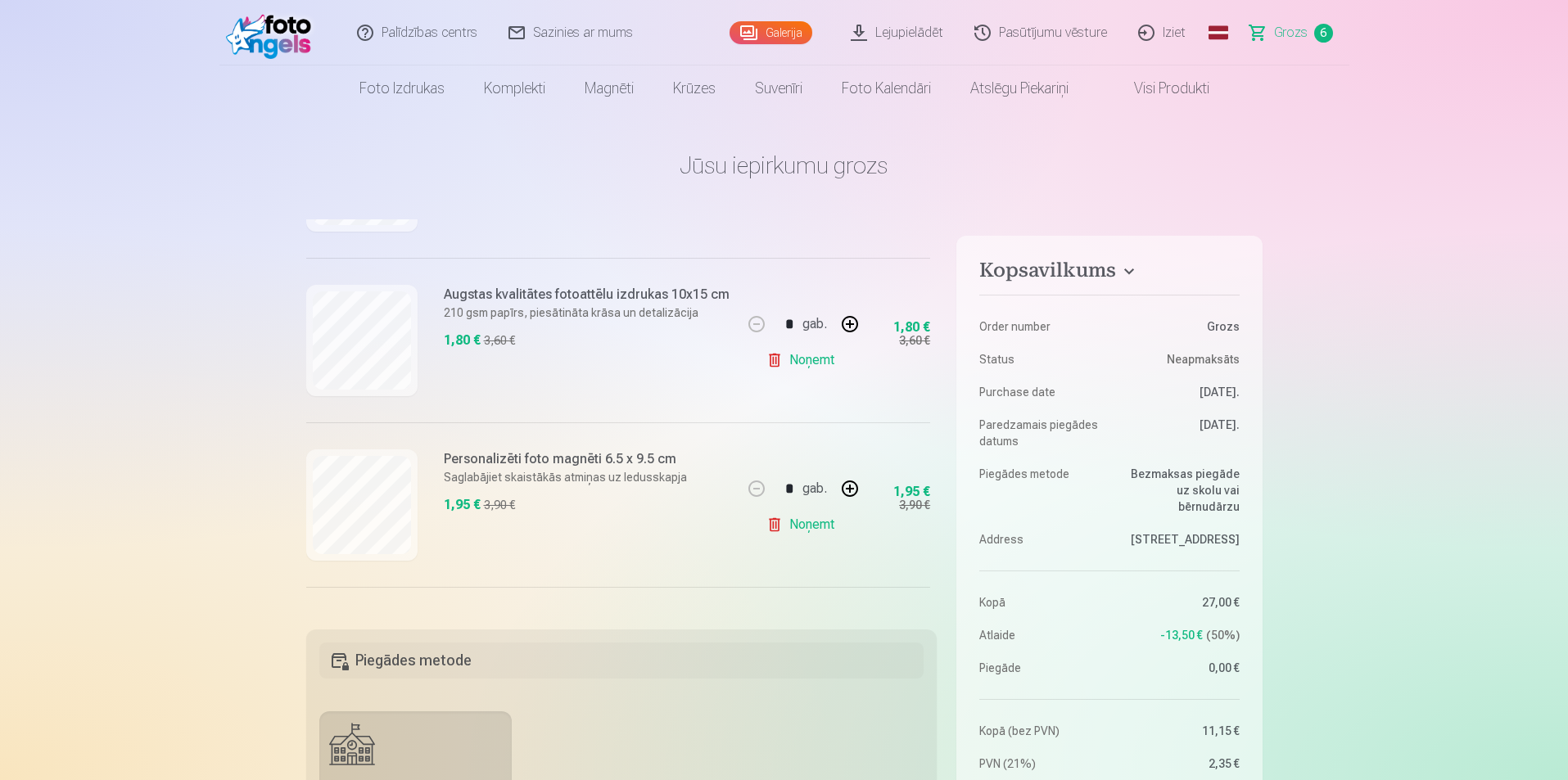
scroll to position [737, 0]
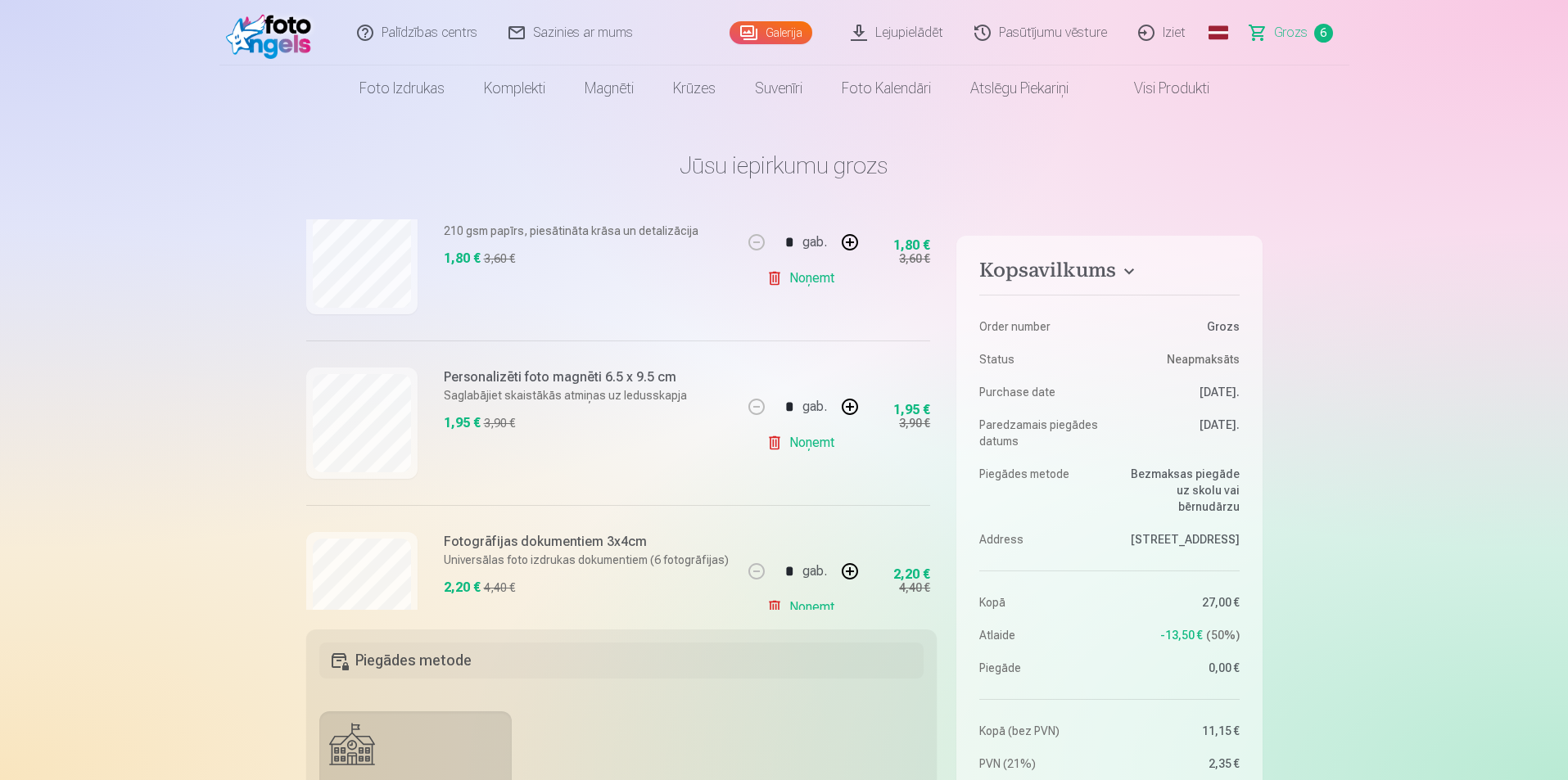
click at [806, 440] on link "Noņemt" at bounding box center [804, 442] width 75 height 32
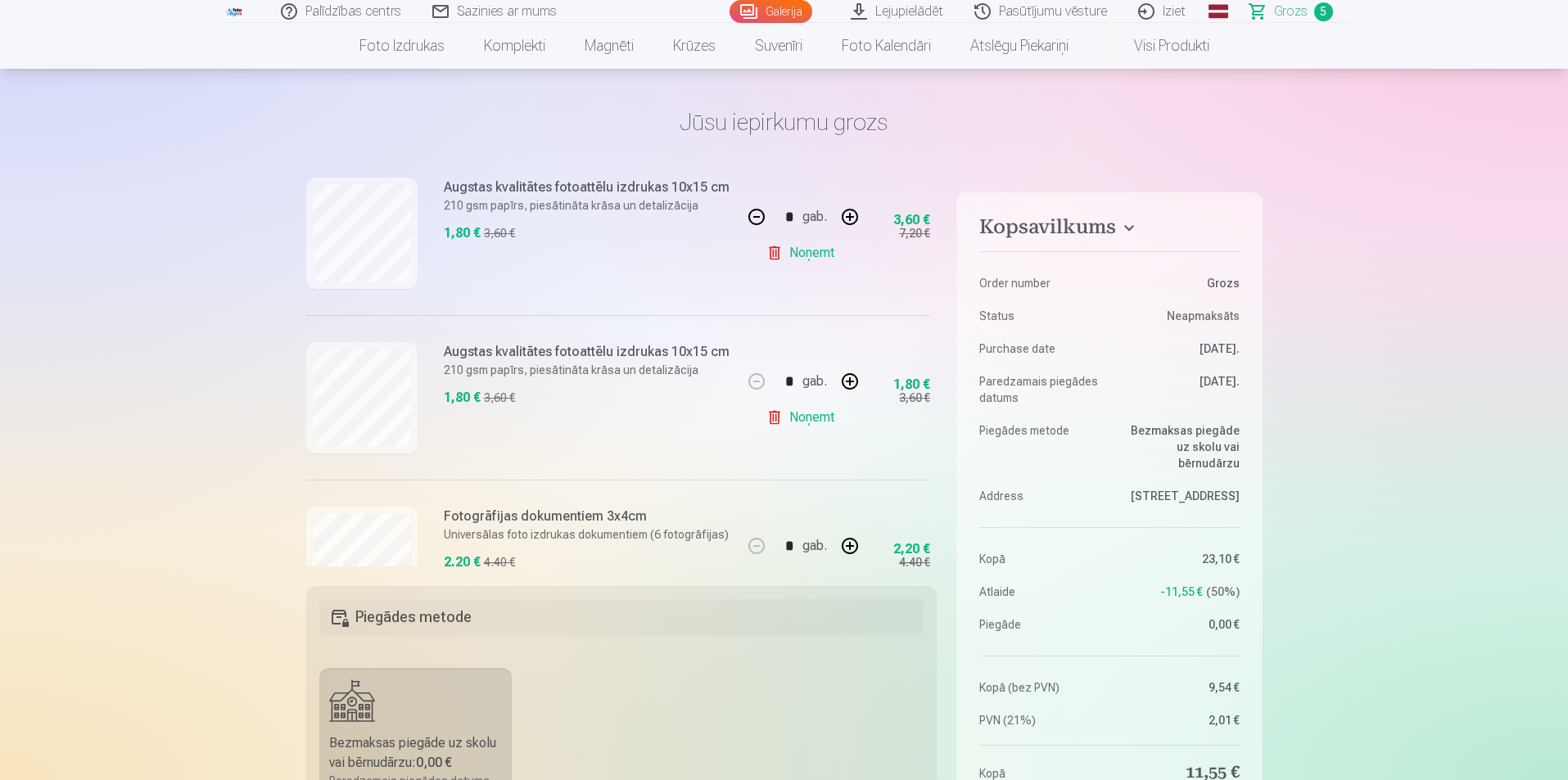
scroll to position [0, 0]
